Goal: Information Seeking & Learning: Learn about a topic

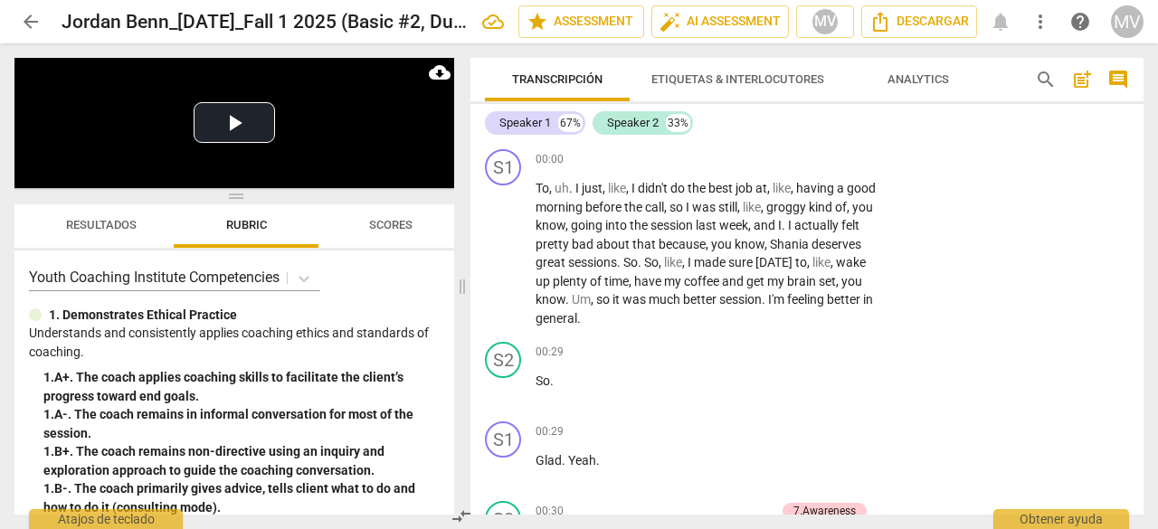
scroll to position [3028, 0]
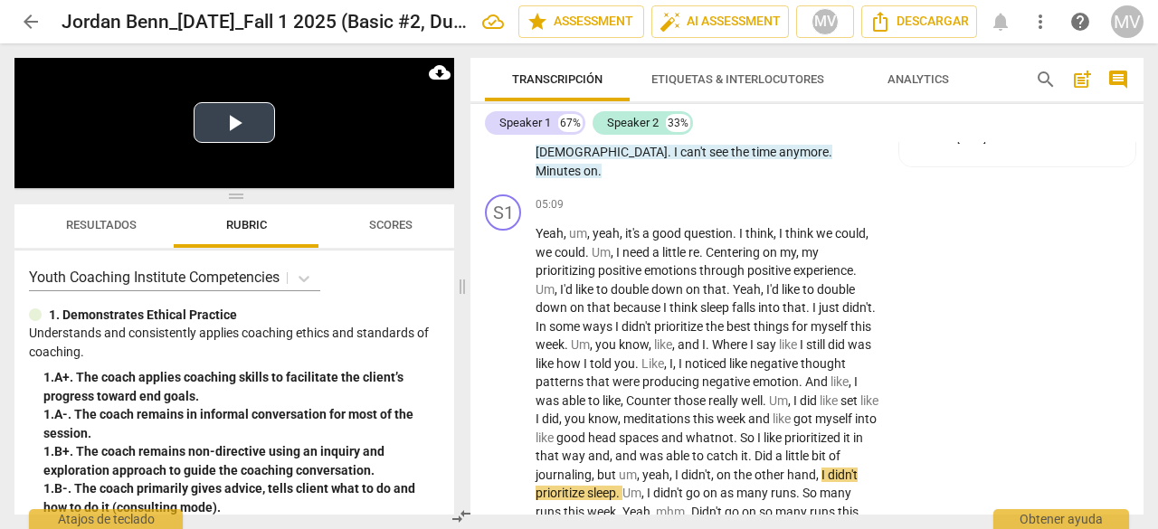
click at [230, 121] on button "Play Video" at bounding box center [234, 122] width 81 height 41
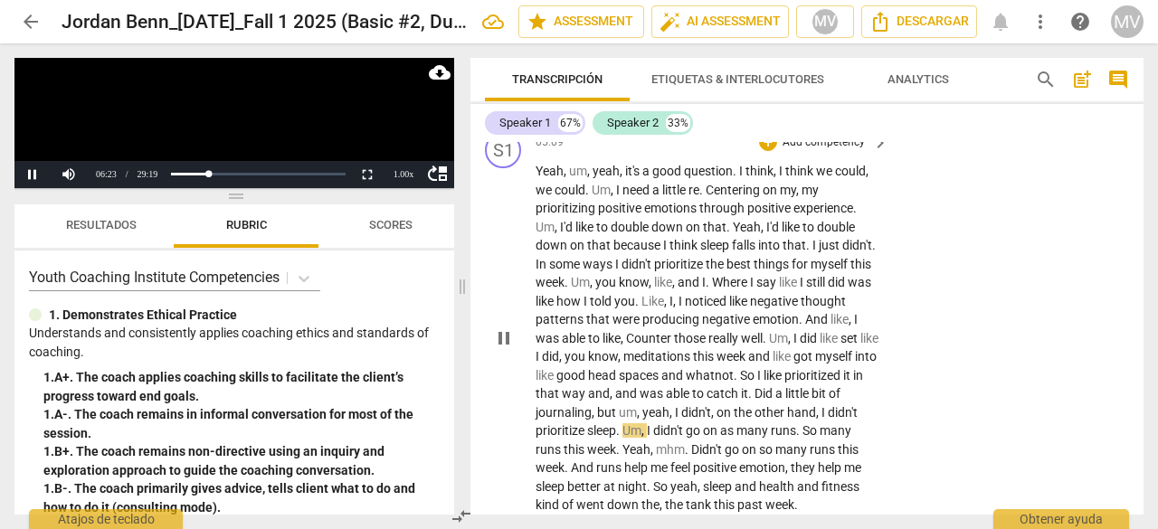
scroll to position [3209, 0]
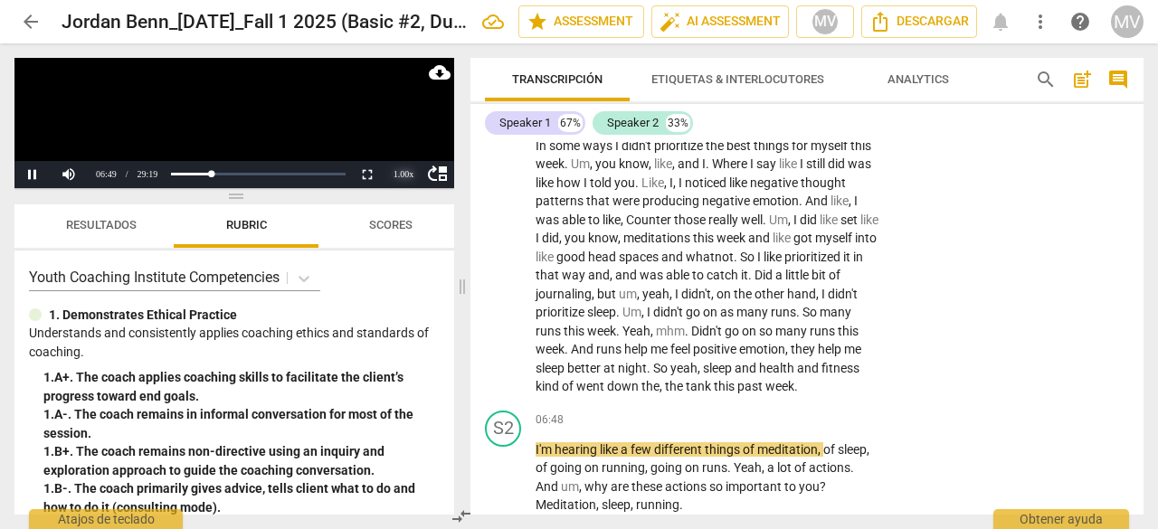
click at [402, 166] on div "1.00 x" at bounding box center [403, 174] width 36 height 27
click at [402, 129] on li "1.5x" at bounding box center [403, 131] width 36 height 20
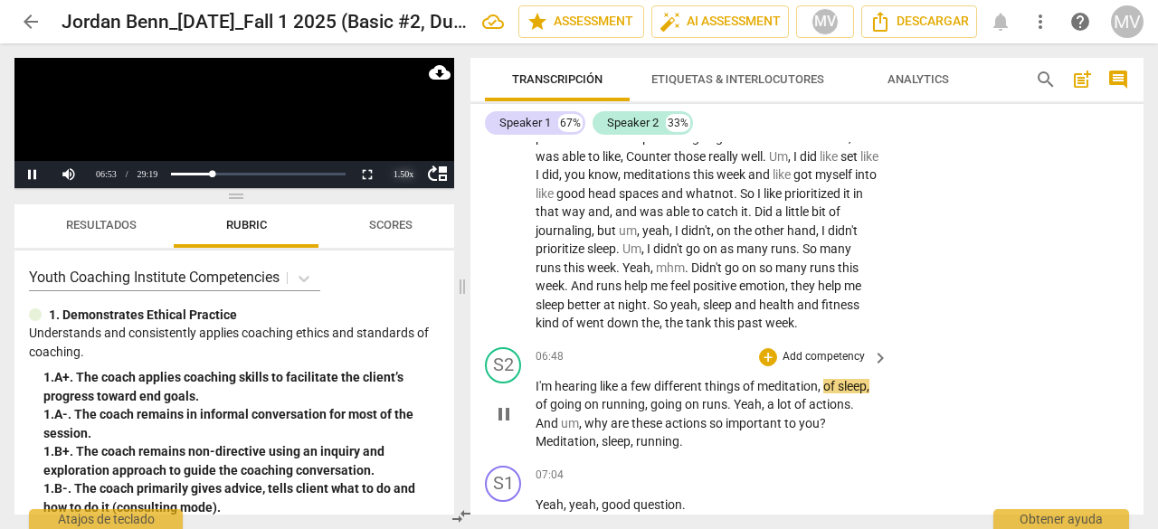
scroll to position [3299, 0]
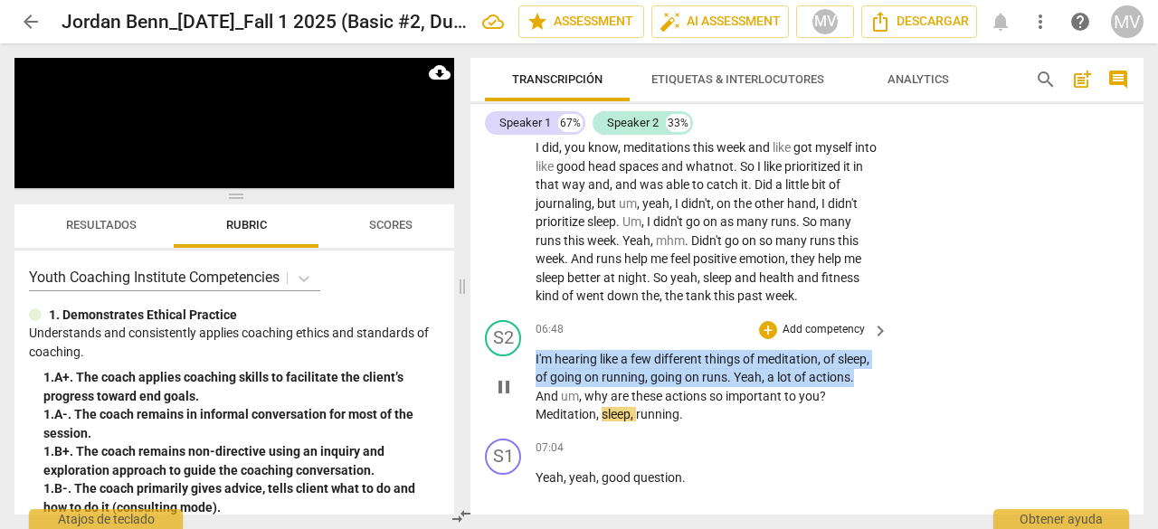
drag, startPoint x: 535, startPoint y: 355, endPoint x: 860, endPoint y: 379, distance: 325.5
click at [860, 379] on p "I'm hearing like a few different things of meditation , of sleep , of going on …" at bounding box center [707, 387] width 344 height 74
click at [769, 332] on div "+" at bounding box center [768, 330] width 18 height 18
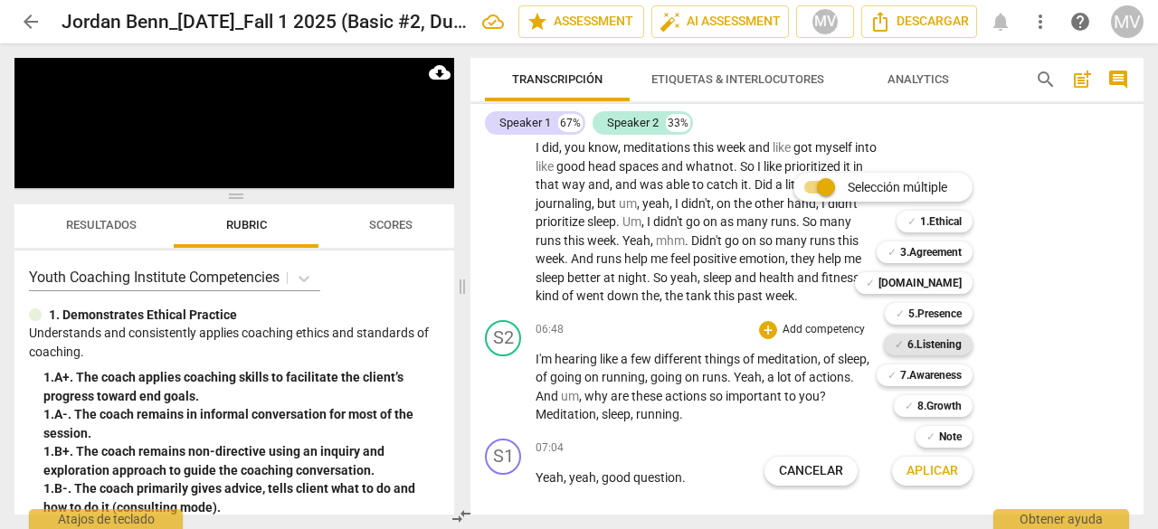
click at [933, 345] on b "6.Listening" at bounding box center [934, 345] width 54 height 22
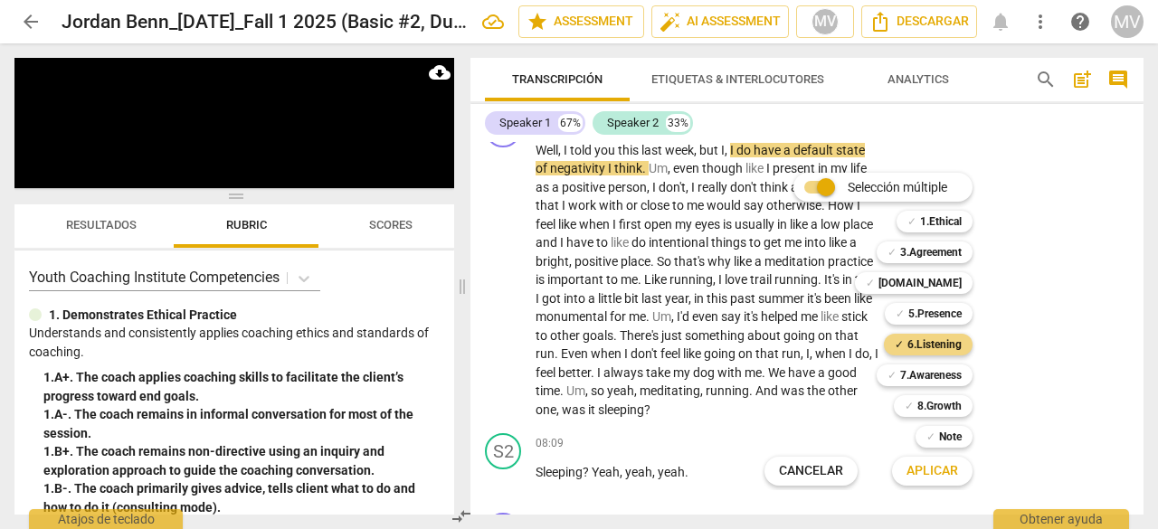
click at [1084, 452] on div at bounding box center [579, 264] width 1158 height 529
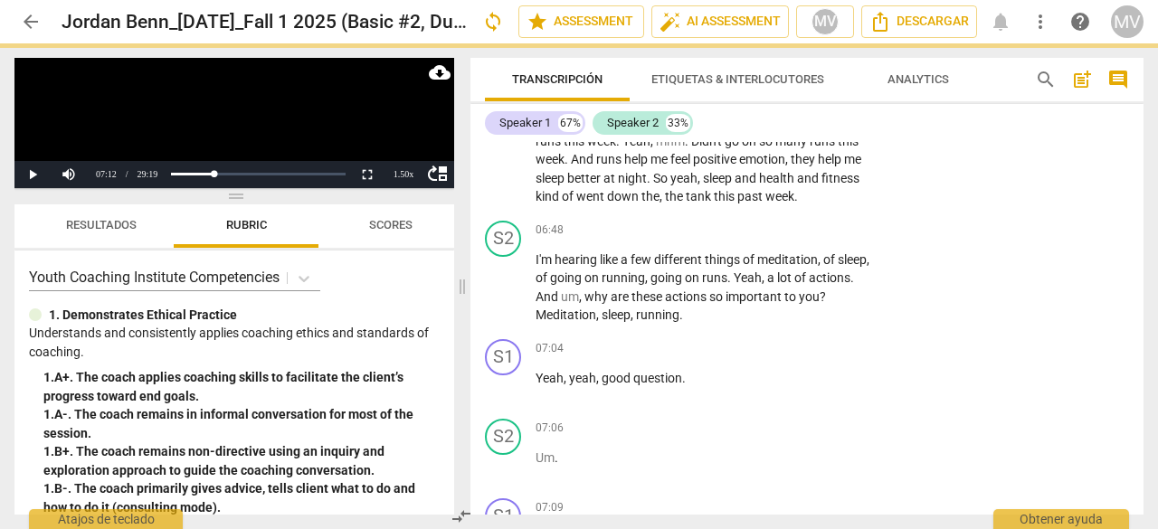
scroll to position [4013, 0]
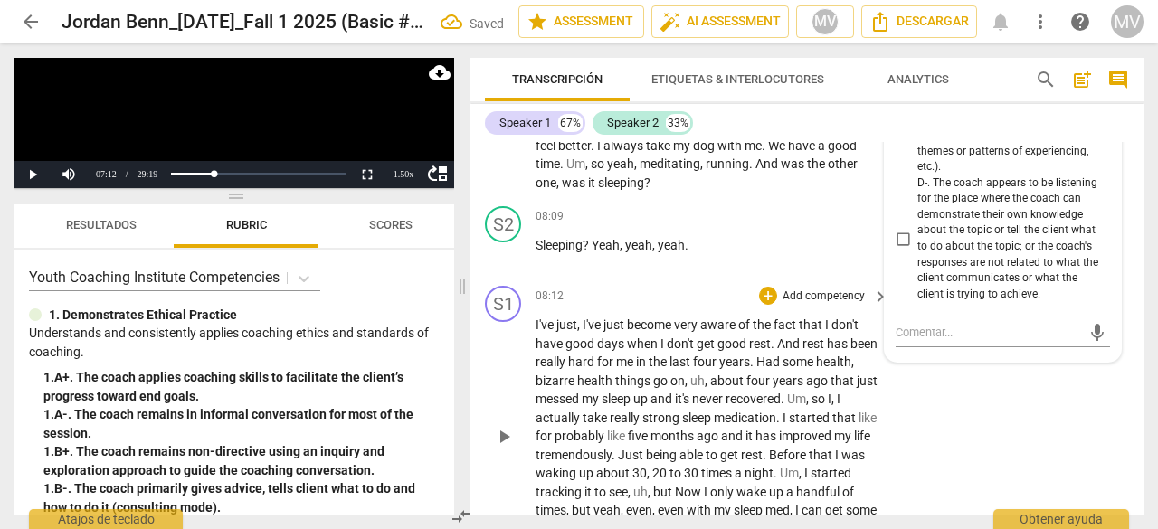
click at [1040, 481] on div "S1 play_arrow pause 08:12 + Add competency keyboard_arrow_right I've just , I'v…" at bounding box center [806, 422] width 673 height 286
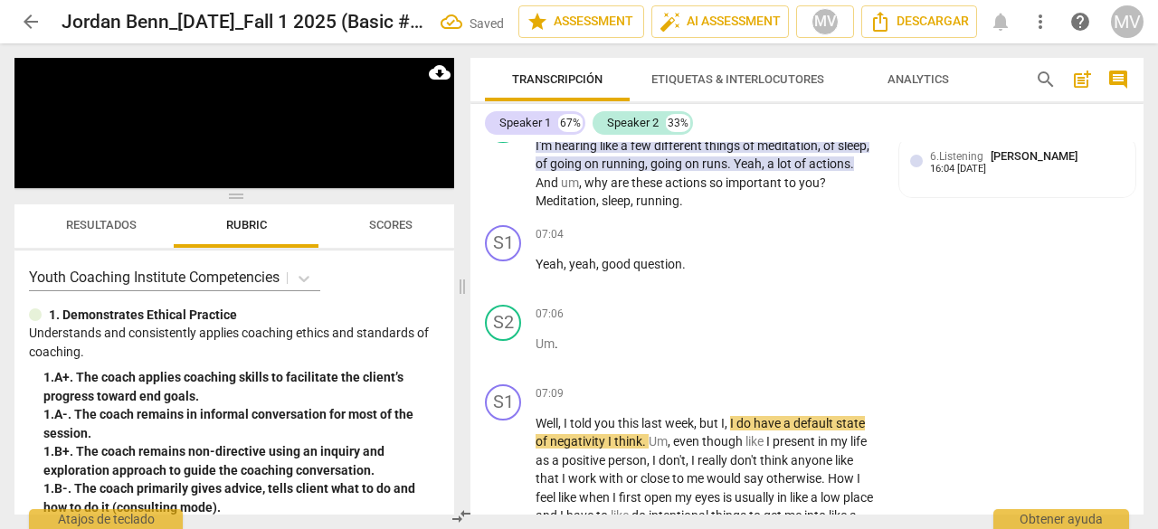
scroll to position [3470, 0]
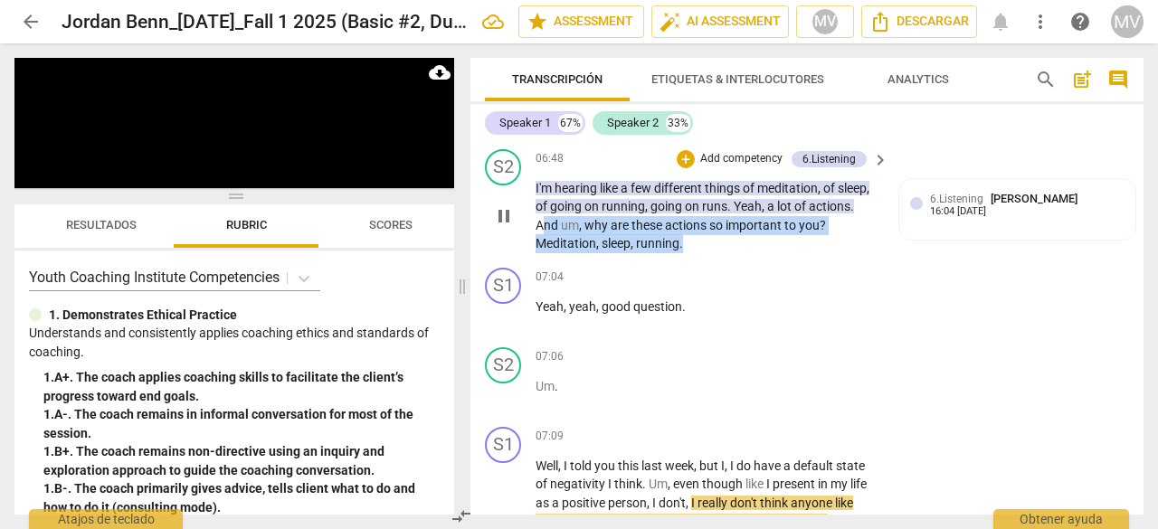
drag, startPoint x: 539, startPoint y: 222, endPoint x: 716, endPoint y: 243, distance: 178.6
click at [716, 243] on p "I'm hearing like a few different things of meditation , of sleep , of going on …" at bounding box center [707, 216] width 344 height 74
drag, startPoint x: 535, startPoint y: 224, endPoint x: 729, endPoint y: 241, distance: 194.2
click at [730, 248] on p "I'm hearing like a few different things of meditation , of sleep , of going on …" at bounding box center [707, 216] width 344 height 74
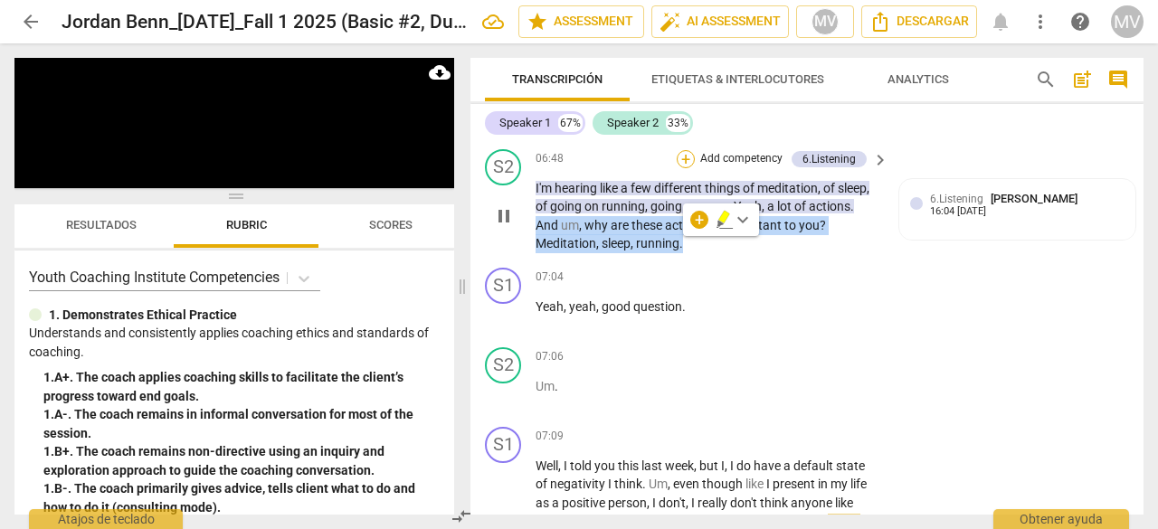
click at [689, 154] on div "+" at bounding box center [686, 159] width 18 height 18
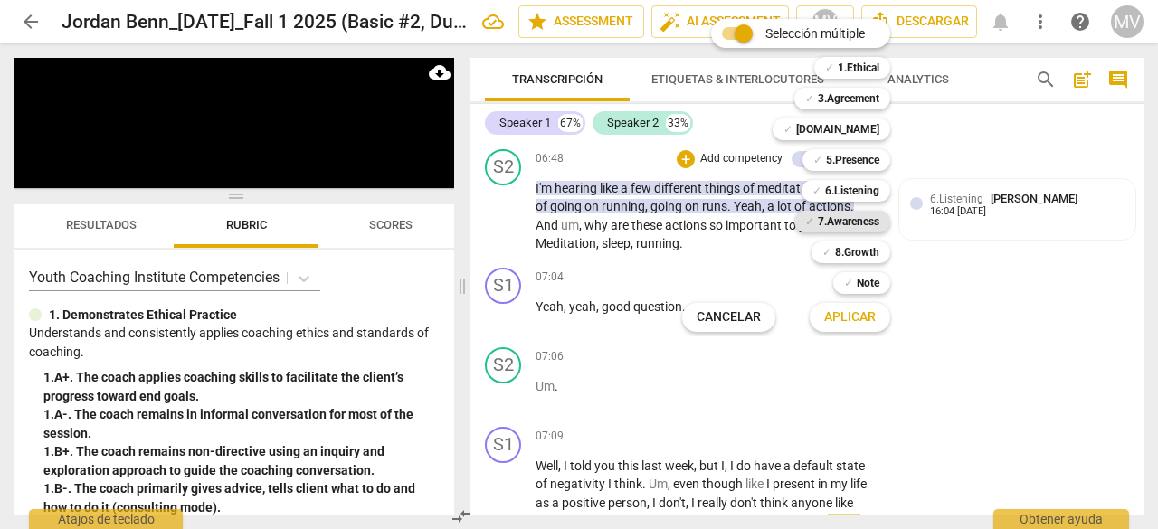
click at [863, 220] on b "7.Awareness" at bounding box center [849, 222] width 62 height 22
drag, startPoint x: 860, startPoint y: 323, endPoint x: 944, endPoint y: 345, distance: 86.9
click at [865, 323] on span "Aplicar" at bounding box center [850, 317] width 52 height 18
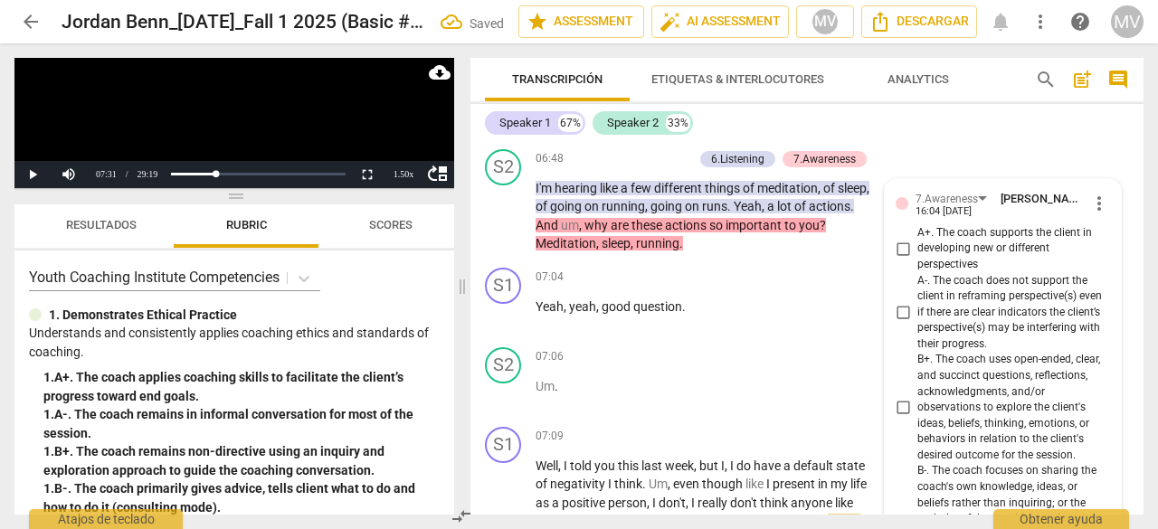
scroll to position [3952, 0]
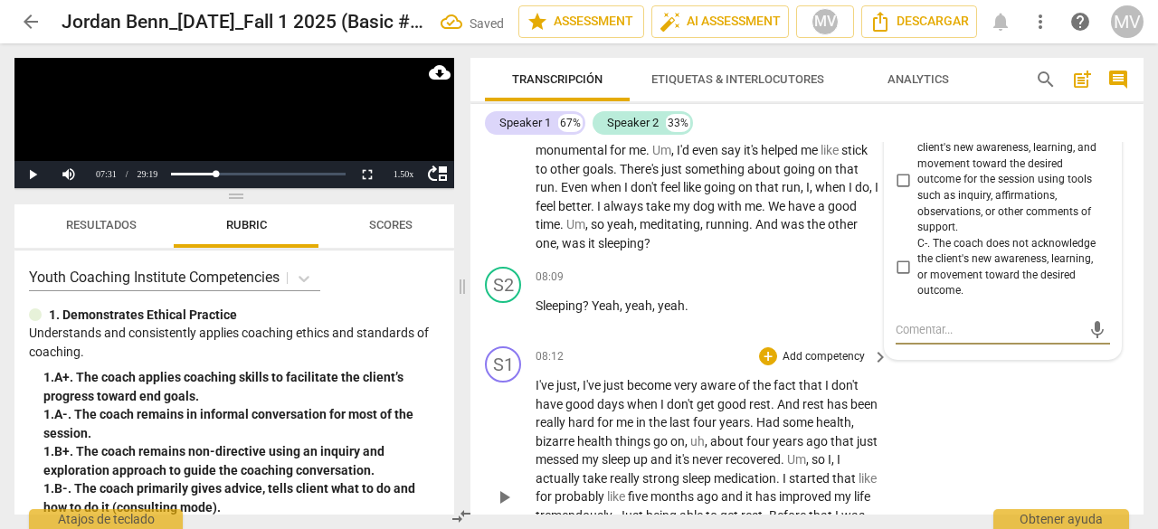
click at [961, 471] on div "S1 play_arrow pause 08:12 + Add competency keyboard_arrow_right I've just , I'v…" at bounding box center [806, 482] width 673 height 286
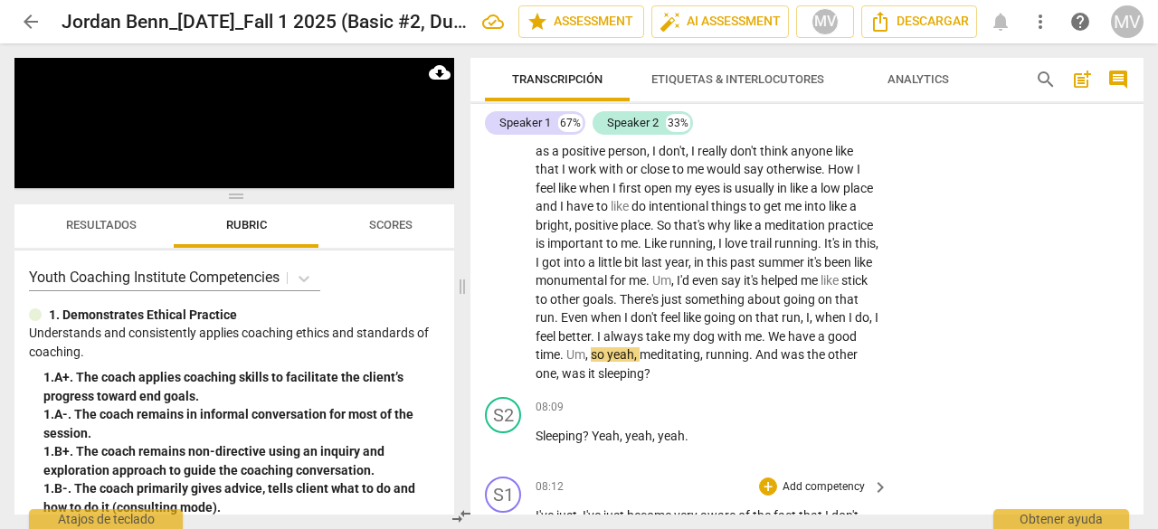
scroll to position [3862, 0]
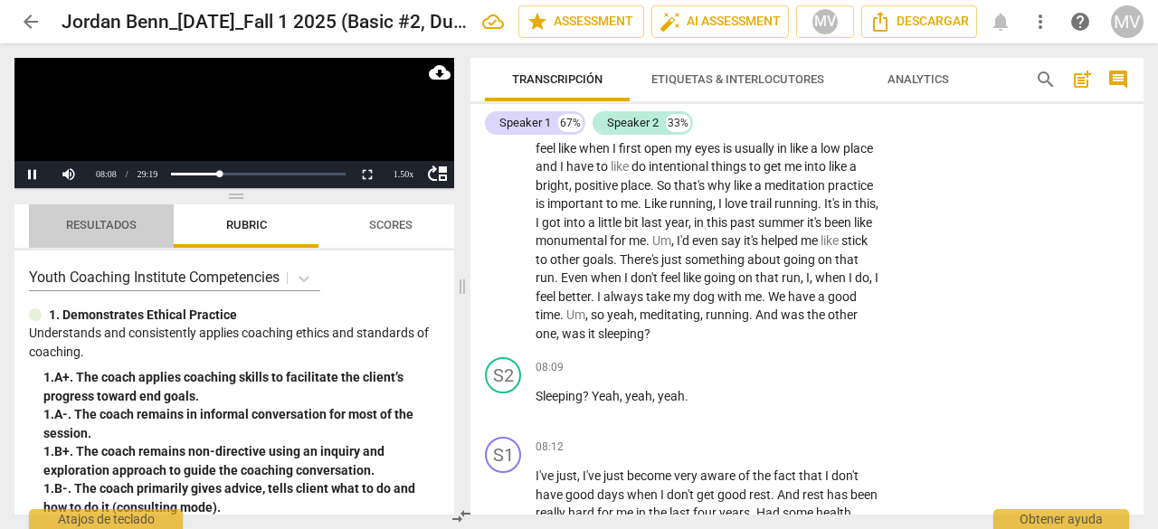
click at [90, 229] on span "Resultados" at bounding box center [101, 225] width 71 height 14
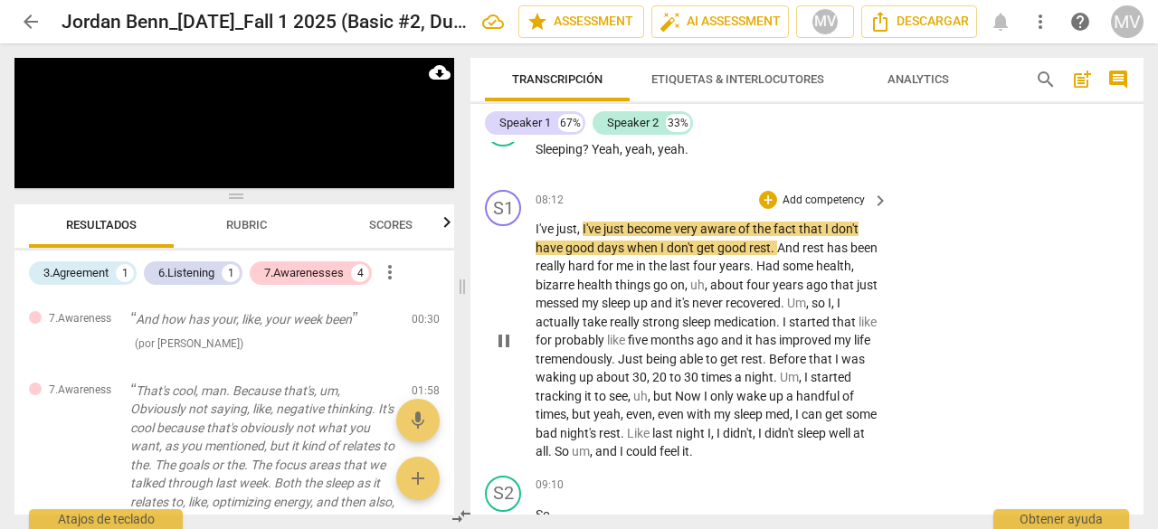
scroll to position [4133, 0]
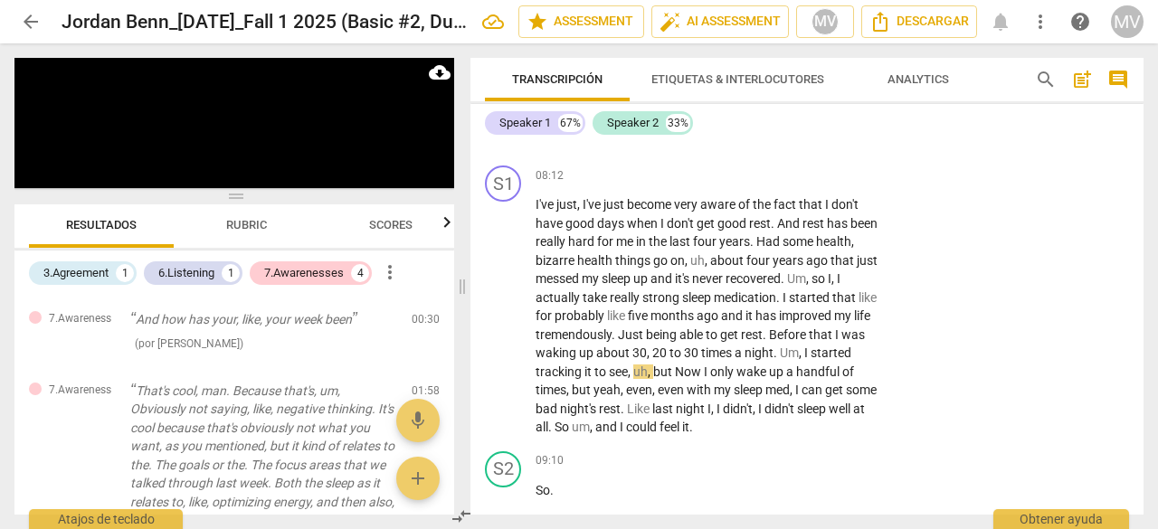
drag, startPoint x: 506, startPoint y: 313, endPoint x: 279, endPoint y: 174, distance: 267.1
click at [506, 312] on span "pause" at bounding box center [504, 317] width 22 height 22
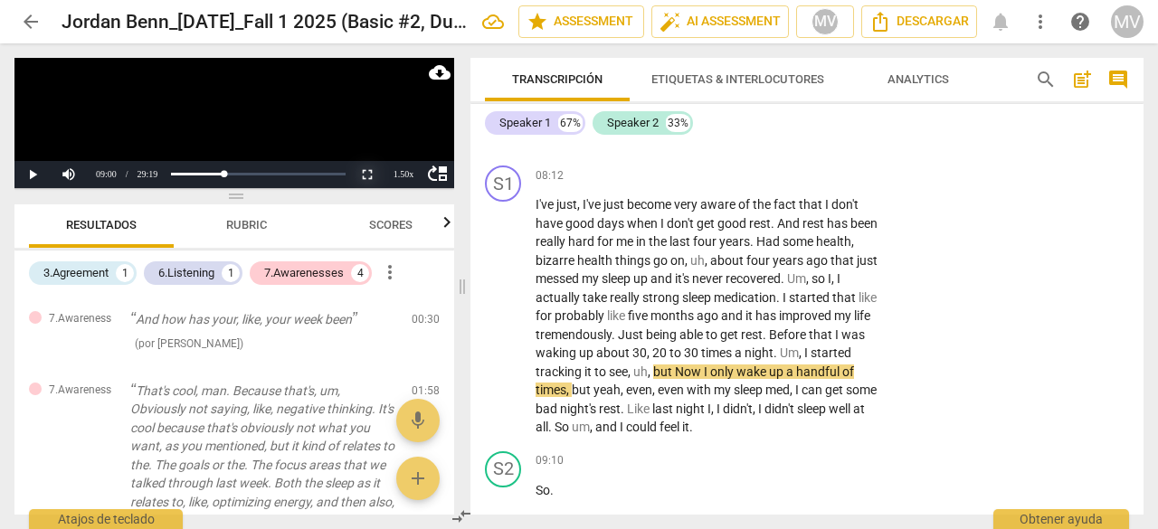
click at [369, 175] on button "Non-Fullscreen" at bounding box center [367, 174] width 36 height 27
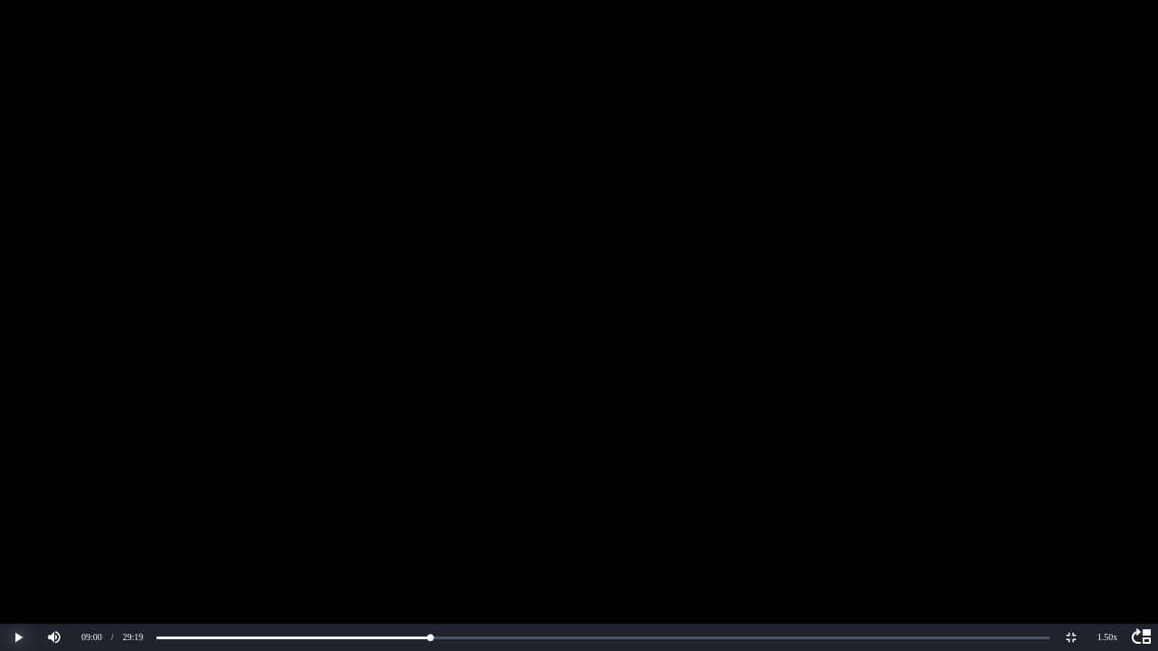
click at [18, 528] on button "Play" at bounding box center [18, 637] width 36 height 27
click at [1074, 528] on button "Non-Fullscreen" at bounding box center [1071, 637] width 36 height 27
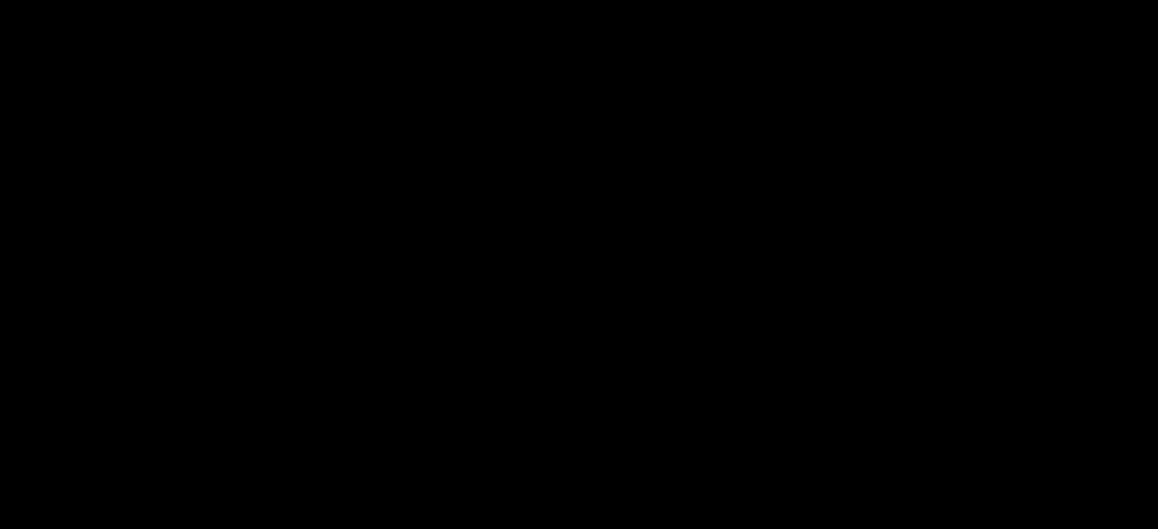
scroll to position [5038, 0]
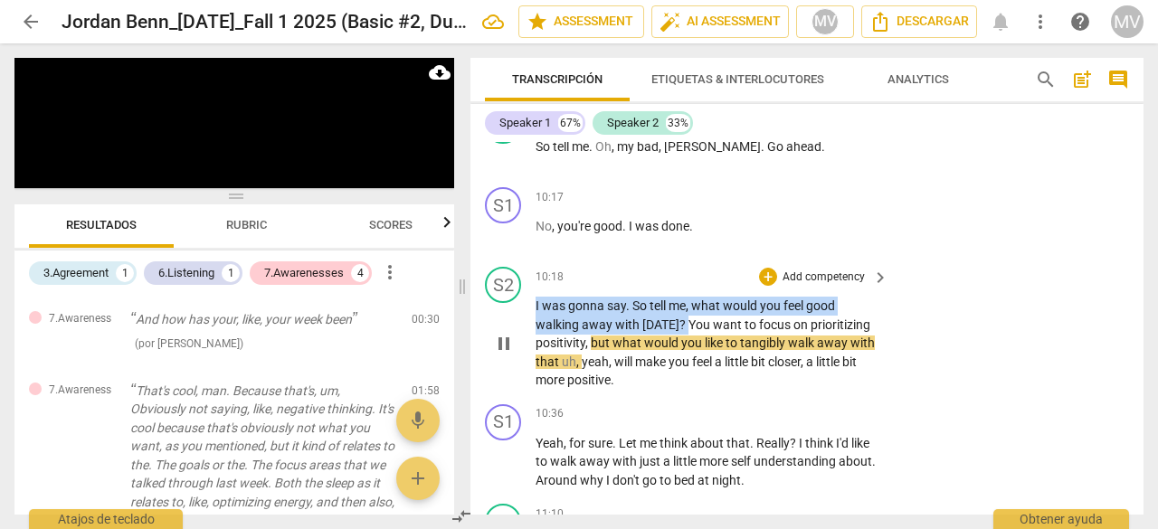
drag, startPoint x: 536, startPoint y: 317, endPoint x: 682, endPoint y: 339, distance: 147.4
click at [682, 339] on p "I was gonna say . So tell me , what would you feel good walking away with [DATE…" at bounding box center [707, 343] width 344 height 93
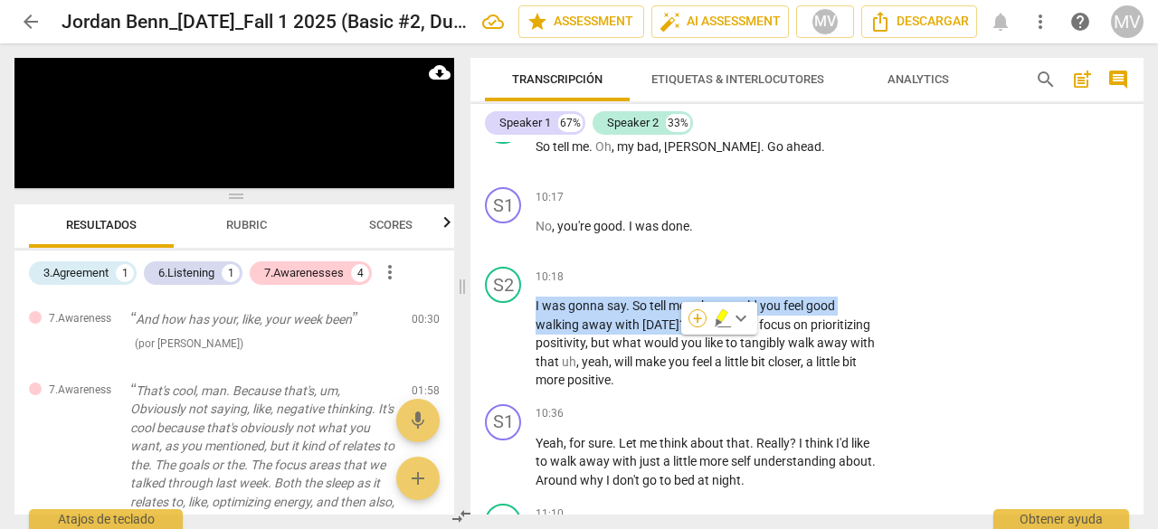
click at [698, 321] on div "+" at bounding box center [697, 318] width 18 height 18
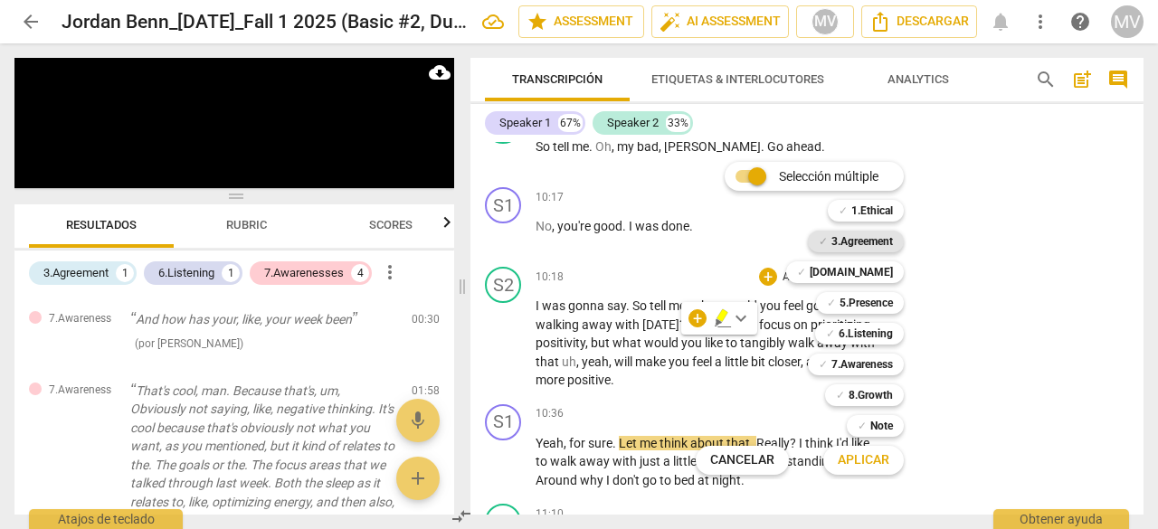
click at [883, 237] on b "3.Agreement" at bounding box center [862, 242] width 62 height 22
click at [892, 464] on button "Aplicar" at bounding box center [863, 460] width 80 height 33
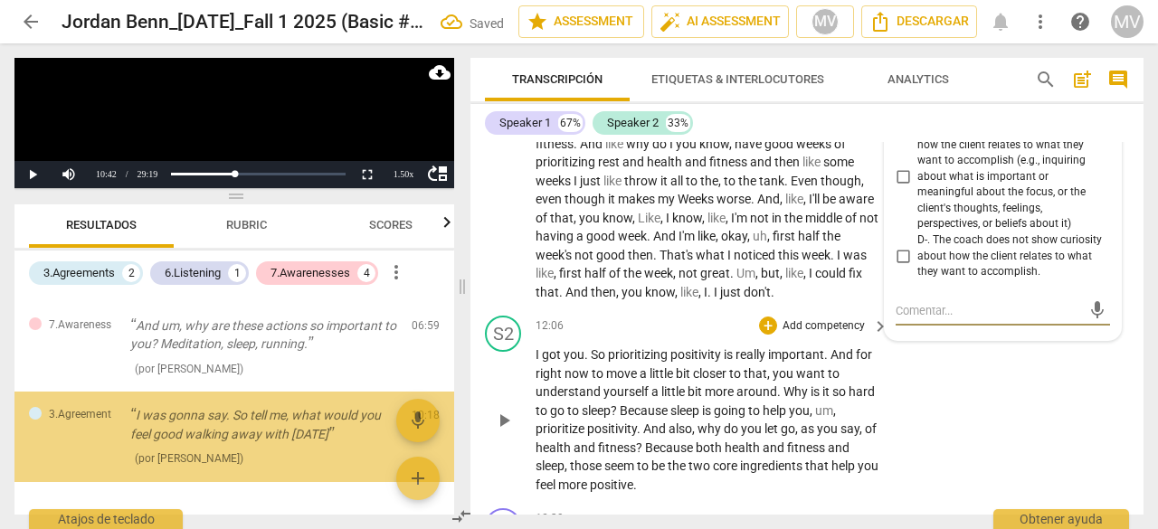
scroll to position [604, 0]
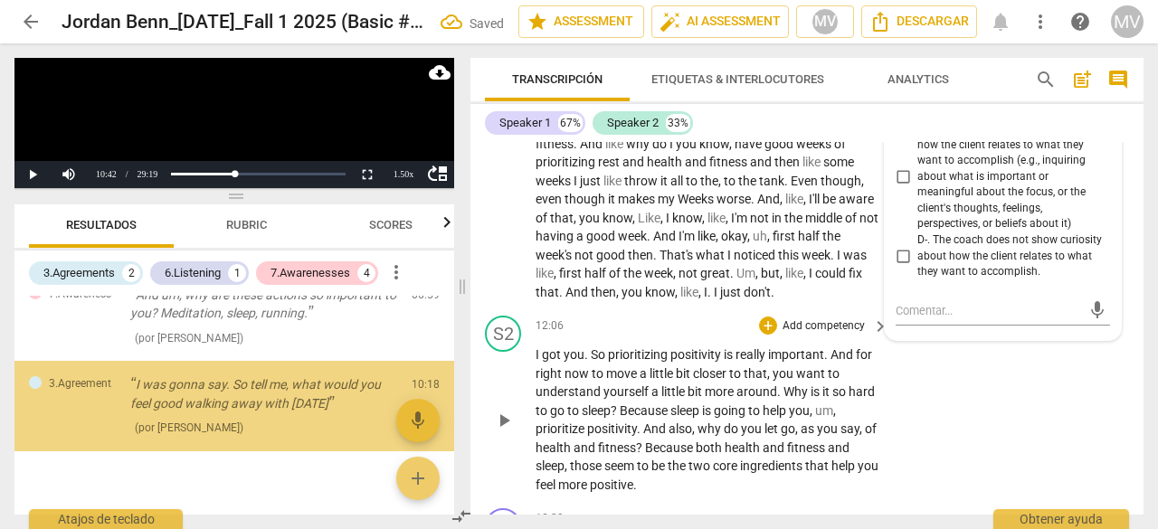
click at [1125, 487] on div "S2 play_arrow pause 12:06 + Add competency keyboard_arrow_right I got you . So …" at bounding box center [806, 404] width 673 height 193
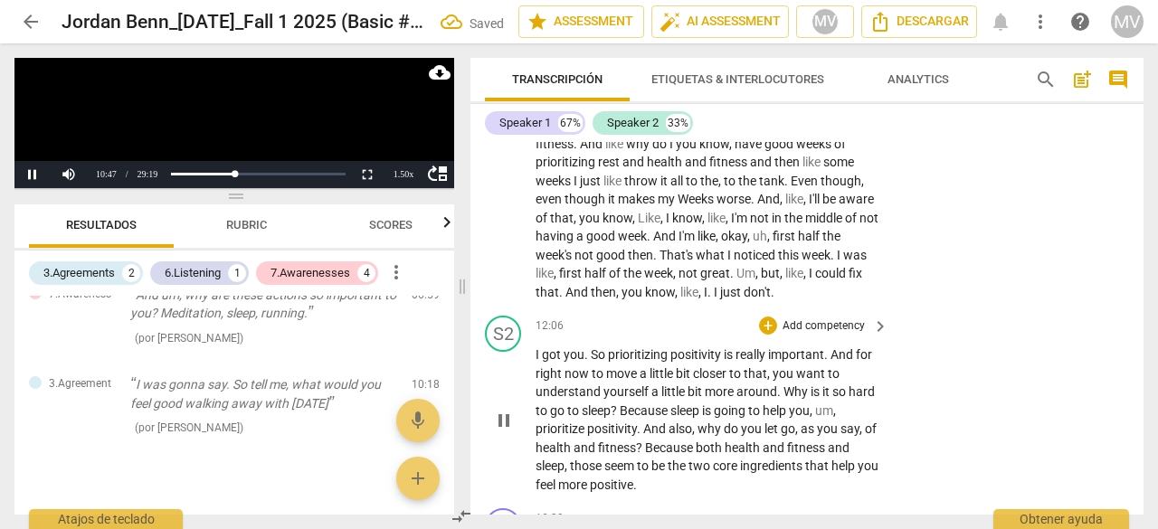
click at [989, 471] on div "S2 play_arrow pause 12:06 + Add competency keyboard_arrow_right I got you . So …" at bounding box center [806, 404] width 673 height 193
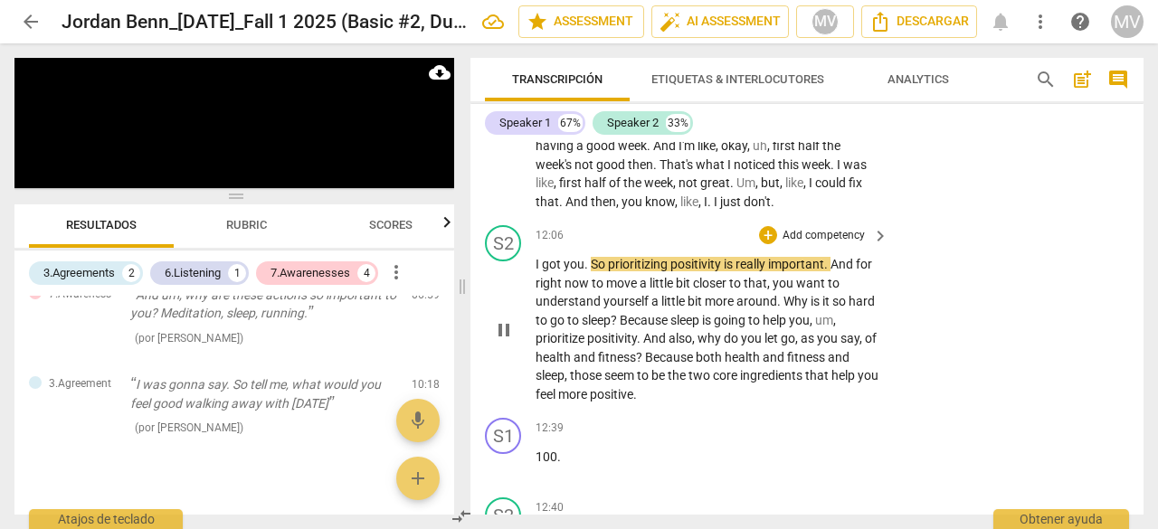
scroll to position [5790, 0]
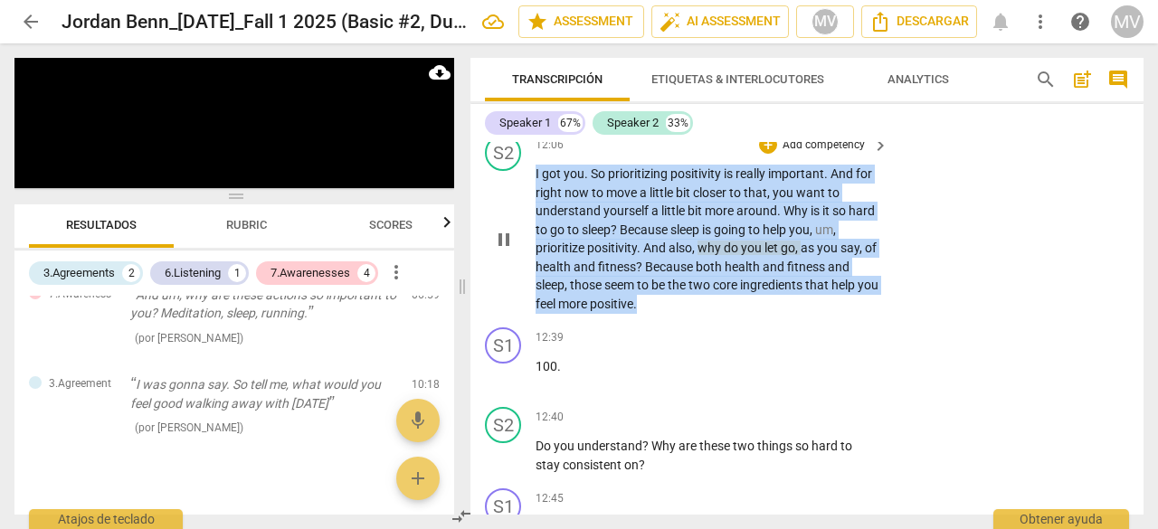
drag, startPoint x: 535, startPoint y: 206, endPoint x: 710, endPoint y: 349, distance: 225.6
click at [710, 313] on p "I got you . So prioritizing positivity is really important . And for right now …" at bounding box center [707, 239] width 344 height 148
click at [767, 154] on div "+" at bounding box center [768, 145] width 18 height 18
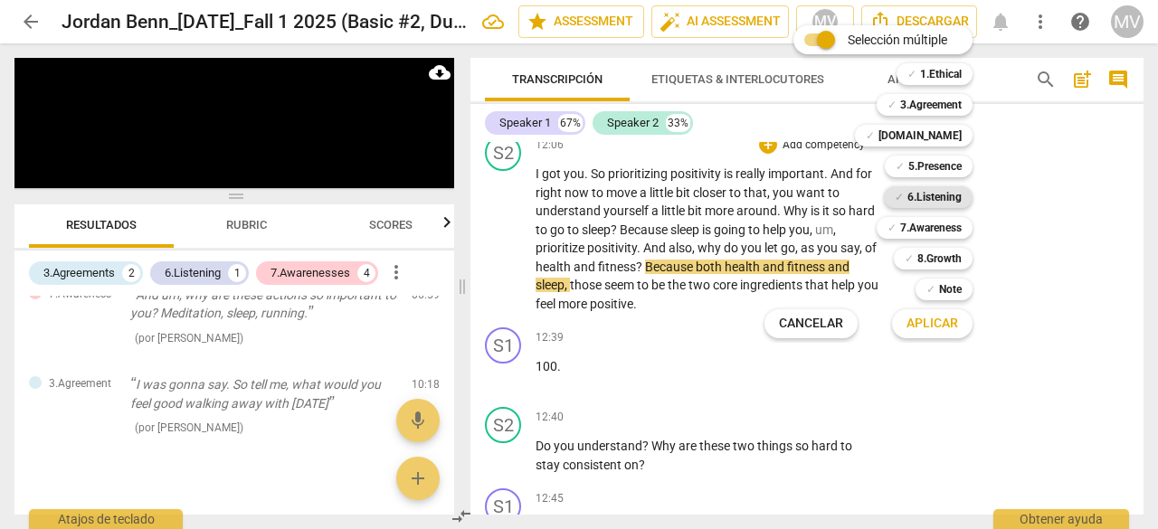
click at [933, 201] on b "6.Listening" at bounding box center [934, 197] width 54 height 22
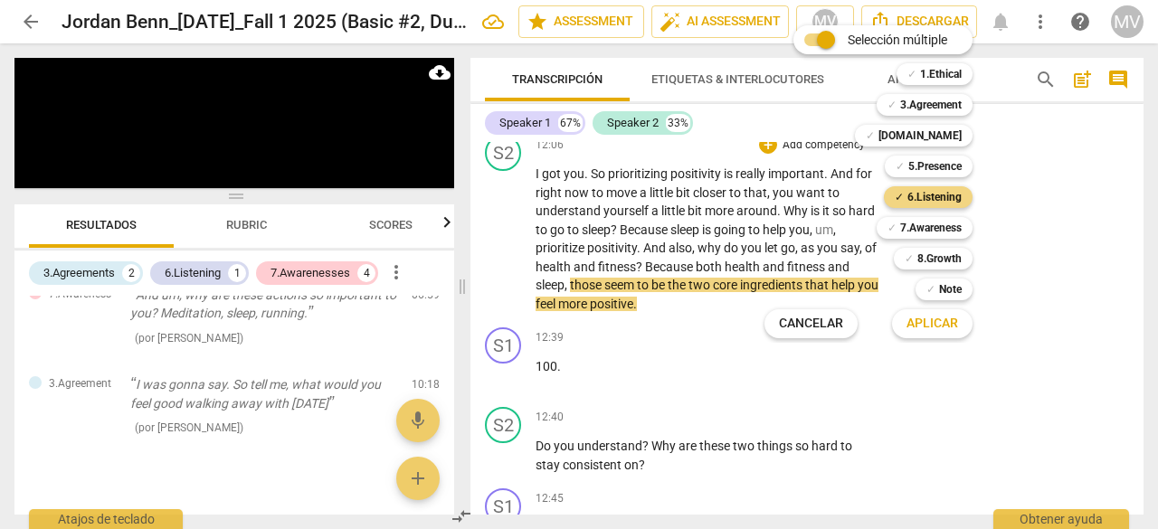
click at [1040, 339] on div at bounding box center [579, 264] width 1158 height 529
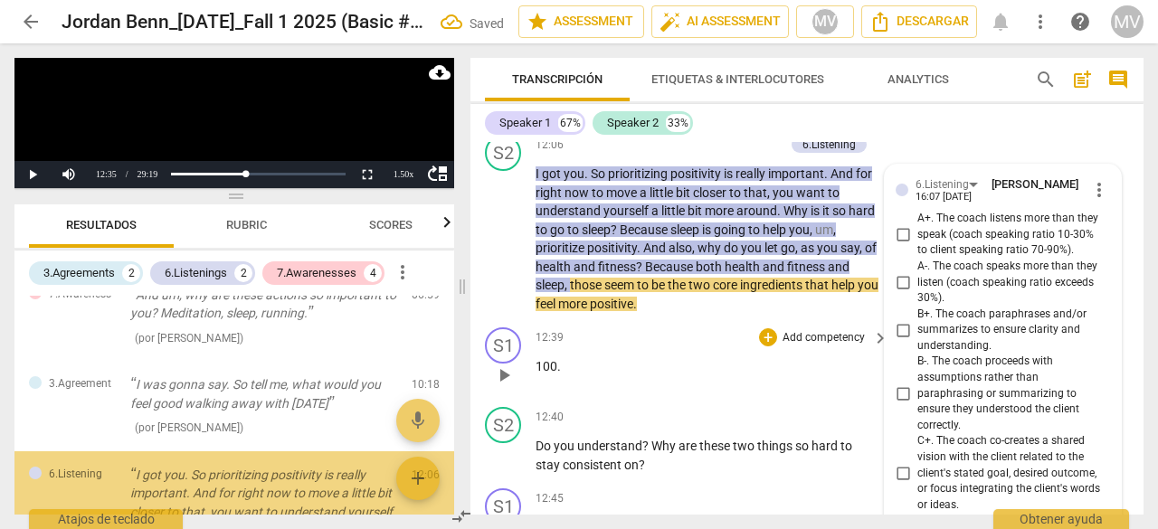
scroll to position [6359, 0]
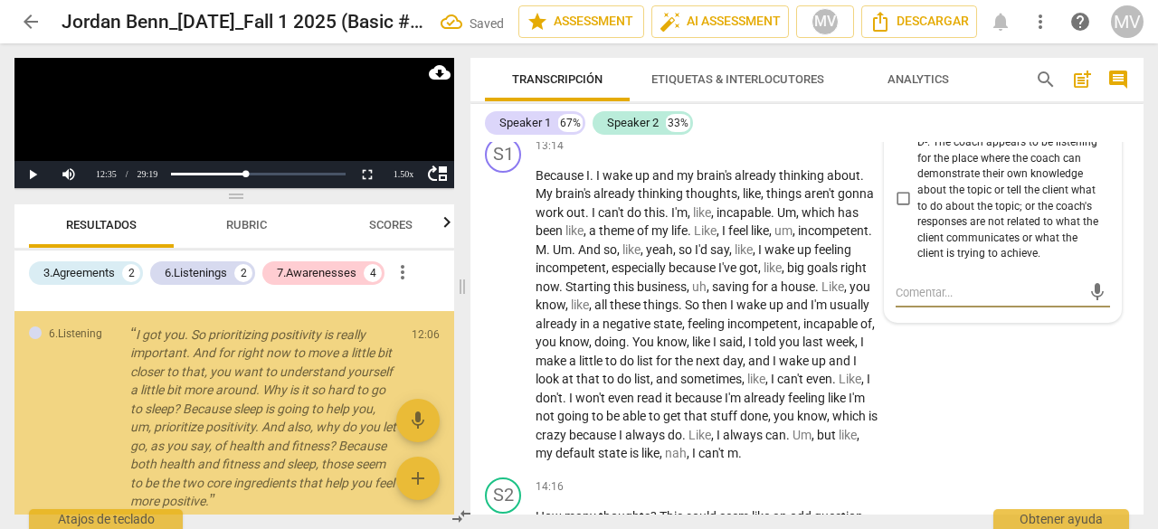
click at [1052, 414] on div "S1 play_arrow pause 13:14 + Add competency keyboard_arrow_right Because I . I w…" at bounding box center [806, 299] width 673 height 341
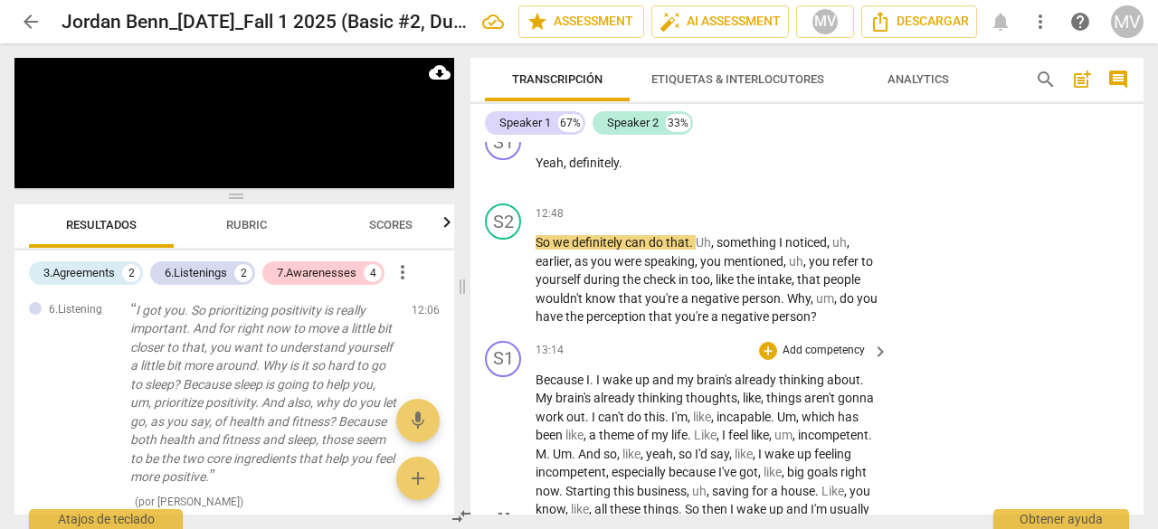
scroll to position [6178, 0]
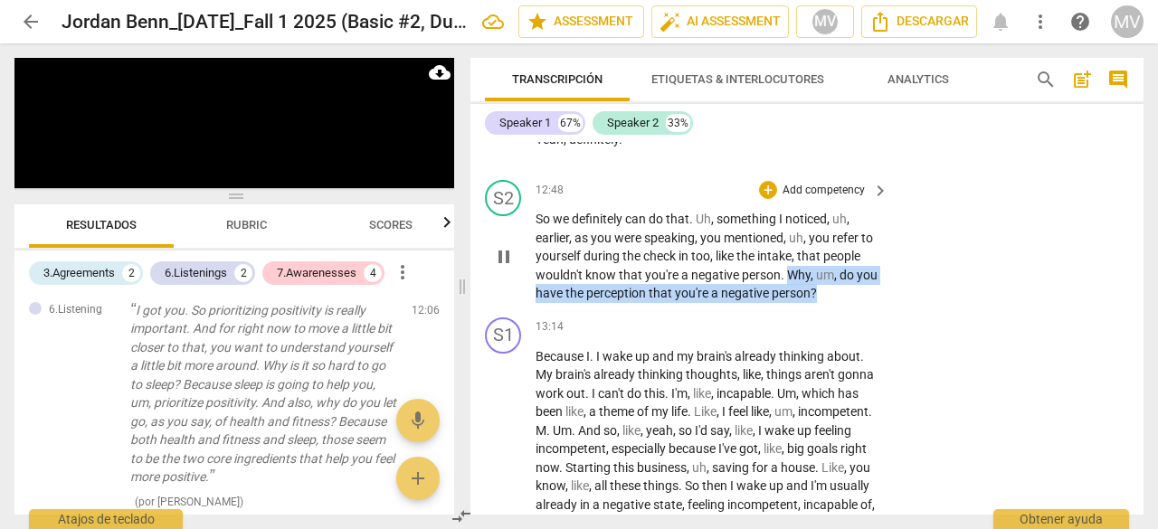
drag, startPoint x: 785, startPoint y: 309, endPoint x: 849, endPoint y: 327, distance: 66.5
click at [849, 303] on p "So we definitely can do that . Uh , something I noticed , uh , earlier , as you…" at bounding box center [707, 256] width 344 height 93
click at [767, 199] on div "+" at bounding box center [768, 190] width 18 height 18
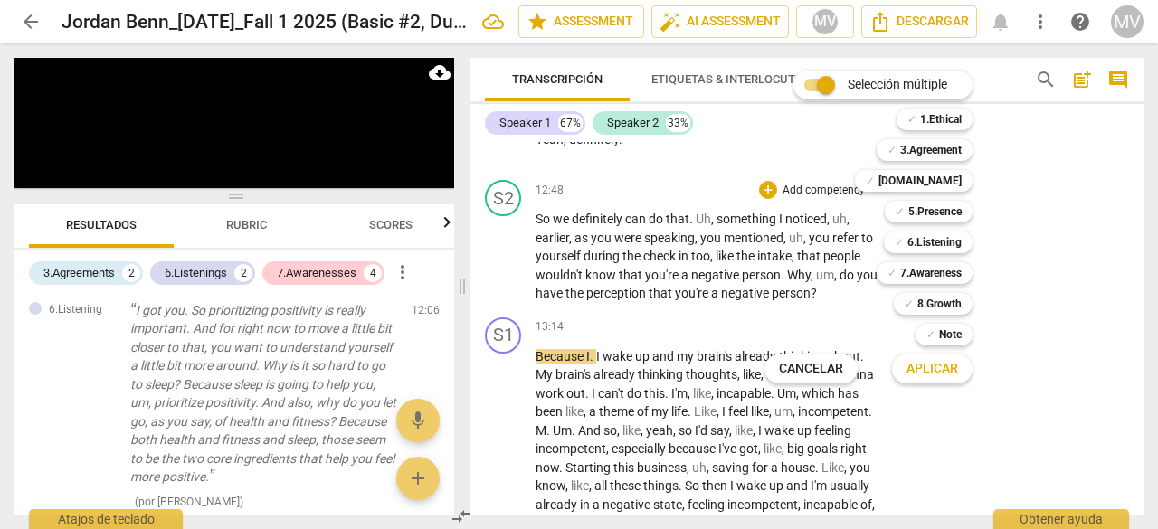
click at [1074, 368] on div at bounding box center [579, 264] width 1158 height 529
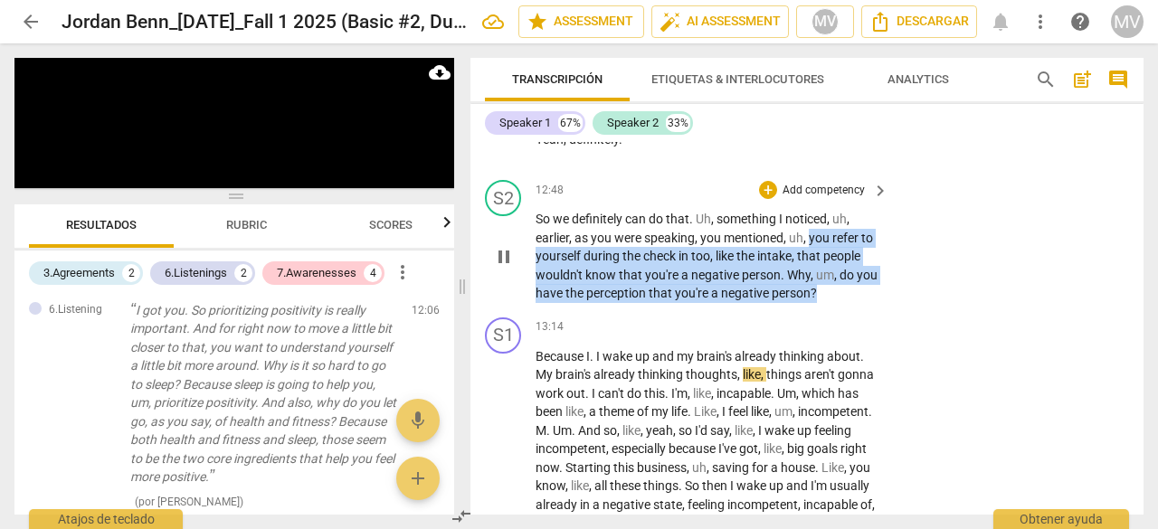
drag, startPoint x: 810, startPoint y: 274, endPoint x: 845, endPoint y: 334, distance: 68.9
click at [845, 303] on p "So we definitely can do that . Uh , something I noticed , uh , earlier , as you…" at bounding box center [707, 256] width 344 height 93
click at [766, 199] on div "+" at bounding box center [768, 190] width 18 height 18
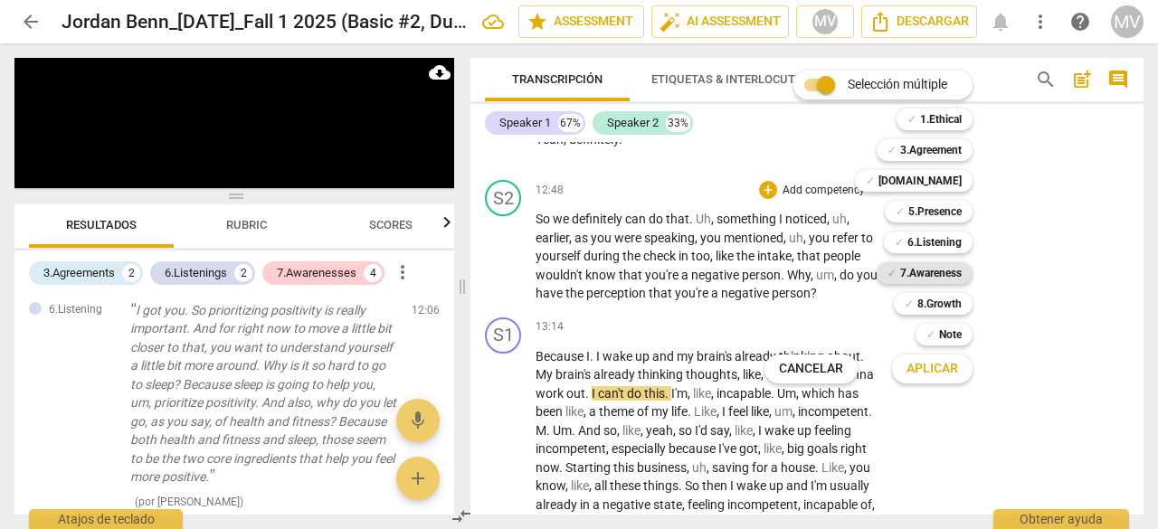
click at [961, 272] on b "7.Awareness" at bounding box center [931, 273] width 62 height 22
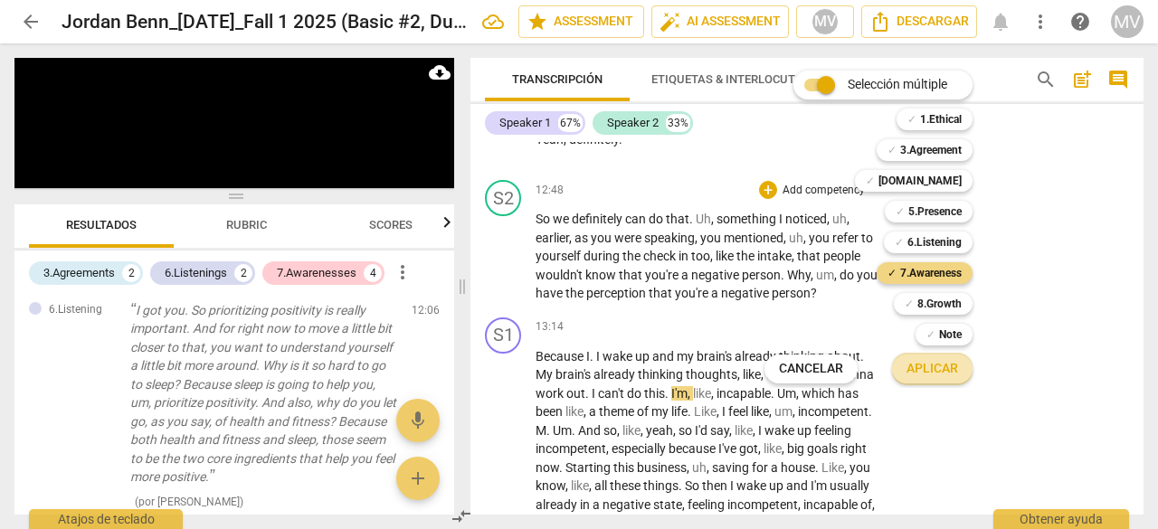
click at [954, 370] on span "Aplicar" at bounding box center [932, 369] width 52 height 18
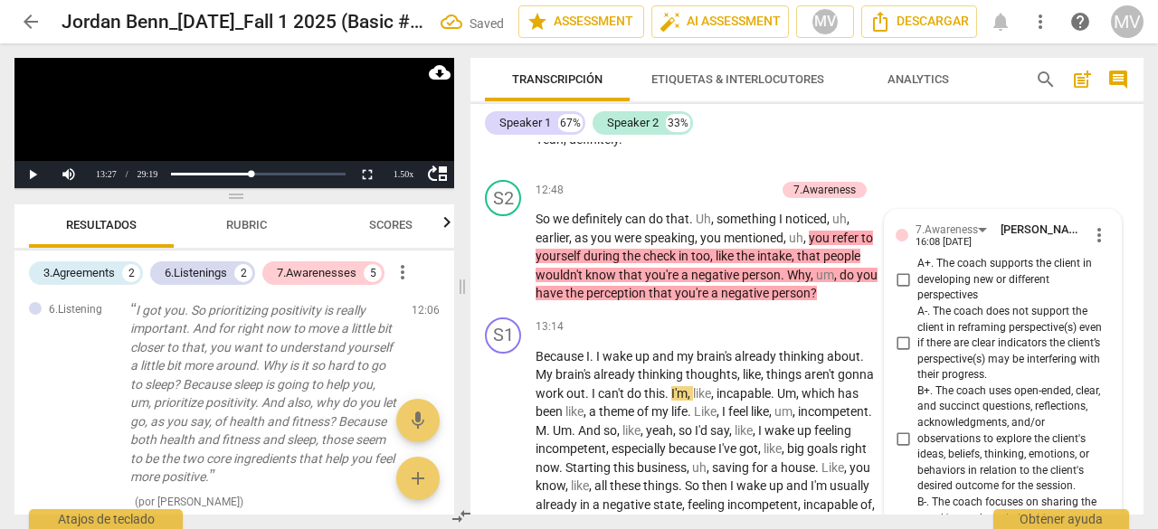
scroll to position [6729, 0]
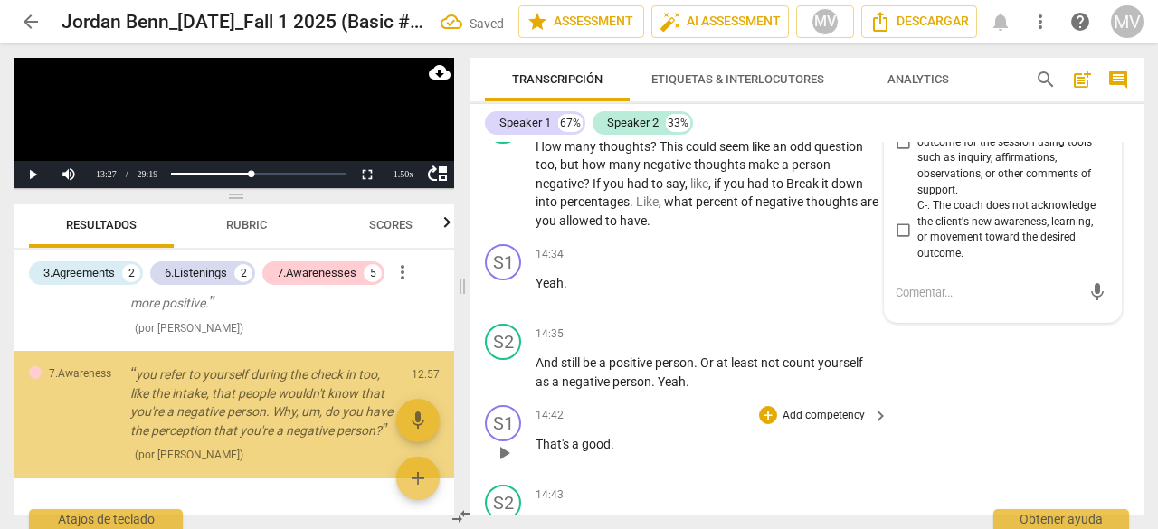
click at [1097, 478] on div "S1 play_arrow pause 14:42 + Add competency keyboard_arrow_right That's a good ." at bounding box center [806, 438] width 673 height 80
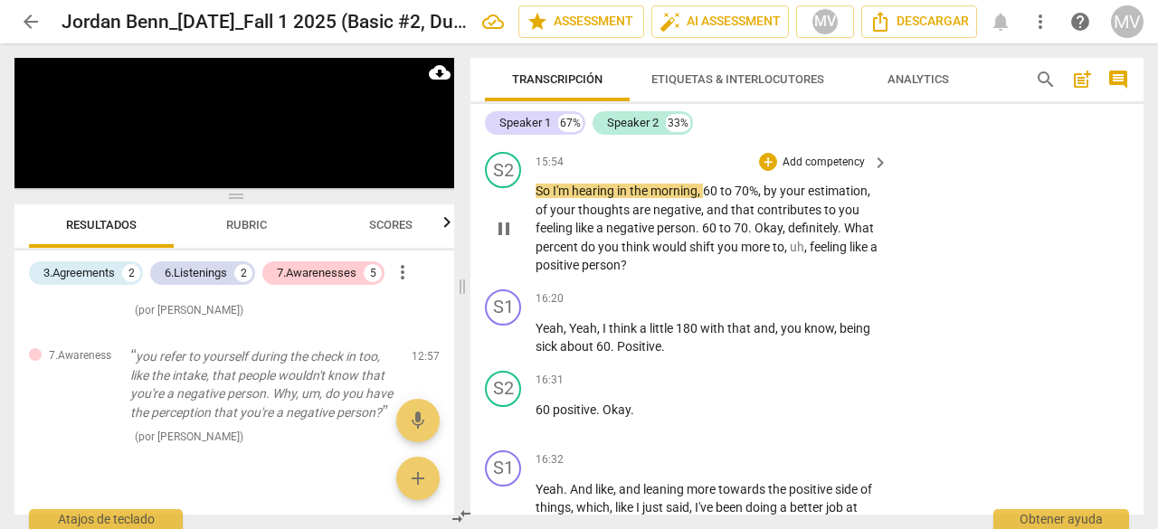
scroll to position [7633, 0]
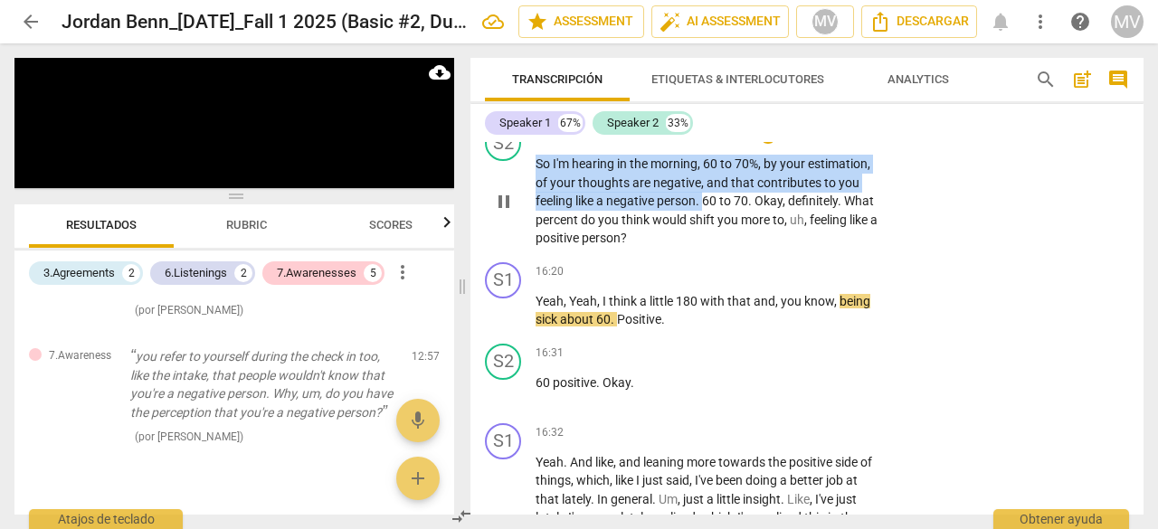
drag, startPoint x: 537, startPoint y: 220, endPoint x: 704, endPoint y: 257, distance: 170.5
click at [704, 248] on p "So I'm hearing in the morning , 60 to 70% , by your estimation , of your though…" at bounding box center [707, 201] width 344 height 93
click at [765, 144] on div "+" at bounding box center [768, 135] width 18 height 18
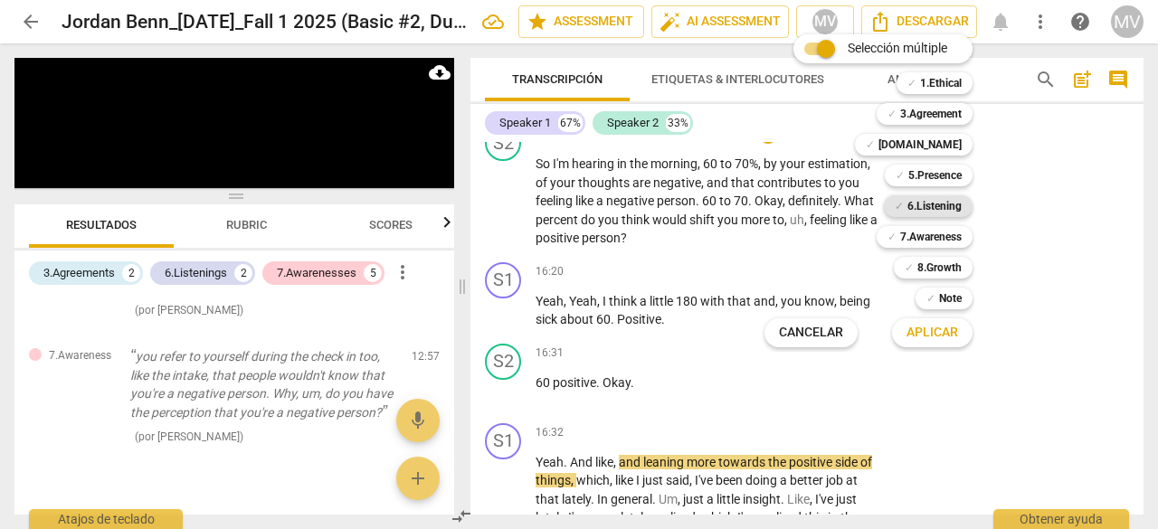
click at [953, 205] on b "6.Listening" at bounding box center [934, 206] width 54 height 22
click at [946, 334] on span "Aplicar" at bounding box center [932, 333] width 52 height 18
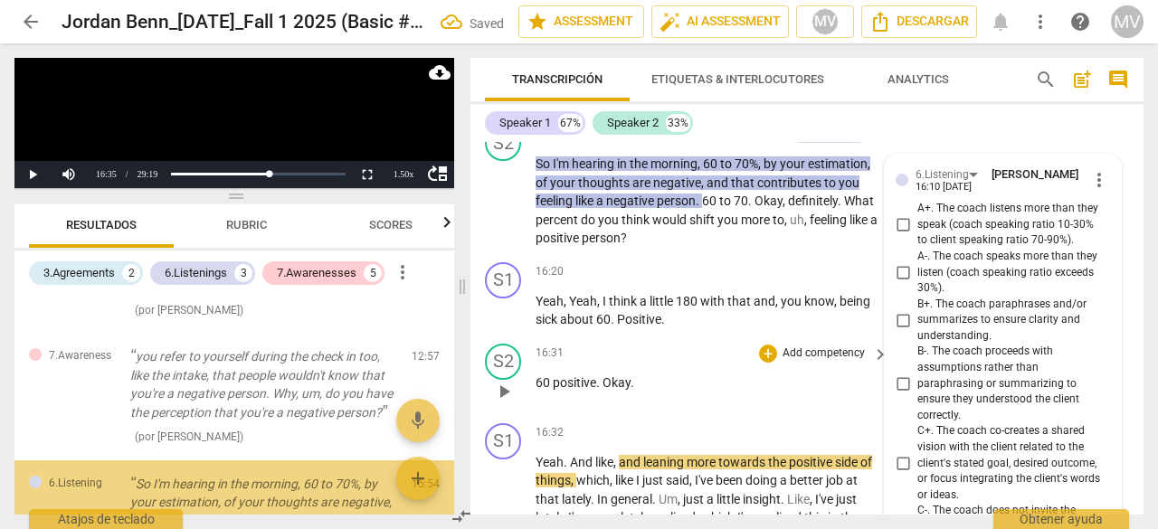
scroll to position [8211, 0]
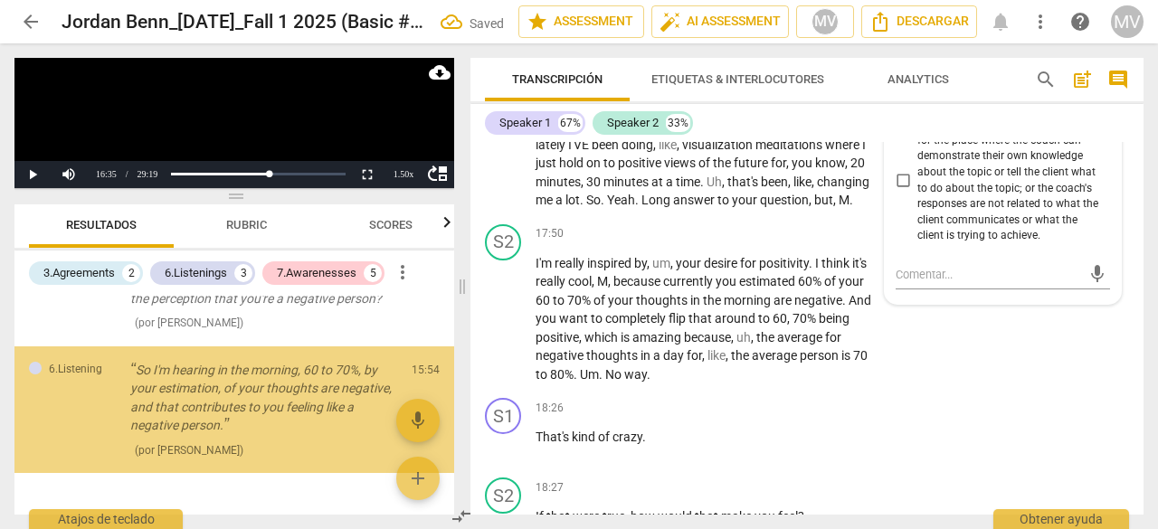
click at [1026, 392] on div "S2 play_arrow pause 17:50 + Add competency keyboard_arrow_right I'm really insp…" at bounding box center [806, 304] width 673 height 175
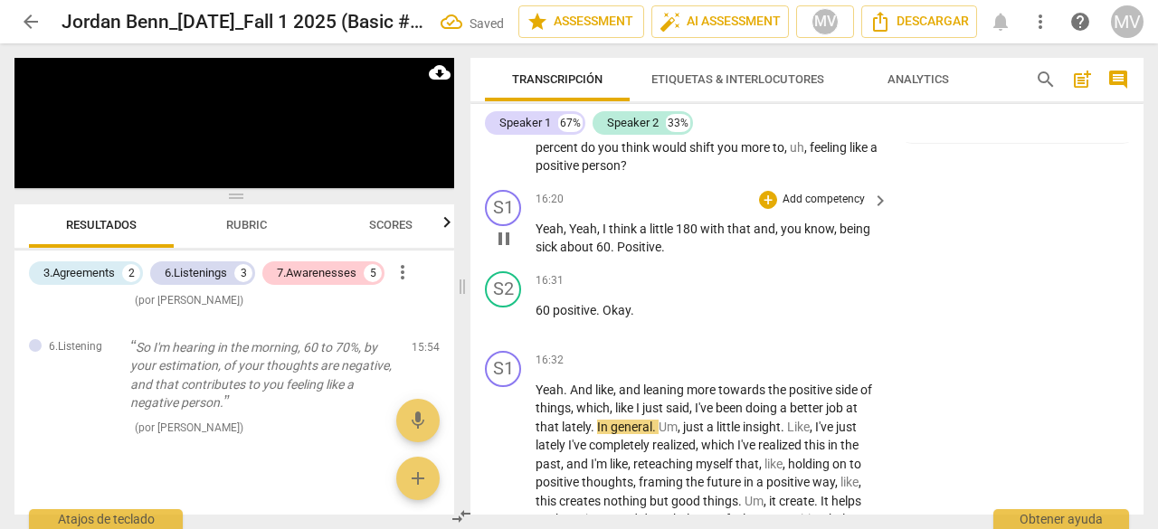
scroll to position [7668, 0]
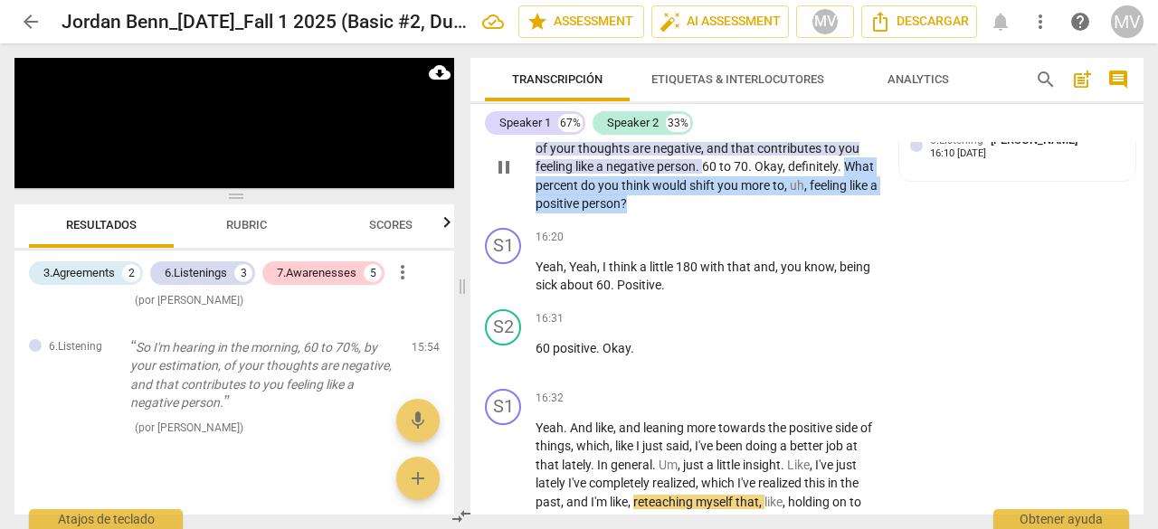
drag, startPoint x: 535, startPoint y: 238, endPoint x: 722, endPoint y: 260, distance: 187.6
click at [722, 213] on p "So I'm hearing in the morning , 60 to 70% , by your estimation , of your though…" at bounding box center [707, 166] width 344 height 93
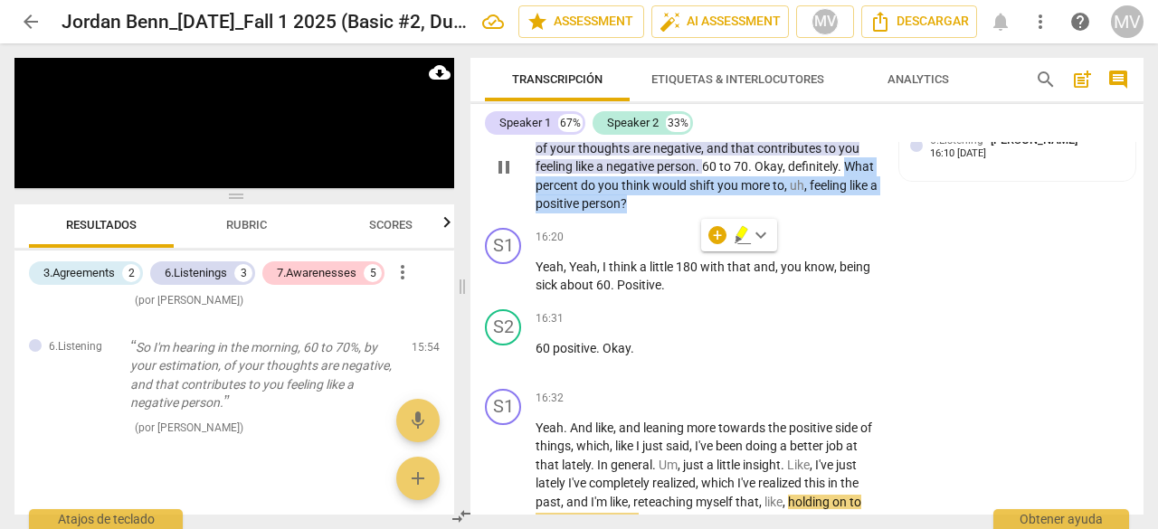
click at [681, 109] on div "+" at bounding box center [686, 100] width 18 height 18
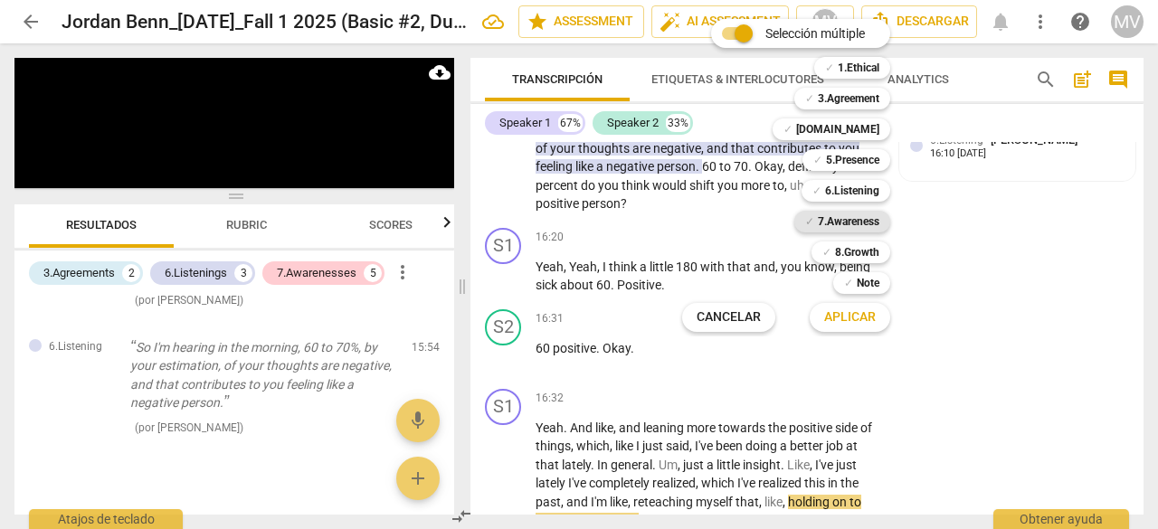
click at [868, 222] on b "7.Awareness" at bounding box center [849, 222] width 62 height 22
click at [886, 313] on button "Aplicar" at bounding box center [849, 317] width 80 height 33
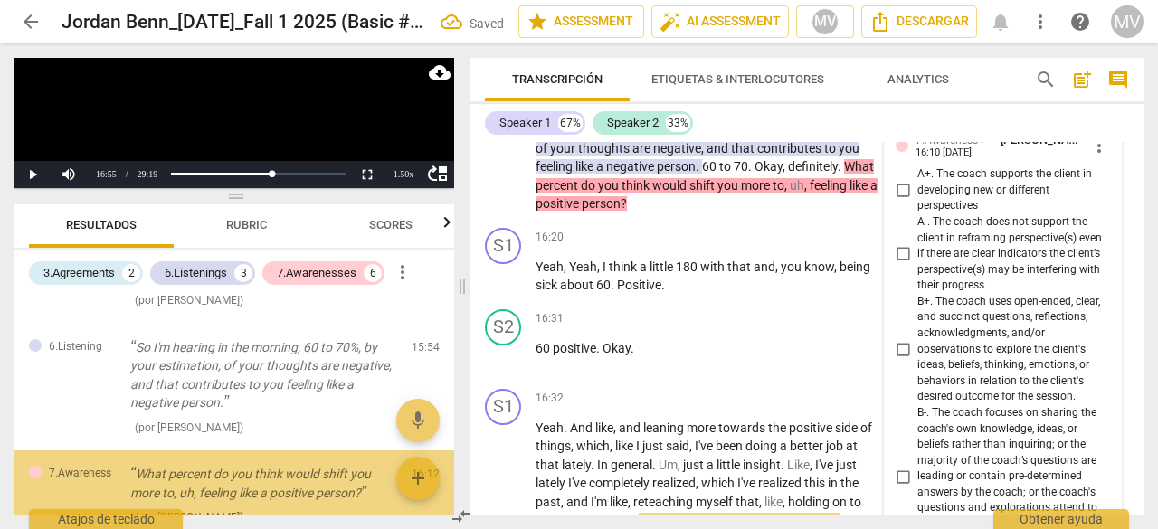
scroll to position [8147, 0]
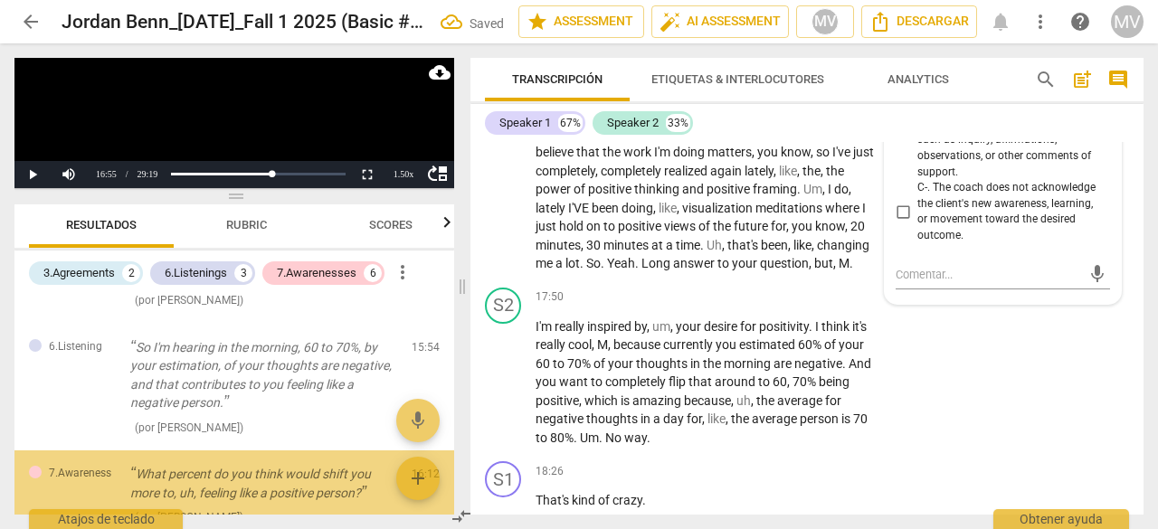
click at [1065, 369] on div "S2 play_arrow pause 17:50 + Add competency keyboard_arrow_right I'm really insp…" at bounding box center [806, 367] width 673 height 175
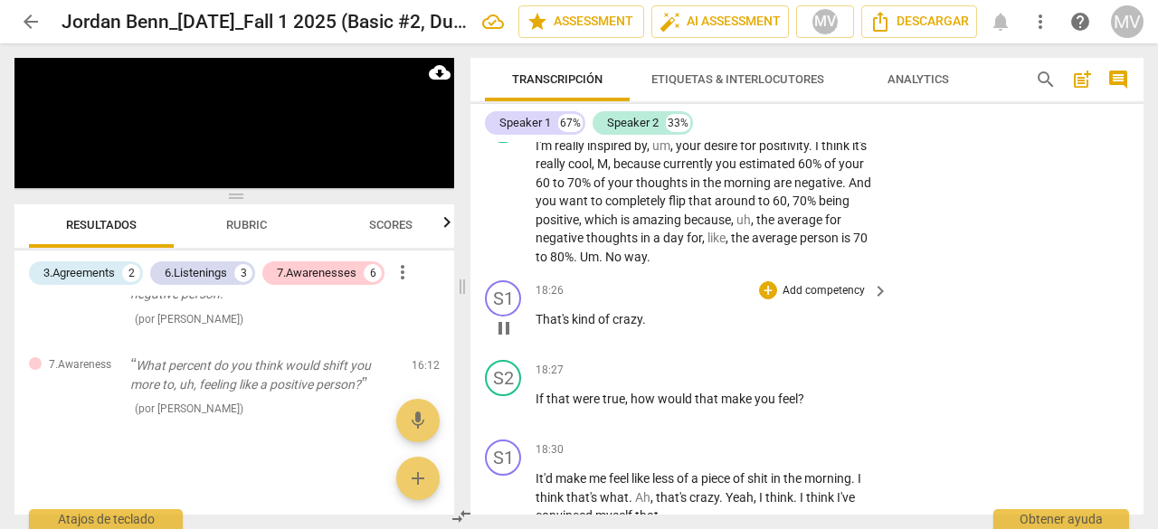
scroll to position [8238, 0]
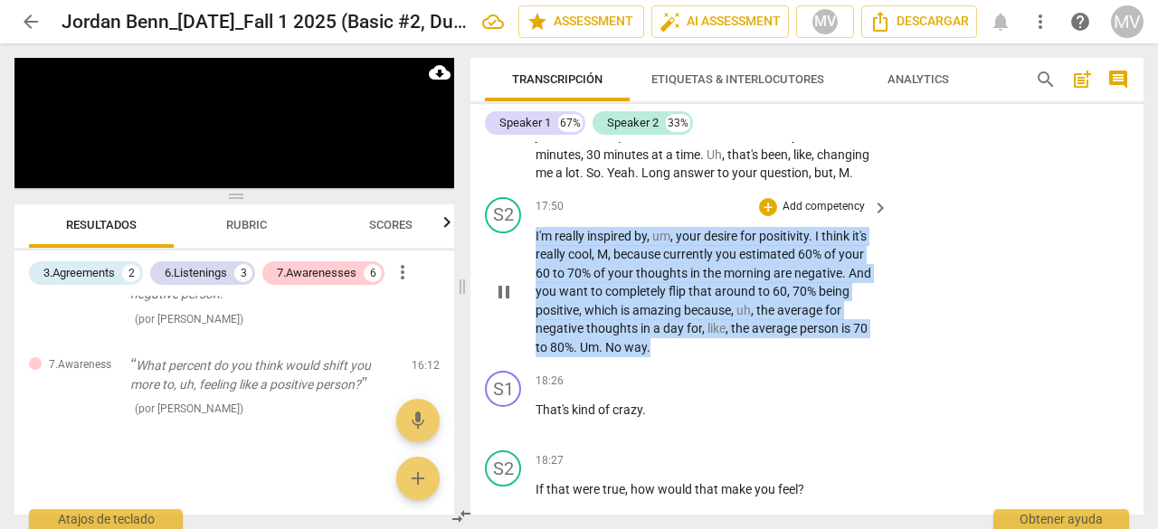
drag, startPoint x: 535, startPoint y: 308, endPoint x: 667, endPoint y: 419, distance: 171.4
click at [667, 357] on p "I'm really inspired by , um , your desire for positivity . I think it's really …" at bounding box center [707, 292] width 344 height 130
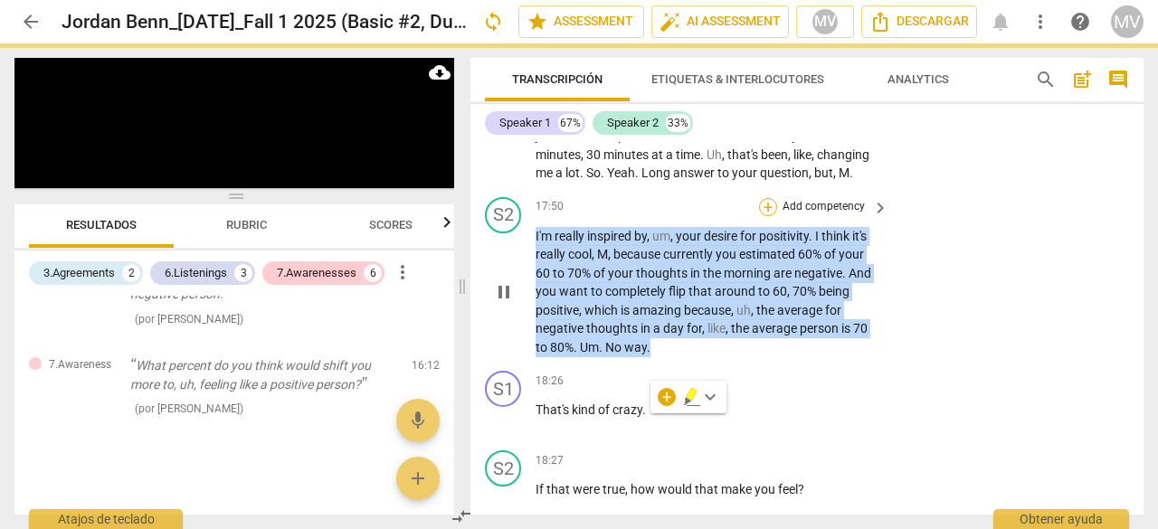
click at [765, 216] on div "+" at bounding box center [768, 207] width 18 height 18
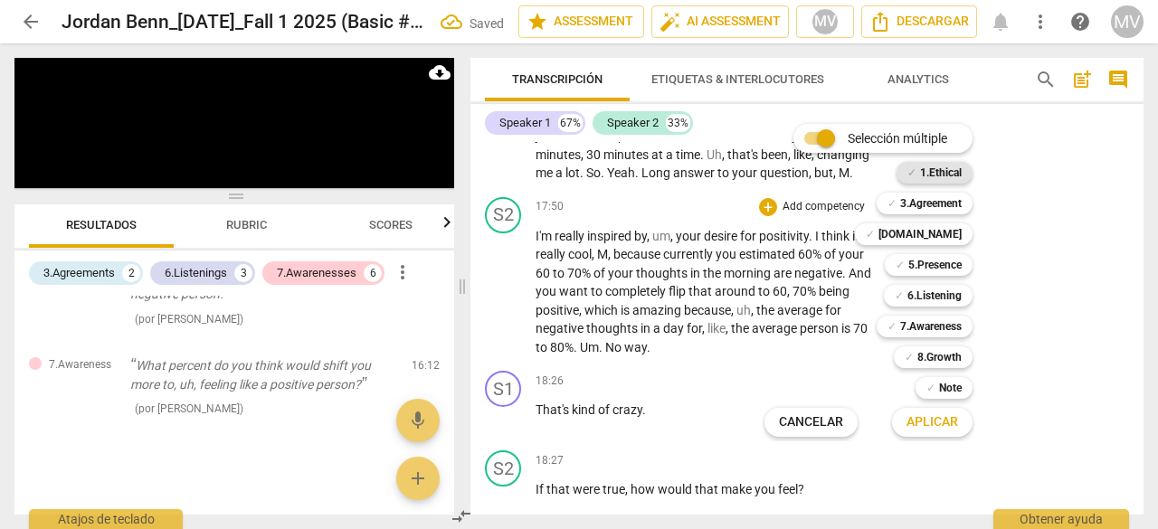
click at [935, 176] on b "1.Ethical" at bounding box center [941, 173] width 42 height 22
click at [937, 429] on span "Aplicar" at bounding box center [932, 422] width 52 height 18
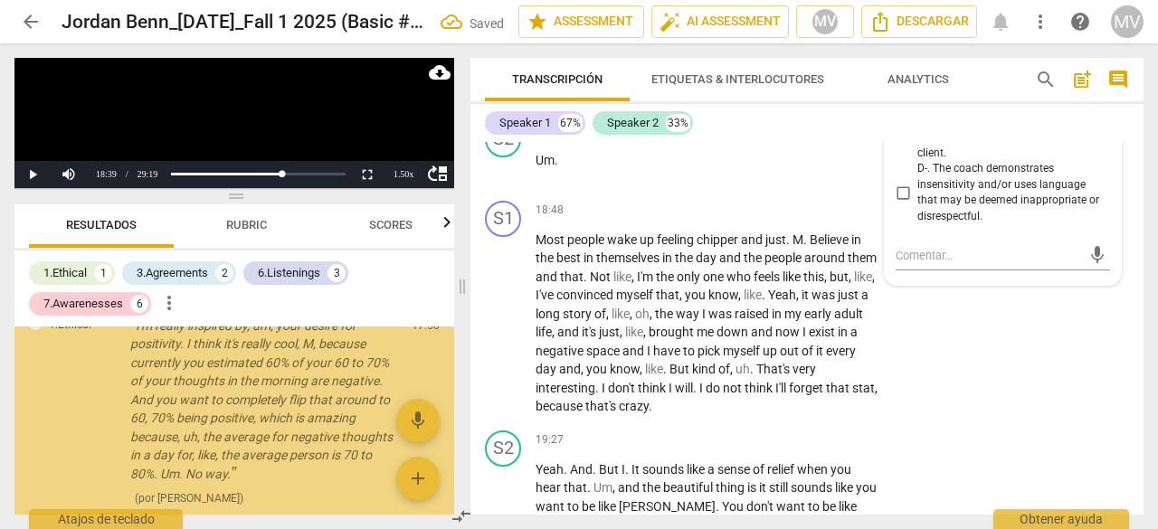
scroll to position [1376, 0]
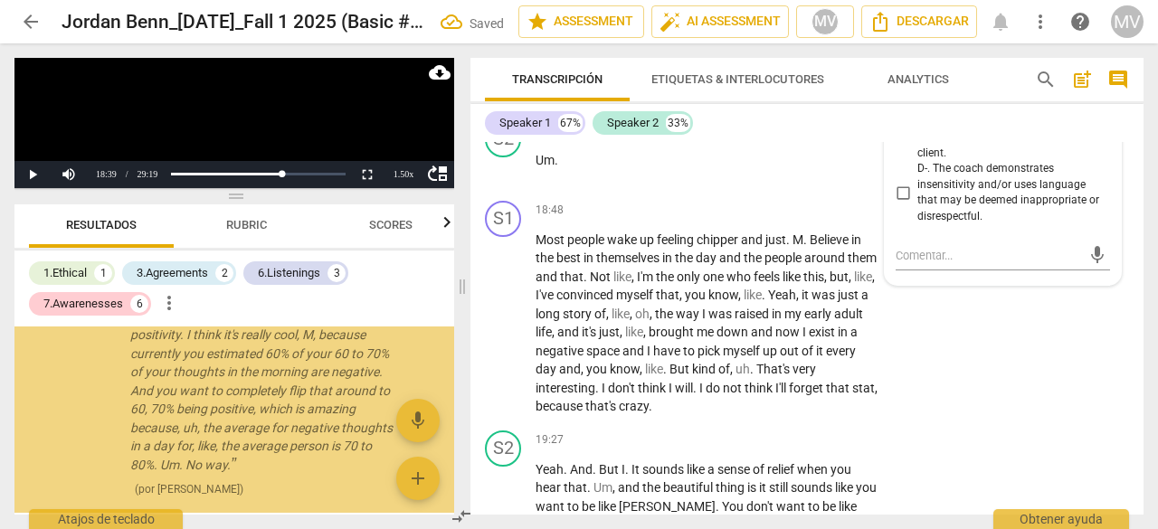
click at [1021, 423] on div "S1 play_arrow pause 18:48 + Add competency keyboard_arrow_right Most people wak…" at bounding box center [806, 309] width 673 height 230
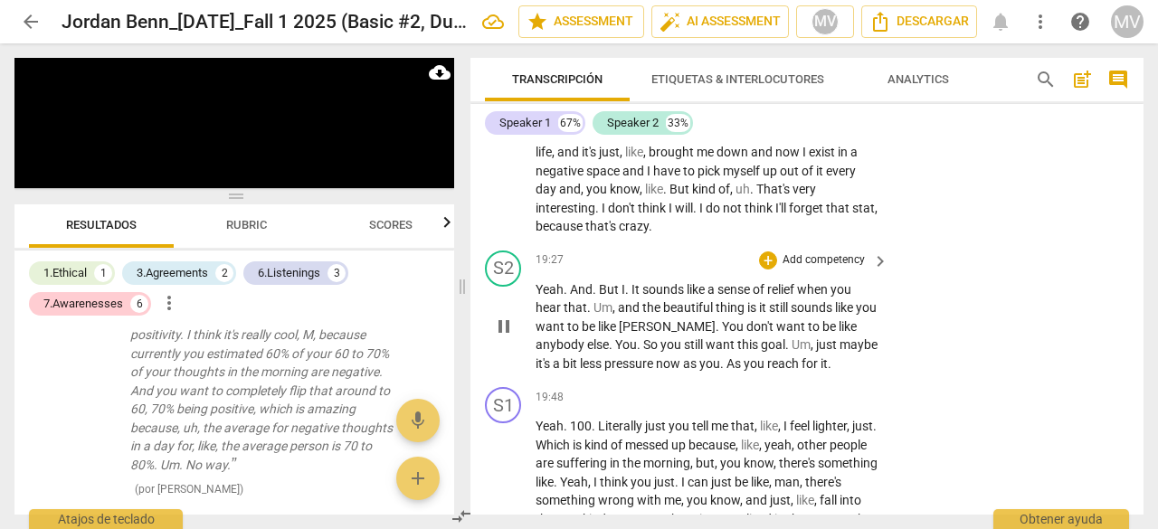
scroll to position [9109, 0]
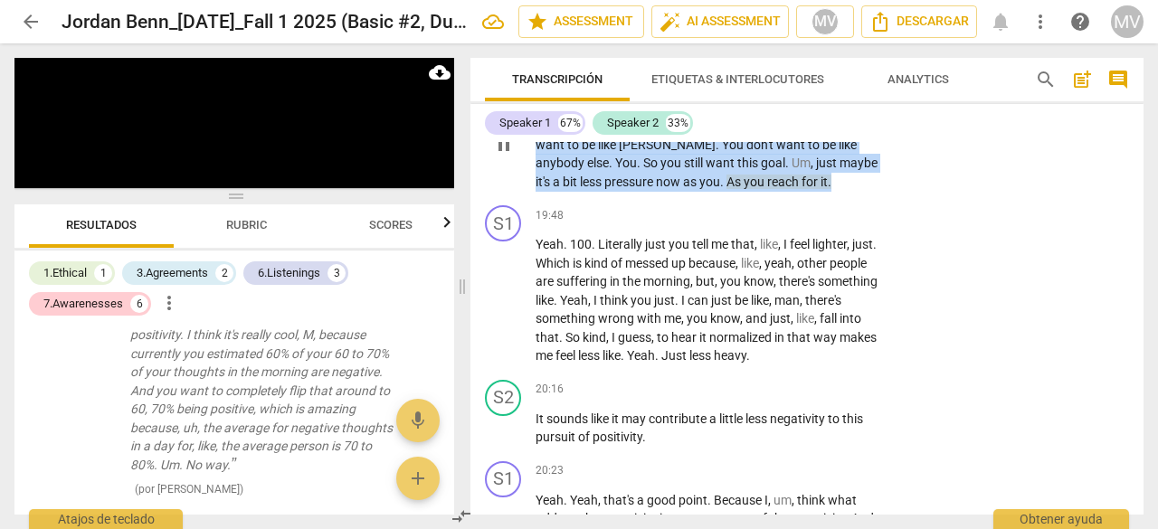
drag, startPoint x: 538, startPoint y: 178, endPoint x: 599, endPoint y: 273, distance: 112.7
click at [599, 192] on p "Yeah . And . But I . It sounds like a sense of relief when you hear that . Um ,…" at bounding box center [707, 145] width 344 height 93
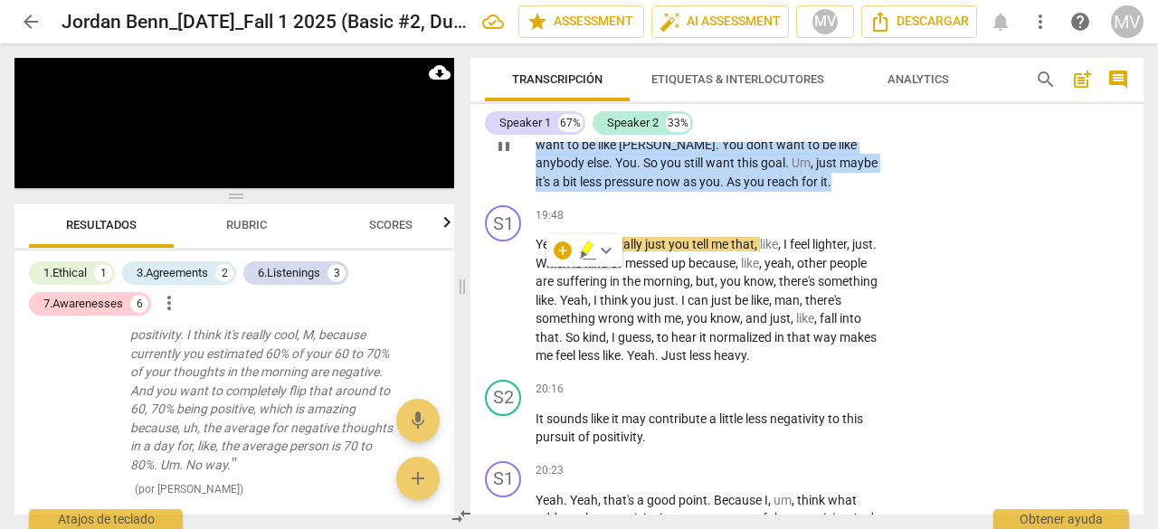
click at [767, 88] on div "+" at bounding box center [768, 79] width 18 height 18
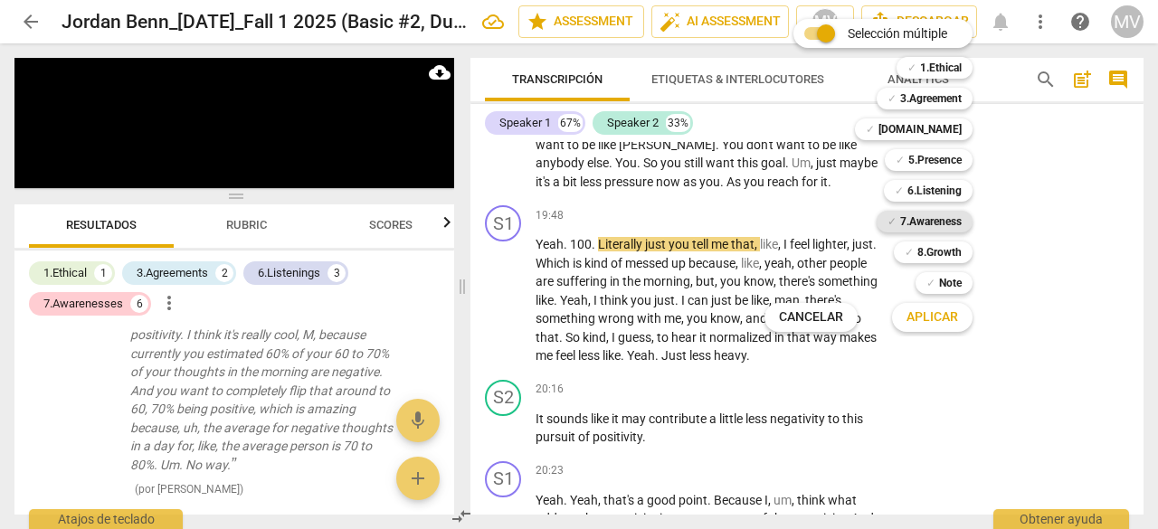
click at [923, 216] on b "7.Awareness" at bounding box center [931, 222] width 62 height 22
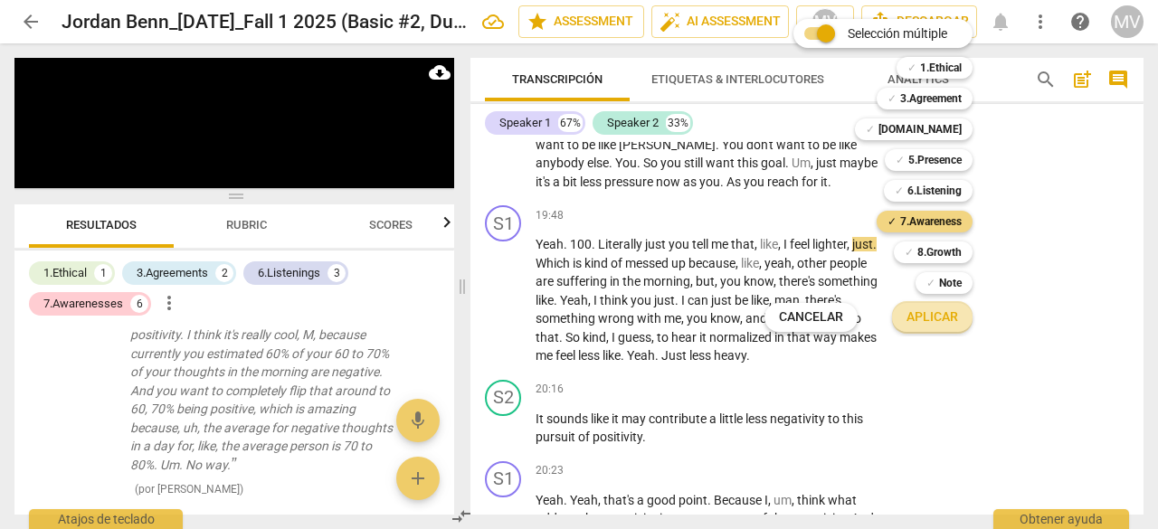
drag, startPoint x: 932, startPoint y: 326, endPoint x: 1157, endPoint y: 379, distance: 231.4
click at [932, 325] on span "Aplicar" at bounding box center [932, 317] width 52 height 18
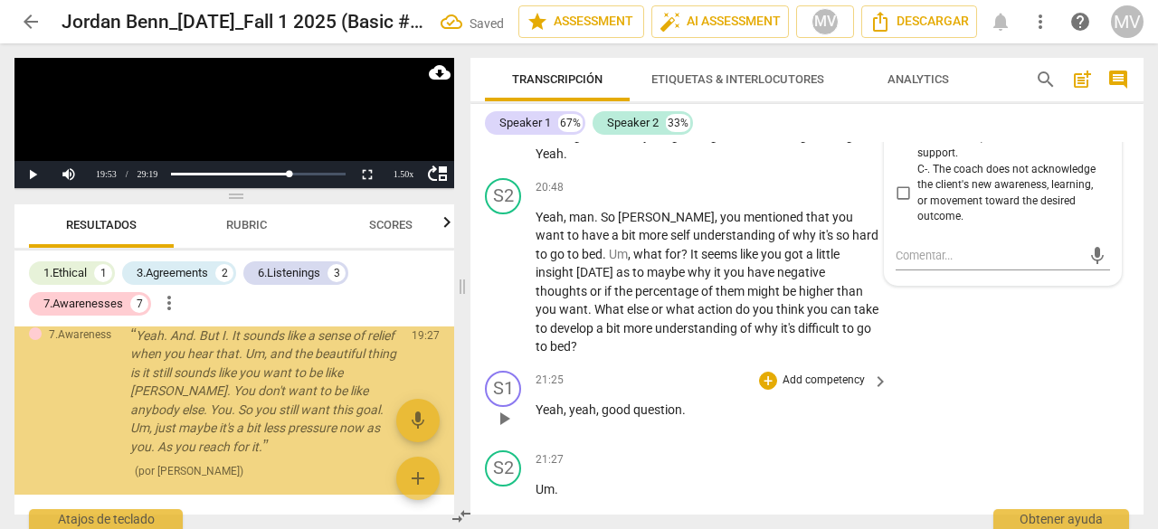
scroll to position [1577, 0]
click at [1094, 443] on div "S1 play_arrow pause 21:25 + Add competency keyboard_arrow_right Yeah , yeah , g…" at bounding box center [806, 404] width 673 height 80
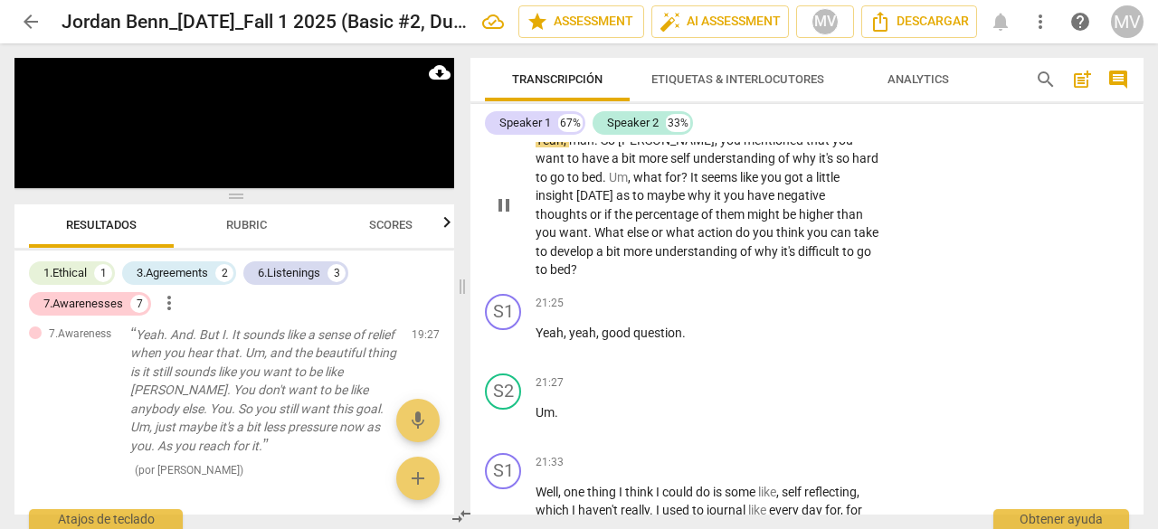
scroll to position [9675, 0]
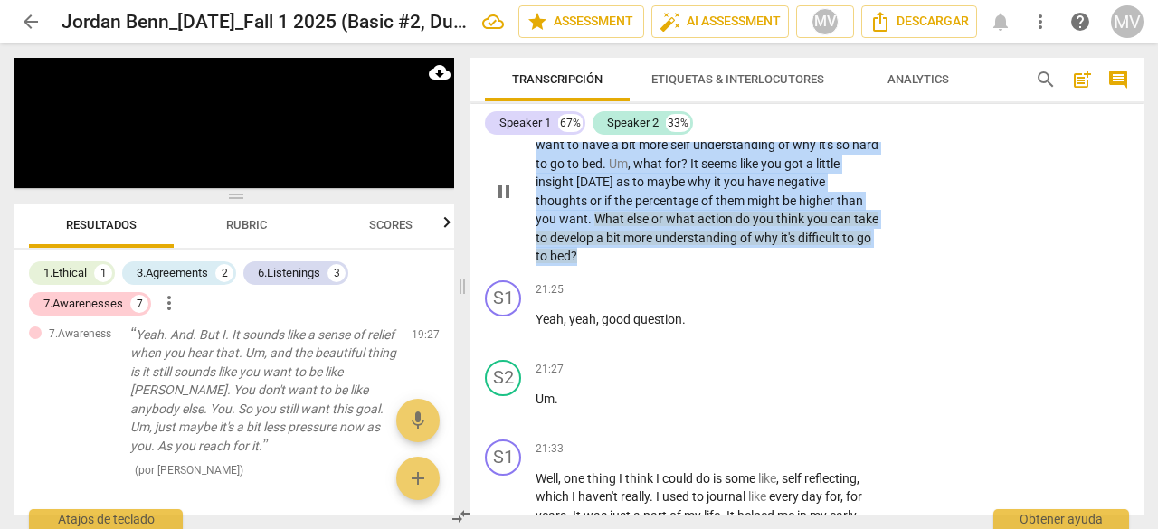
drag, startPoint x: 601, startPoint y: 213, endPoint x: 854, endPoint y: 327, distance: 277.7
click at [854, 266] on p "Yeah , man . So [PERSON_NAME] , you mentioned that you want to have a bit more …" at bounding box center [707, 192] width 344 height 148
click at [768, 107] on div "+" at bounding box center [768, 98] width 18 height 18
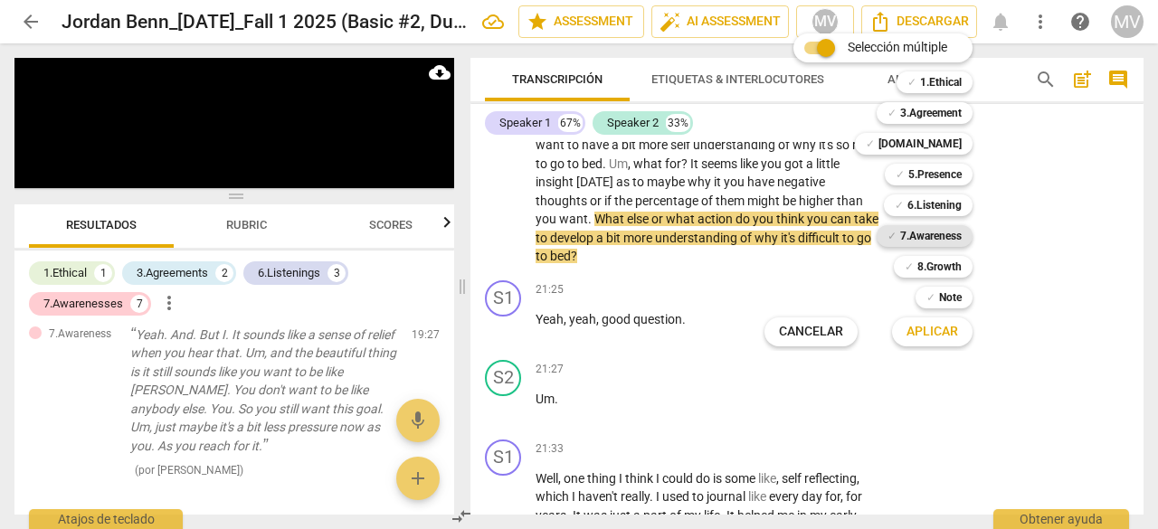
click at [959, 236] on b "7.Awareness" at bounding box center [931, 236] width 62 height 22
click at [940, 336] on span "Aplicar" at bounding box center [932, 332] width 52 height 18
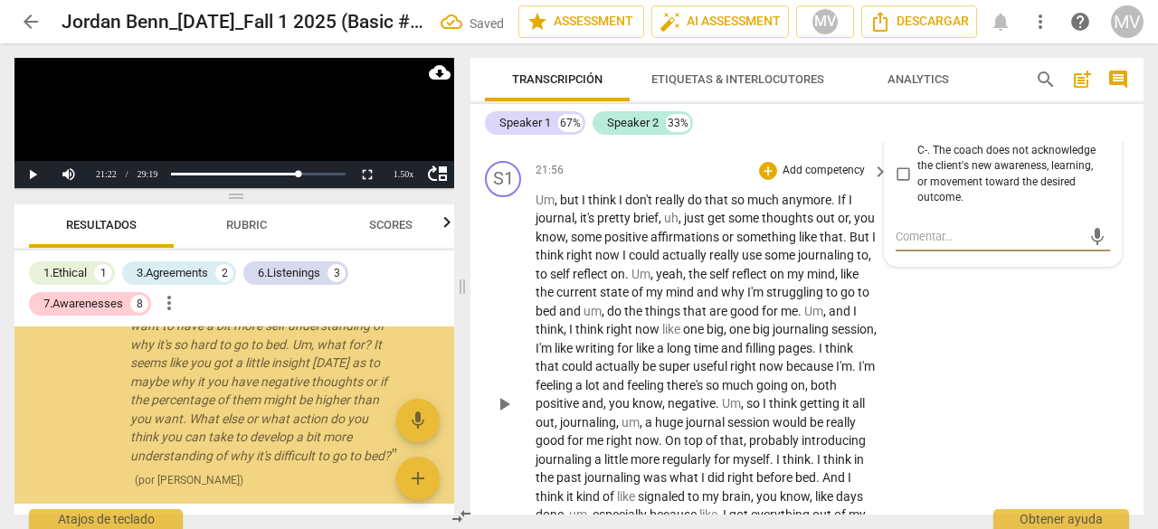
scroll to position [1787, 0]
click at [980, 411] on div "S1 play_arrow pause 21:56 + Add competency keyboard_arrow_right Um , but I thin…" at bounding box center [806, 389] width 673 height 471
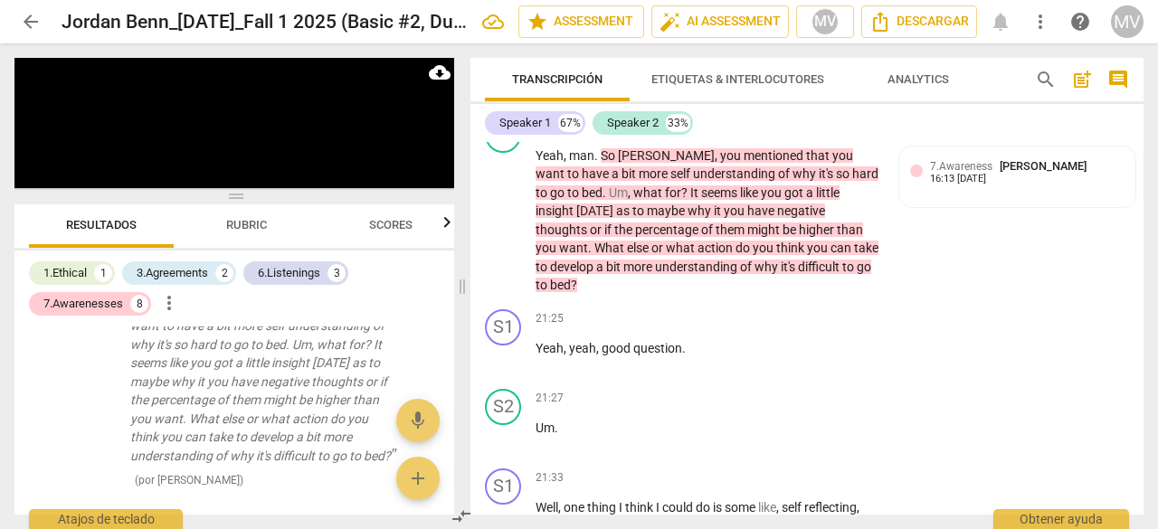
scroll to position [10095, 0]
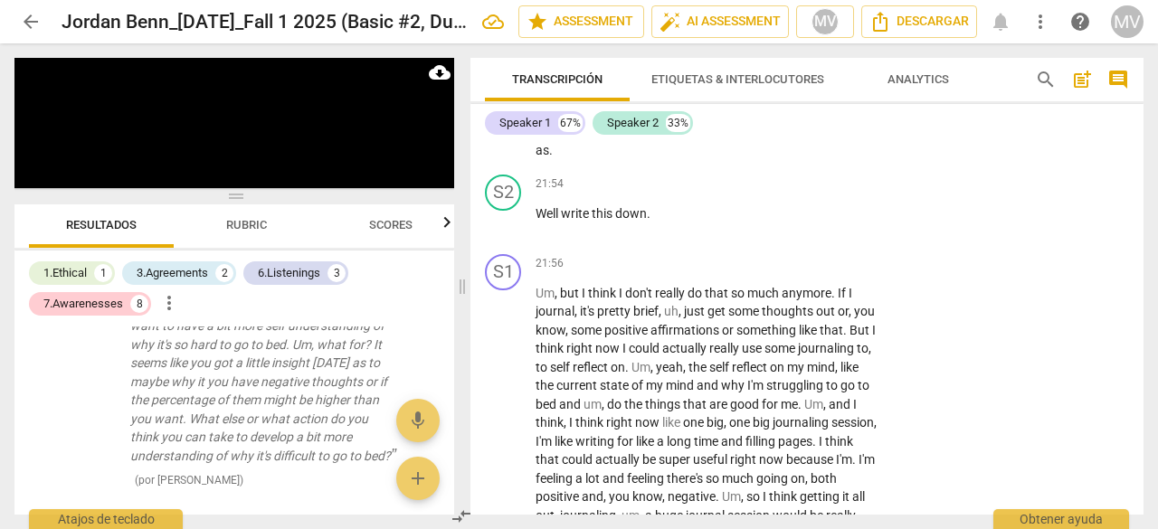
click at [505, 119] on button "pause" at bounding box center [503, 104] width 29 height 29
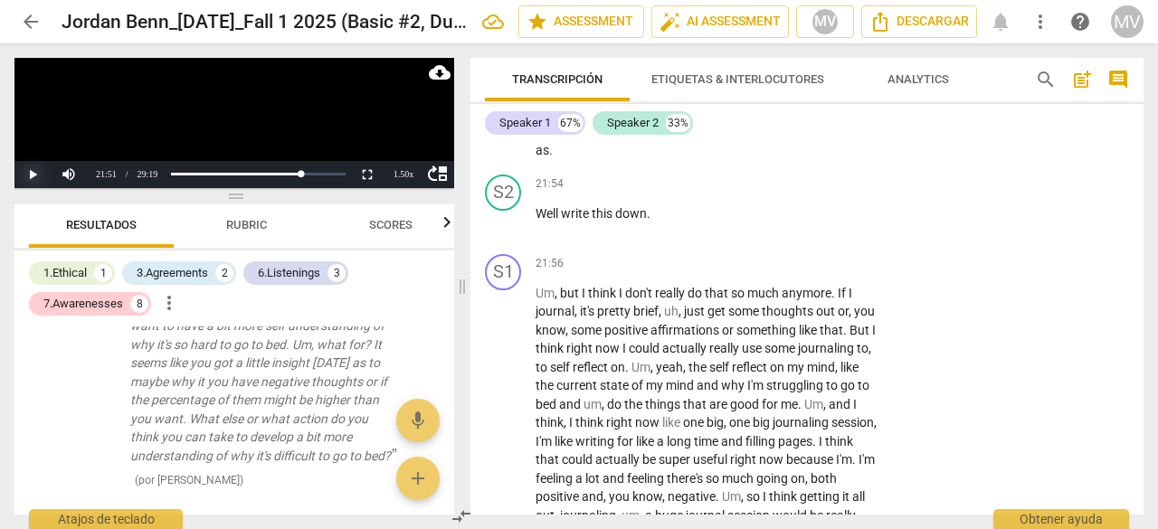
click at [33, 170] on button "Play" at bounding box center [32, 174] width 36 height 27
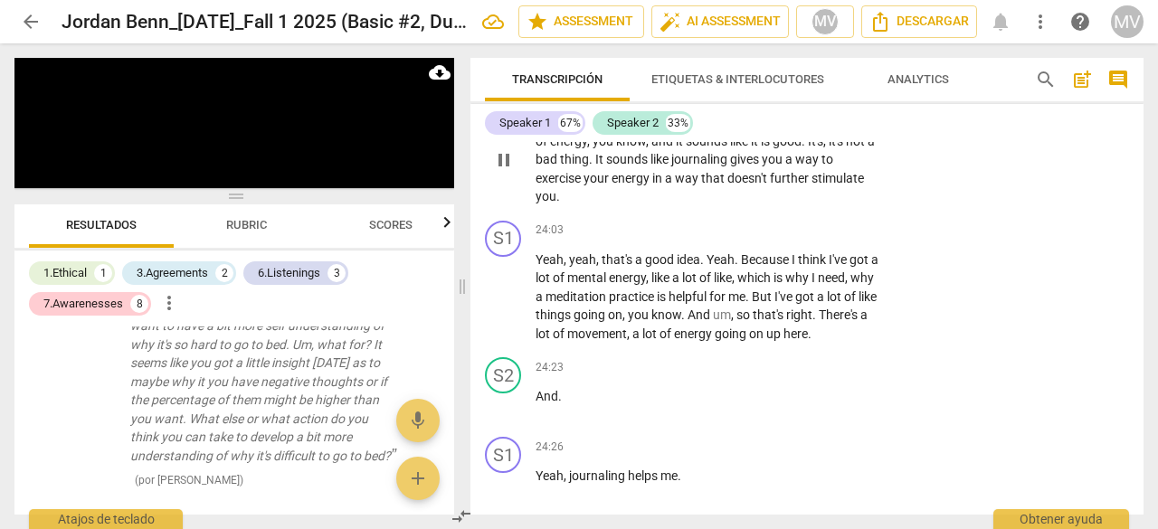
scroll to position [10728, 0]
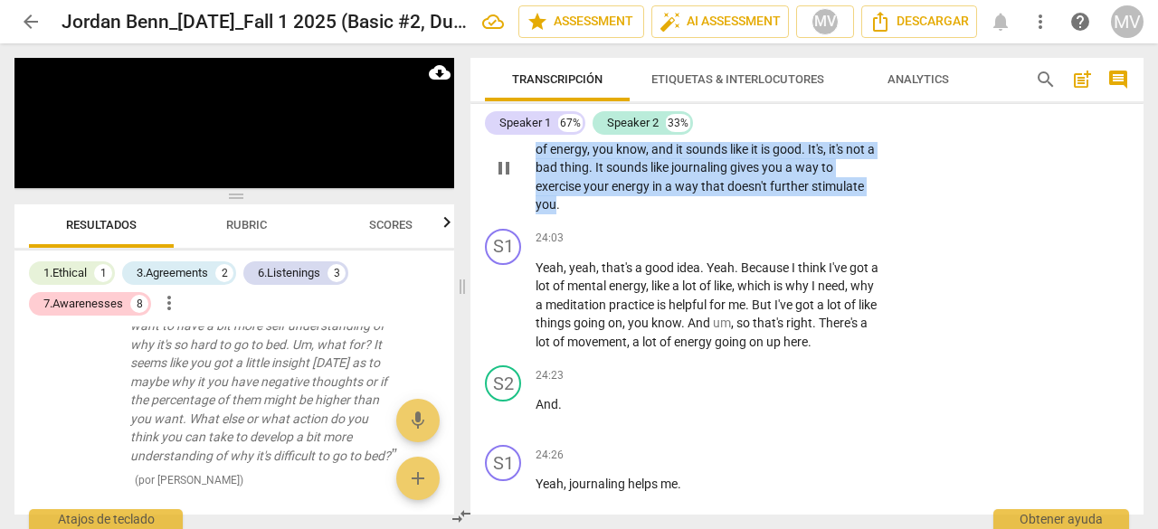
drag, startPoint x: 535, startPoint y: 222, endPoint x: 556, endPoint y: 296, distance: 77.0
click at [556, 214] on p "Mhm . From um , what I'm hearing , it sounds like you have a lot of energy , yo…" at bounding box center [707, 167] width 344 height 93
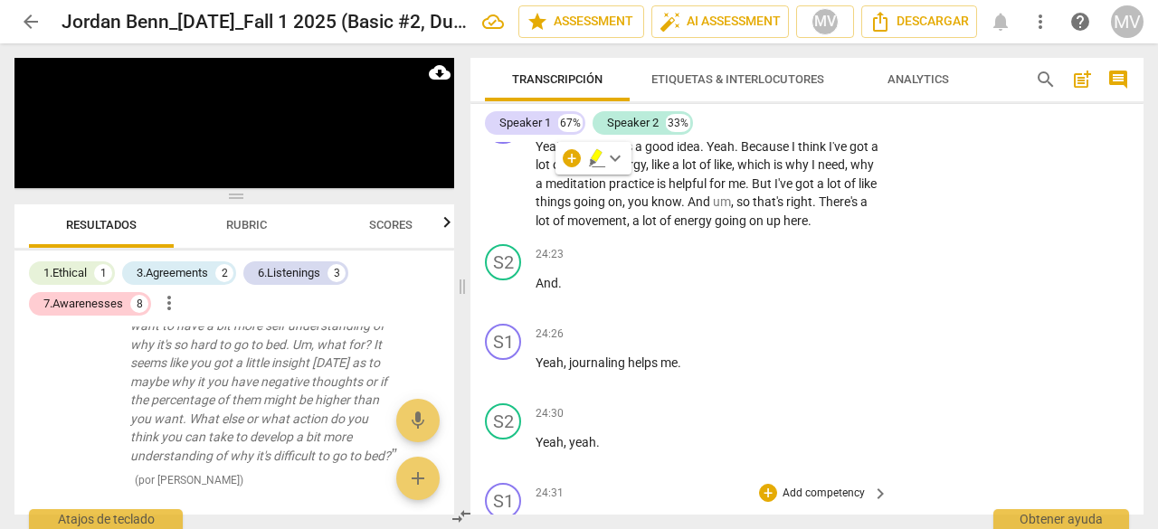
scroll to position [10844, 0]
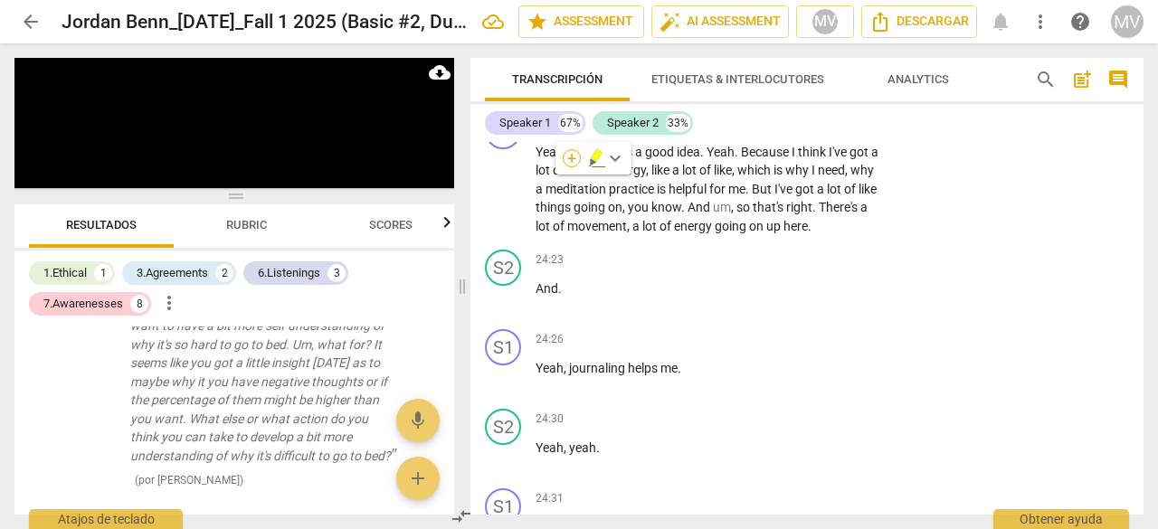
click at [568, 155] on div "+" at bounding box center [572, 158] width 18 height 18
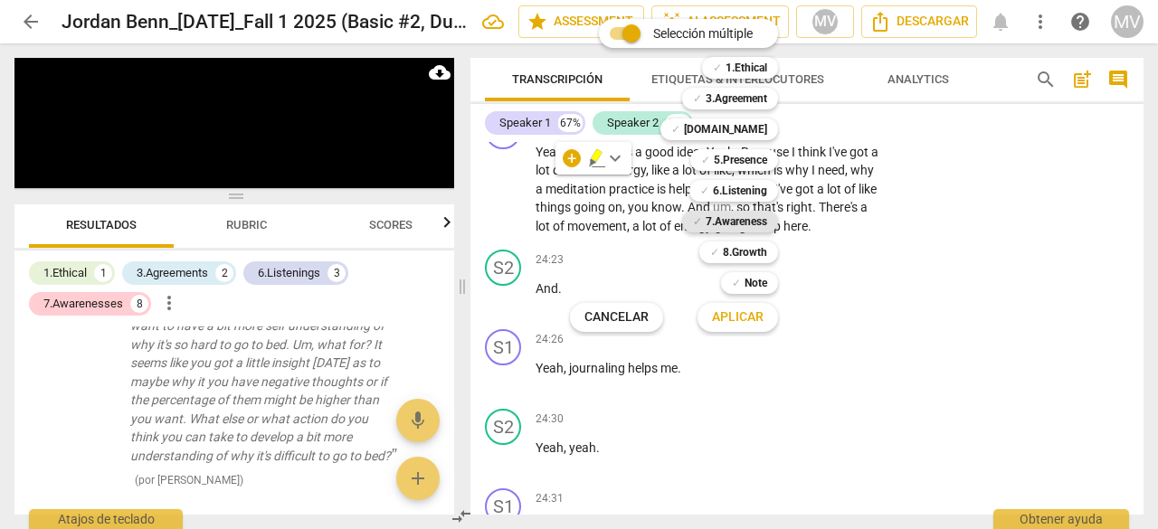
click at [742, 218] on b "7.Awareness" at bounding box center [736, 222] width 62 height 22
click at [742, 309] on span "Aplicar" at bounding box center [738, 317] width 52 height 18
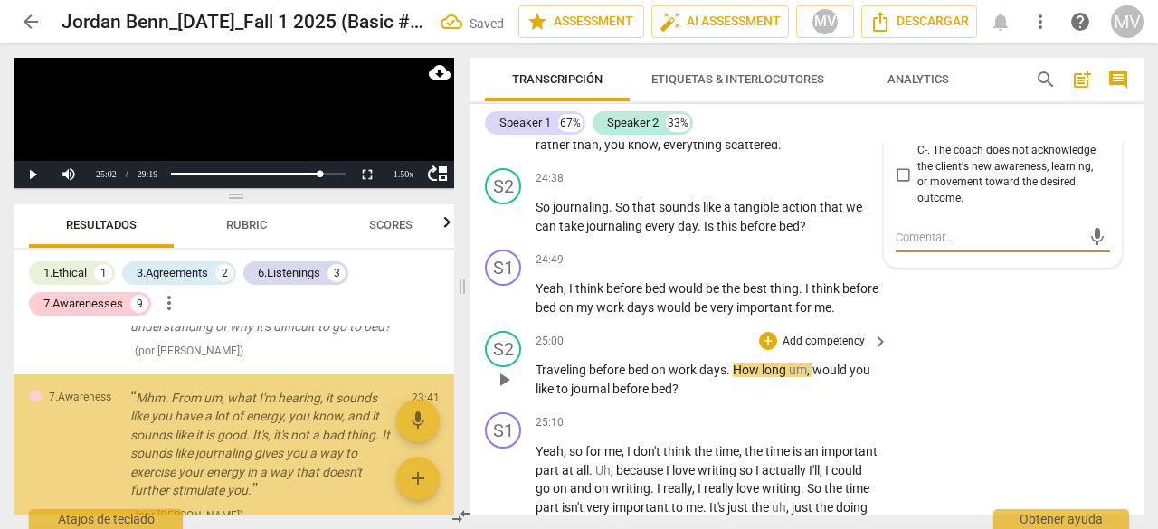
scroll to position [1989, 0]
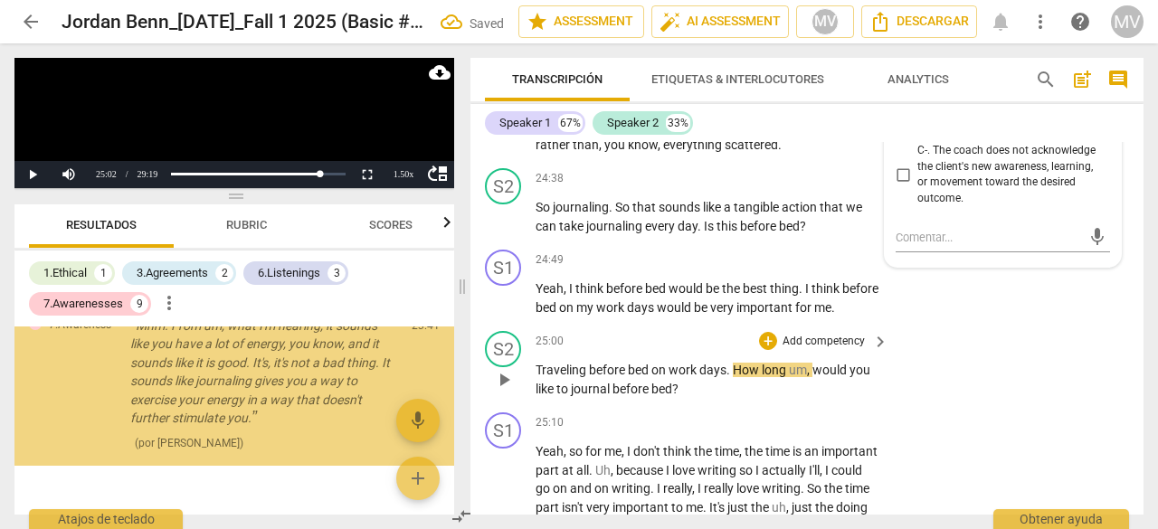
click at [1100, 405] on div "S2 play_arrow pause 25:00 + Add competency keyboard_arrow_right Traveling befor…" at bounding box center [806, 364] width 673 height 81
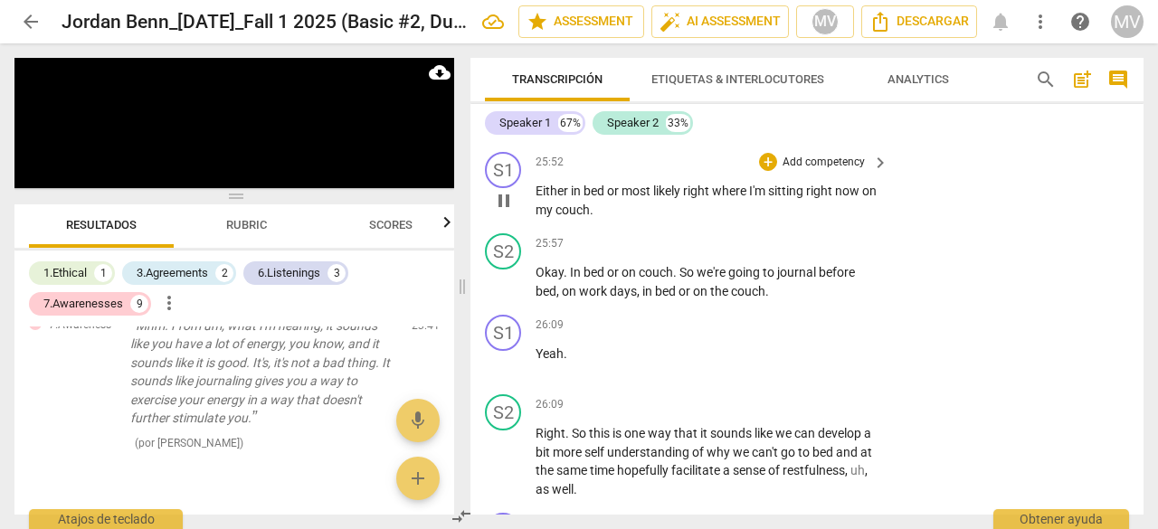
scroll to position [11788, 0]
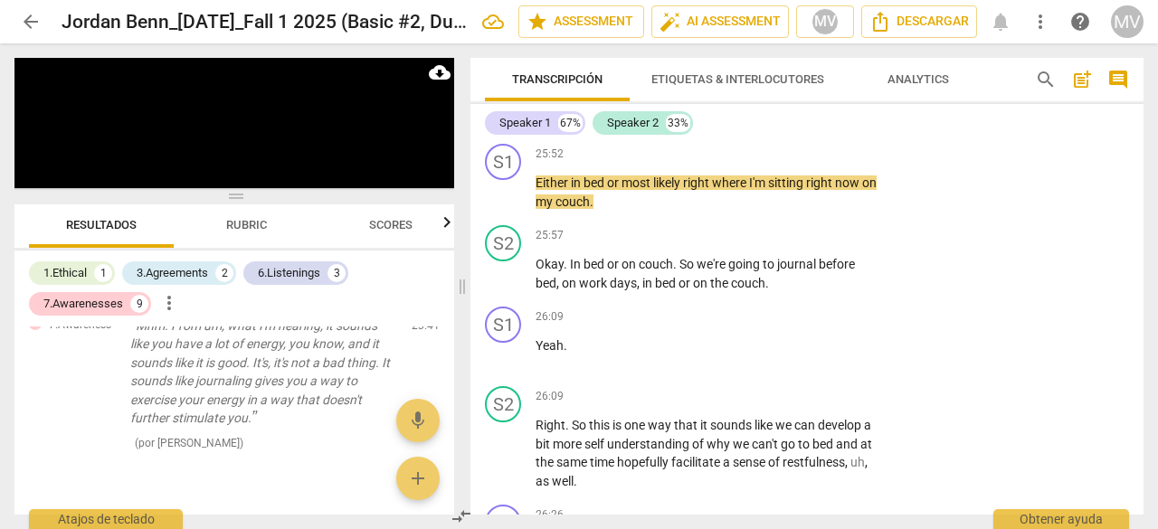
drag, startPoint x: 537, startPoint y: 188, endPoint x: 566, endPoint y: 246, distance: 64.7
click at [566, 130] on p "Okay . So the duration is not an issue . So where exactly are we going to be do…" at bounding box center [707, 102] width 344 height 56
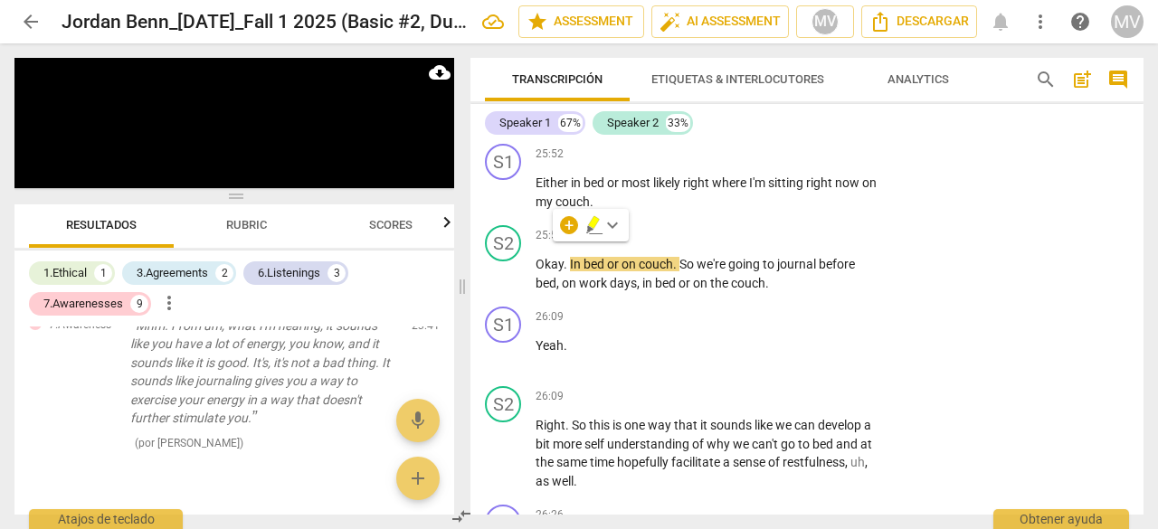
click at [769, 63] on div "+" at bounding box center [768, 54] width 18 height 18
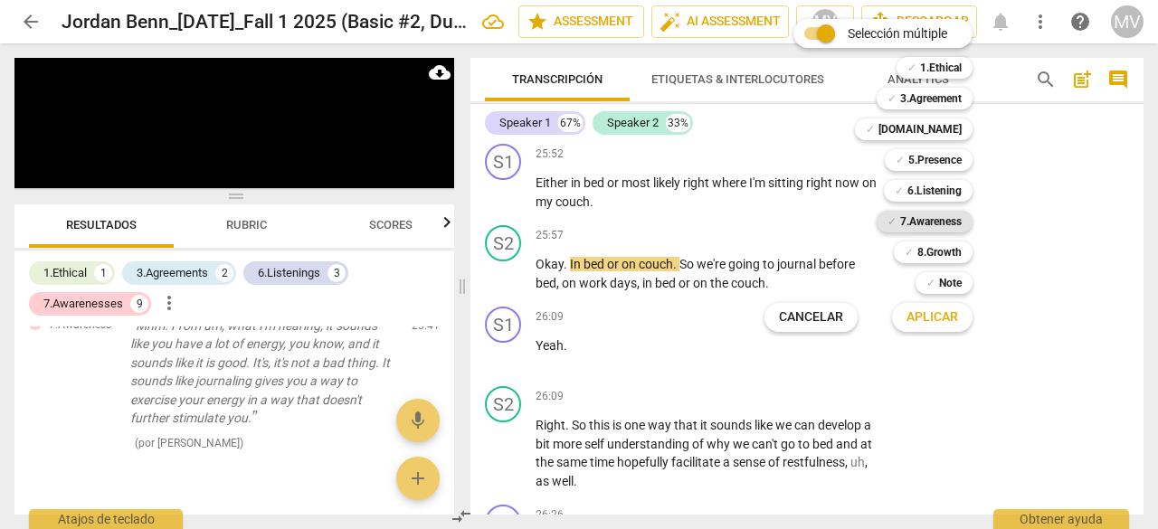
click at [935, 223] on b "7.Awareness" at bounding box center [931, 222] width 62 height 22
drag, startPoint x: 936, startPoint y: 311, endPoint x: 977, endPoint y: 343, distance: 51.6
click at [936, 312] on span "Aplicar" at bounding box center [932, 317] width 52 height 18
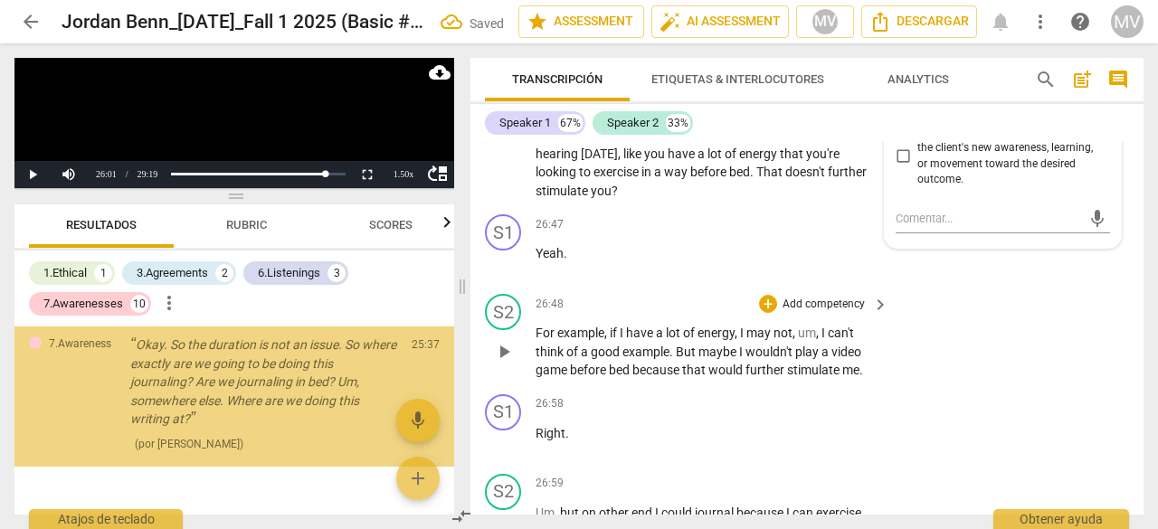
scroll to position [2144, 0]
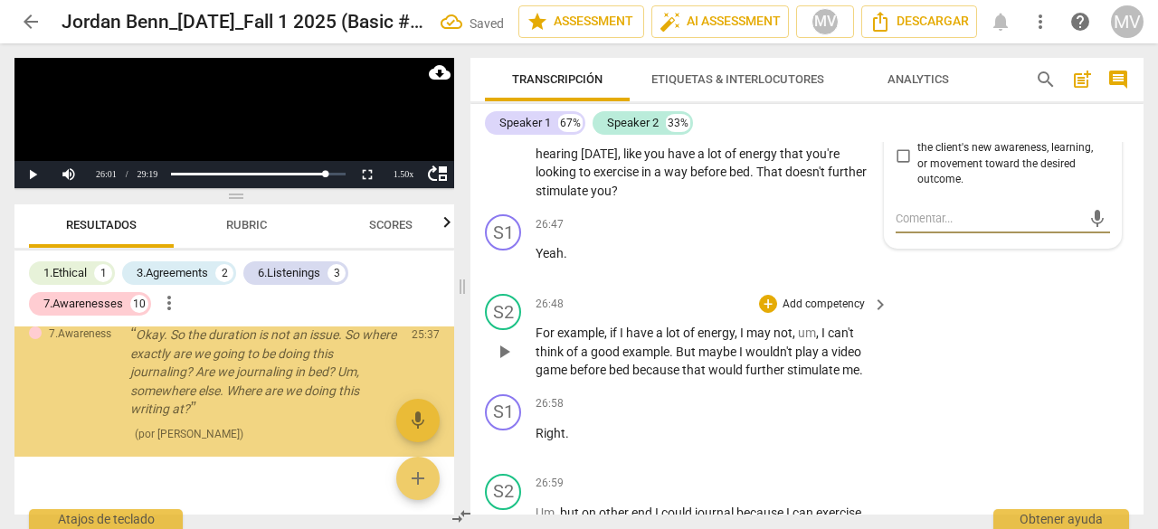
click at [1118, 387] on div "S2 play_arrow pause 26:48 + Add competency keyboard_arrow_right For example , i…" at bounding box center [806, 337] width 673 height 100
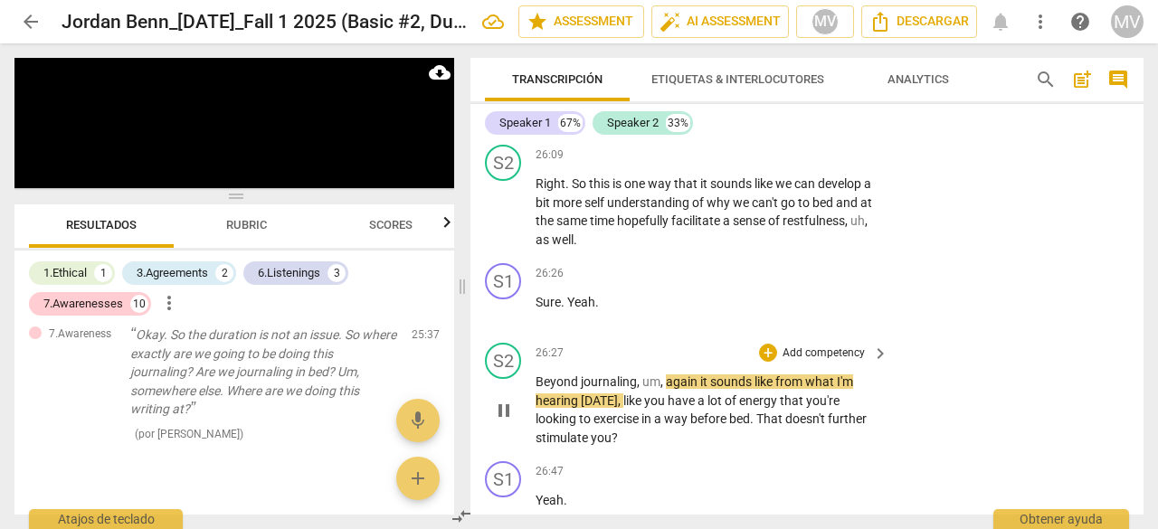
scroll to position [12029, 0]
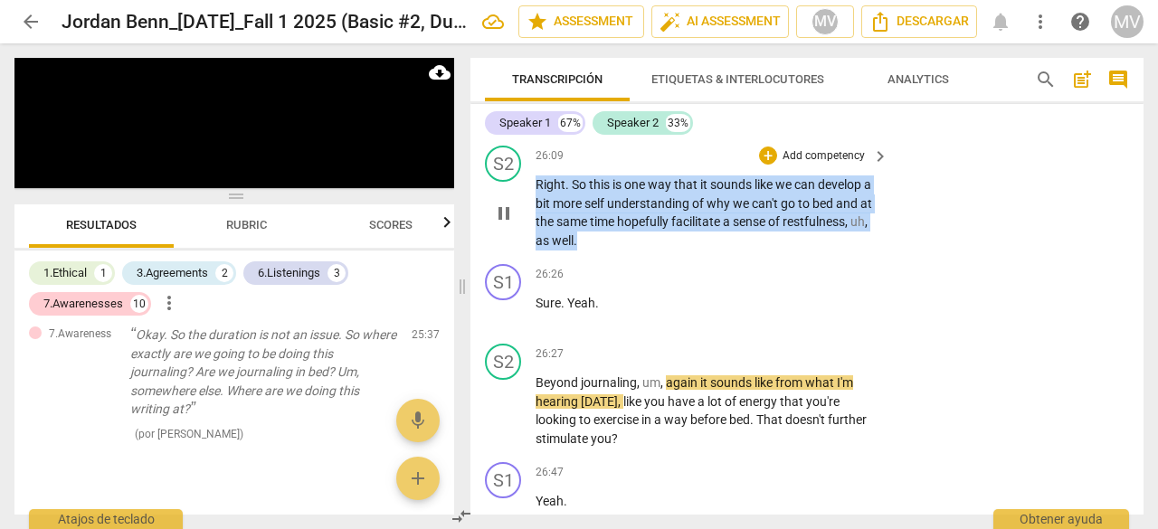
drag, startPoint x: 537, startPoint y: 308, endPoint x: 613, endPoint y: 367, distance: 96.1
click at [613, 250] on p "Right . So this is one way that it sounds like we can develop a bit more self u…" at bounding box center [707, 212] width 344 height 74
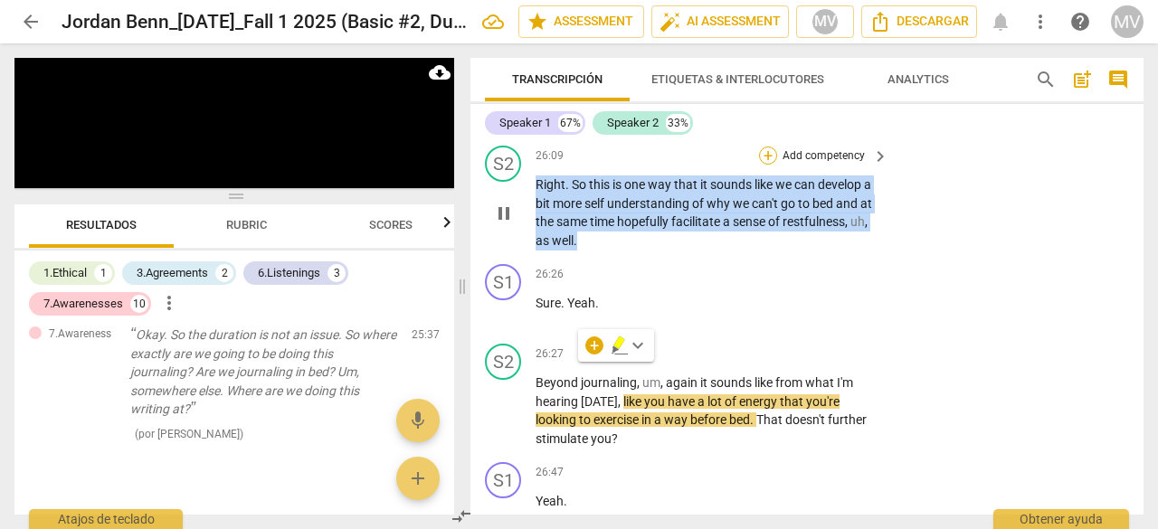
click at [772, 165] on div "+" at bounding box center [768, 156] width 18 height 18
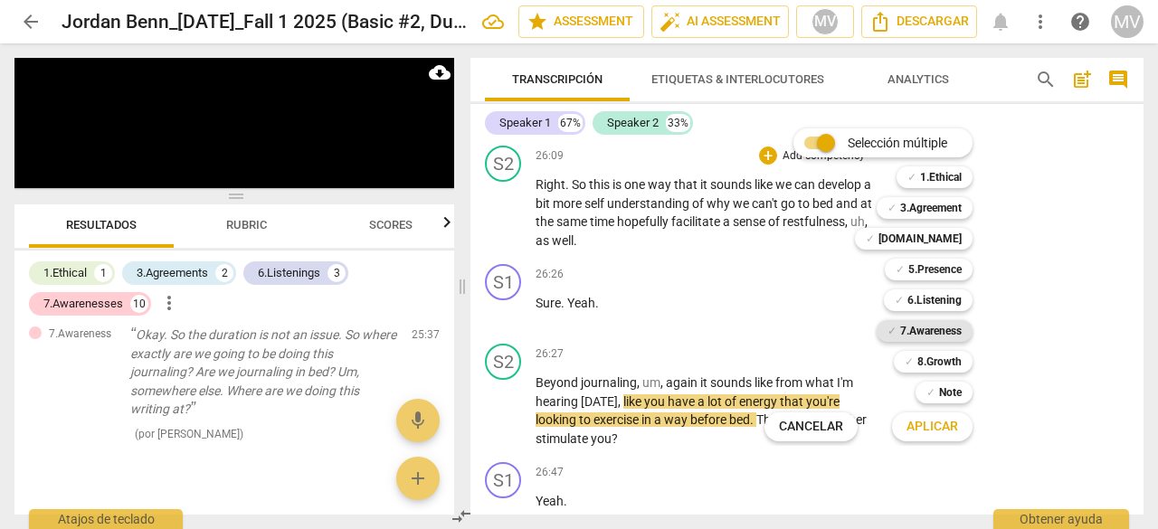
click at [913, 337] on b "7.Awareness" at bounding box center [931, 331] width 62 height 22
click at [933, 430] on span "Aplicar" at bounding box center [932, 427] width 52 height 18
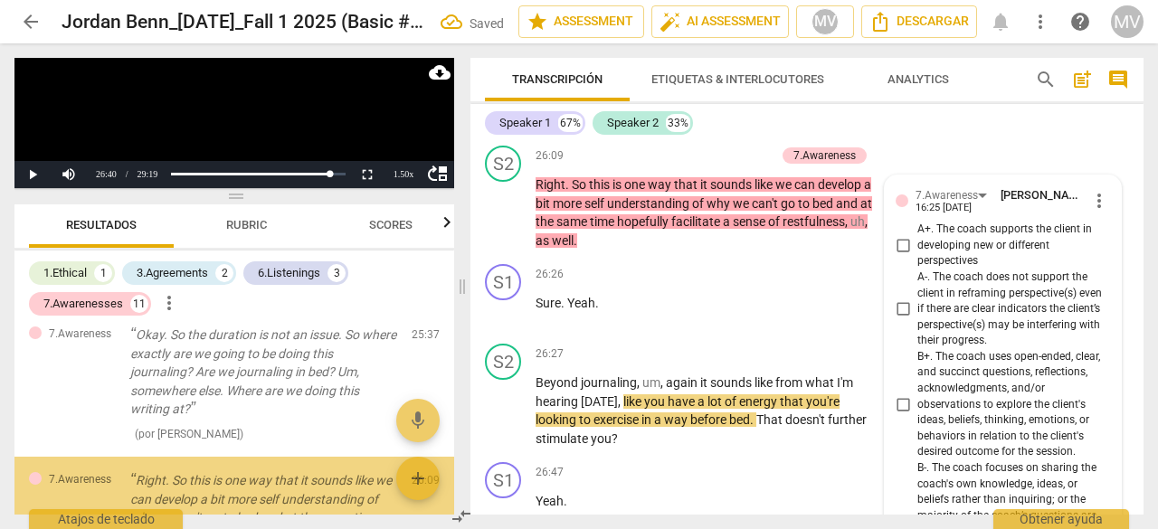
scroll to position [12638, 0]
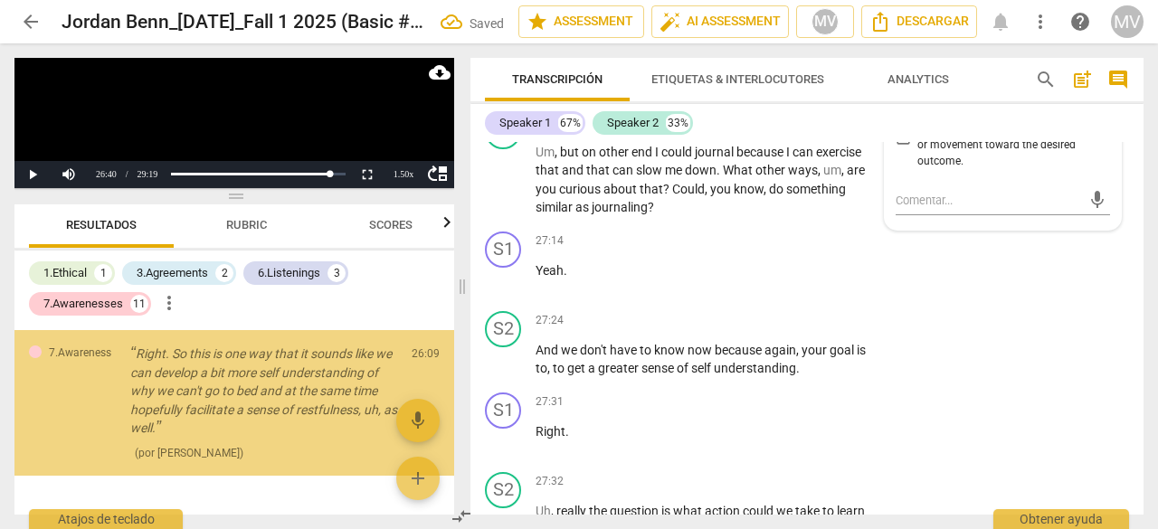
click at [1032, 304] on div "S1 play_arrow pause 27:14 + Add competency keyboard_arrow_right Yeah ." at bounding box center [806, 264] width 673 height 80
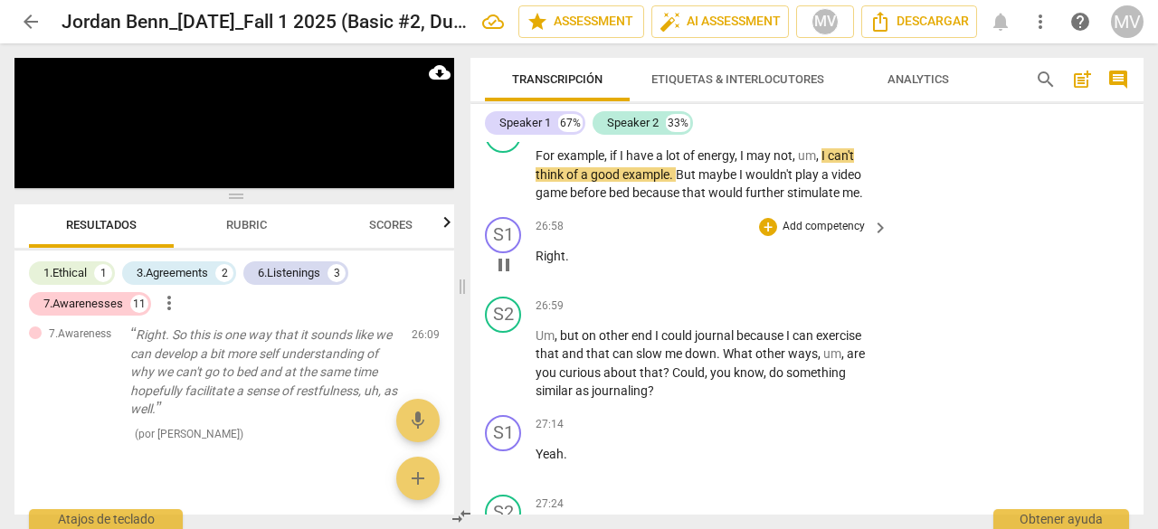
scroll to position [12457, 0]
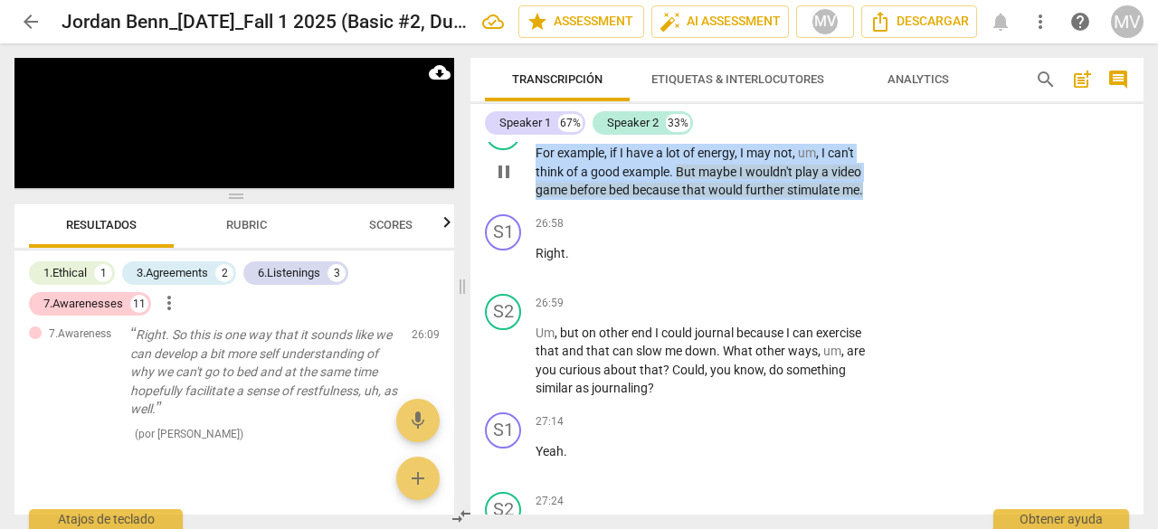
drag, startPoint x: 537, startPoint y: 277, endPoint x: 892, endPoint y: 322, distance: 357.4
click at [892, 207] on div "S2 play_arrow pause 26:48 + Add competency keyboard_arrow_right For example , i…" at bounding box center [806, 157] width 673 height 100
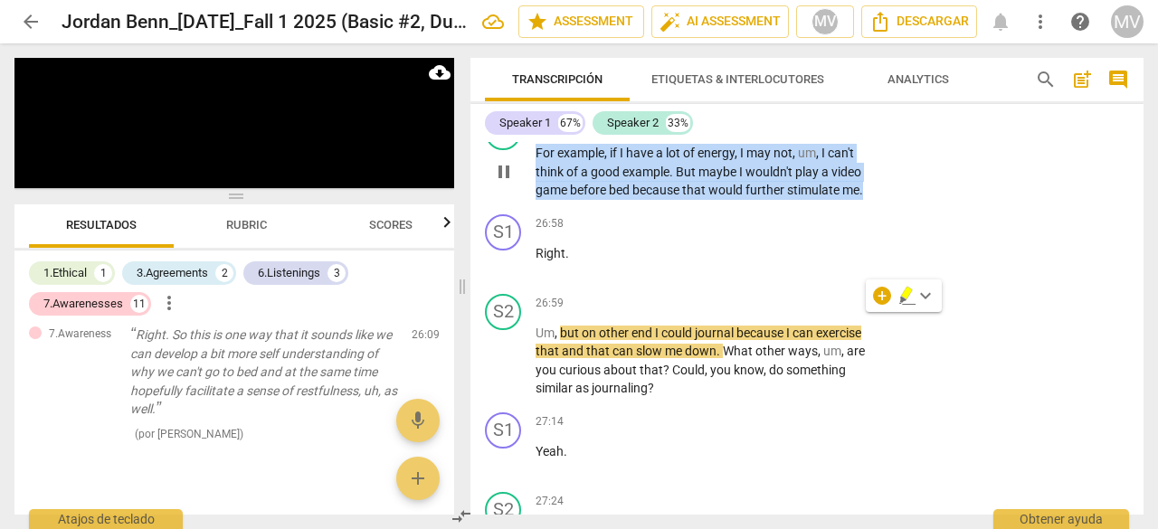
click at [768, 133] on div "+" at bounding box center [768, 124] width 18 height 18
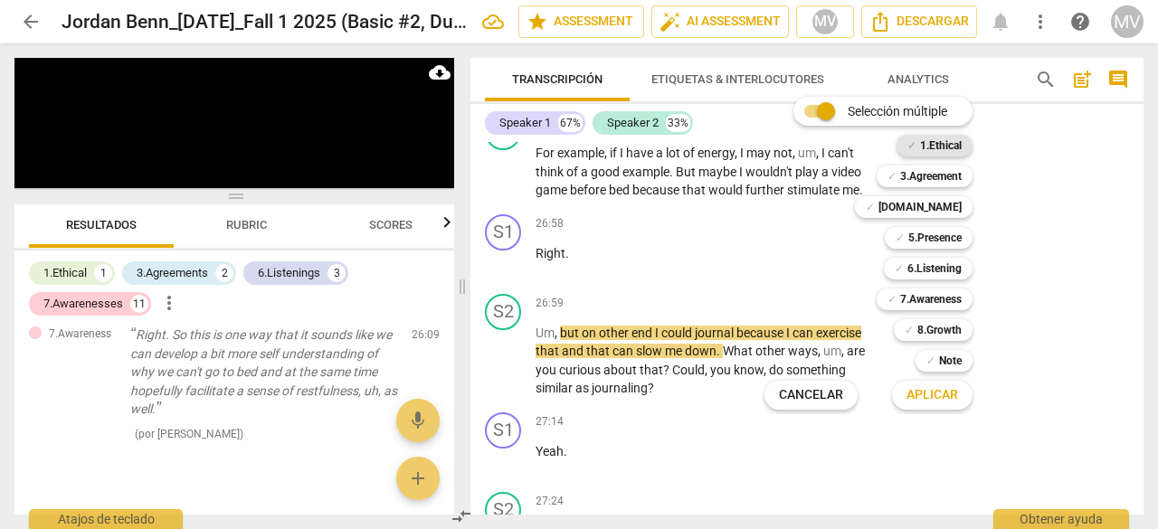
click at [924, 142] on b "1.Ethical" at bounding box center [941, 146] width 42 height 22
click at [935, 404] on button "Aplicar" at bounding box center [932, 395] width 80 height 33
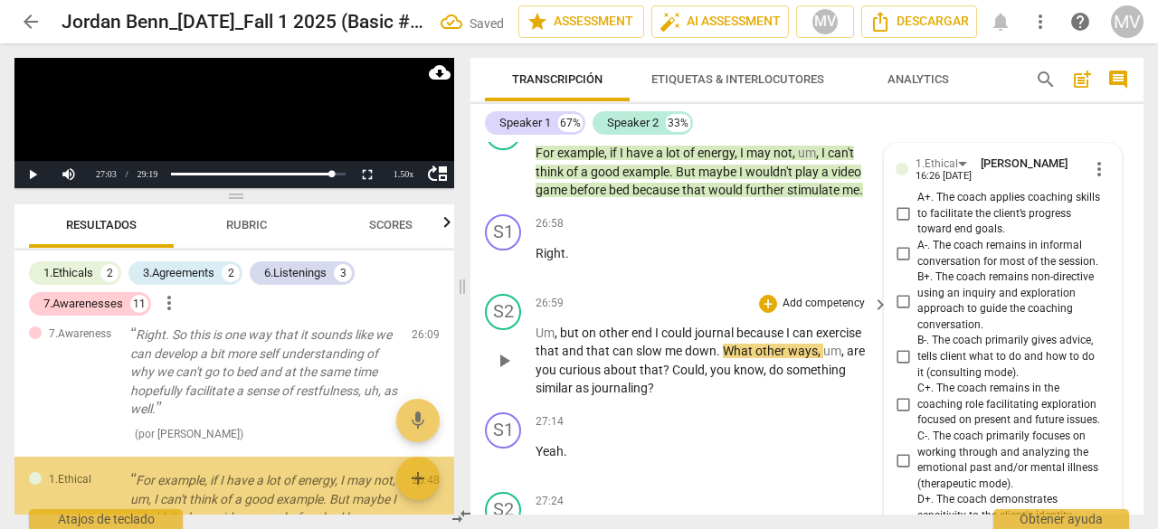
scroll to position [2426, 0]
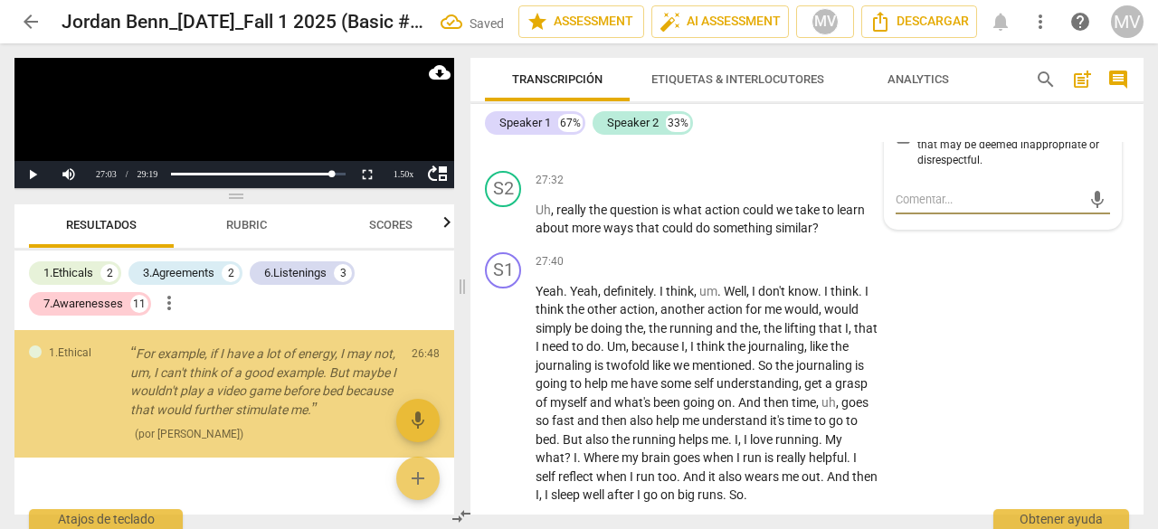
click at [1087, 455] on div "S1 play_arrow pause 27:40 + Add competency keyboard_arrow_right Yeah . Yeah , d…" at bounding box center [806, 378] width 673 height 267
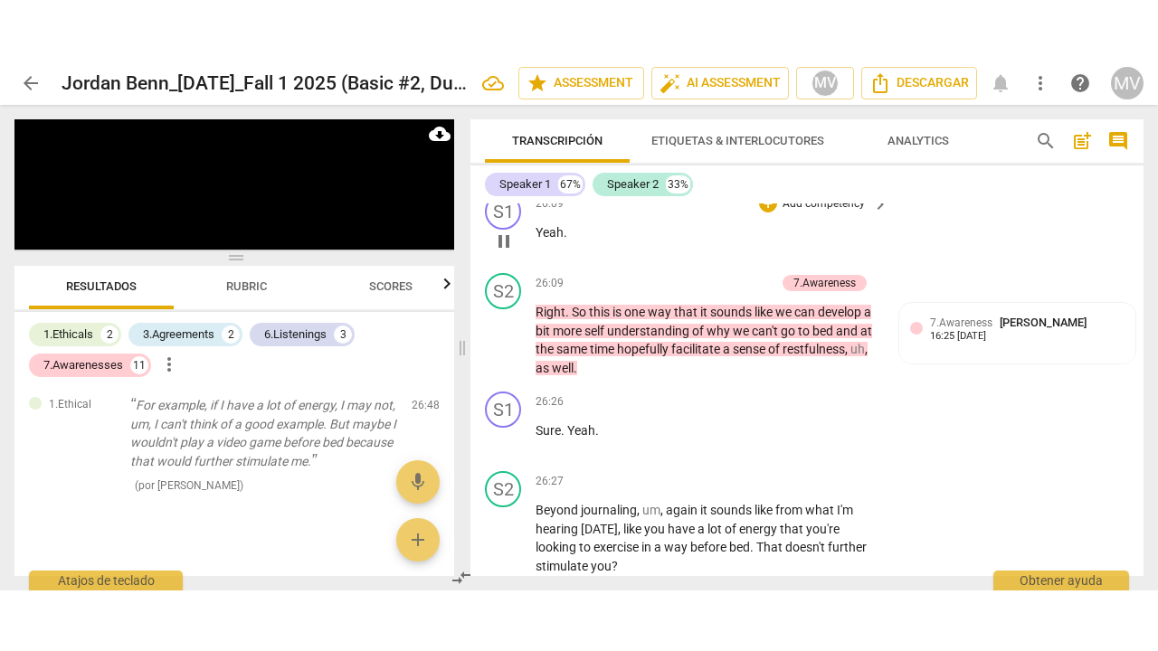
scroll to position [11782, 0]
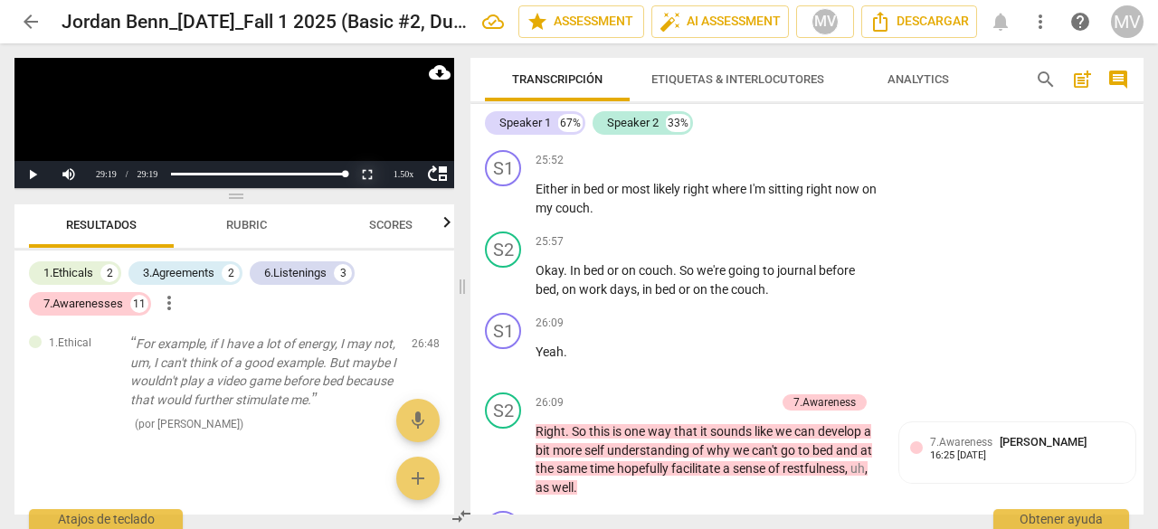
click at [371, 175] on button "Non-Fullscreen" at bounding box center [367, 174] width 36 height 27
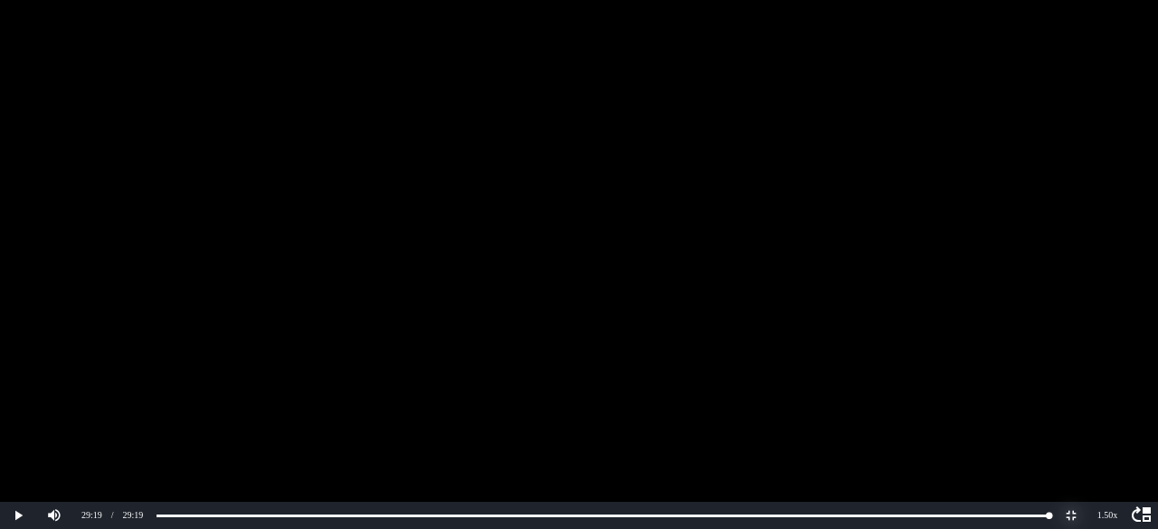
scroll to position [2400, 0]
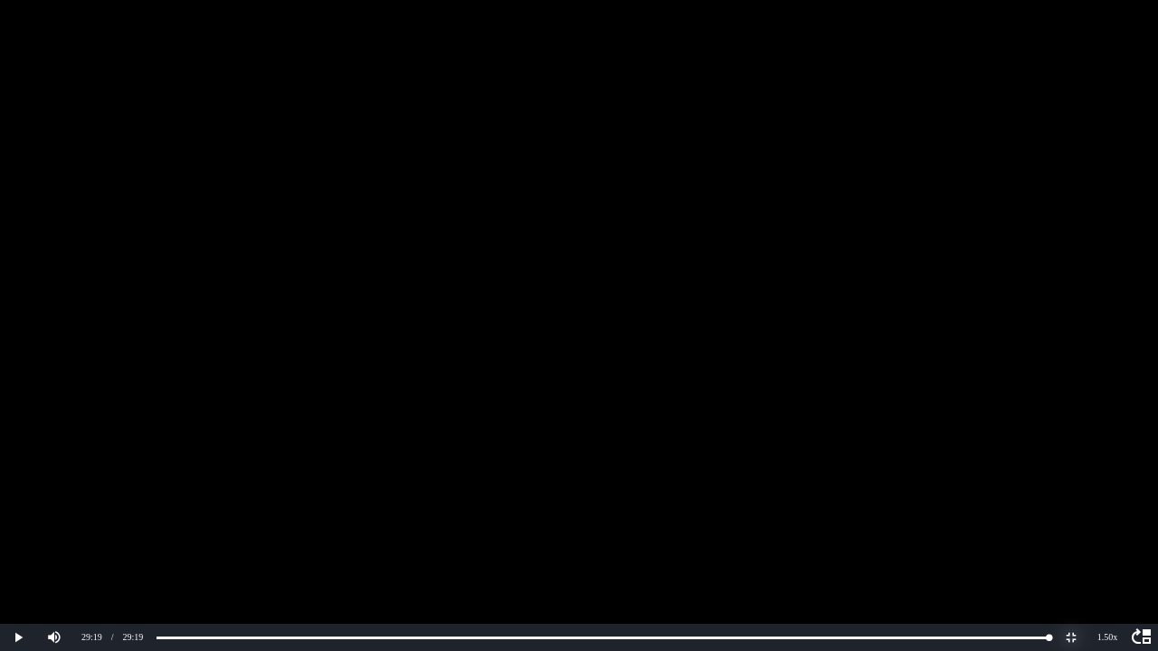
click at [1071, 528] on button "Non-Fullscreen" at bounding box center [1071, 637] width 36 height 27
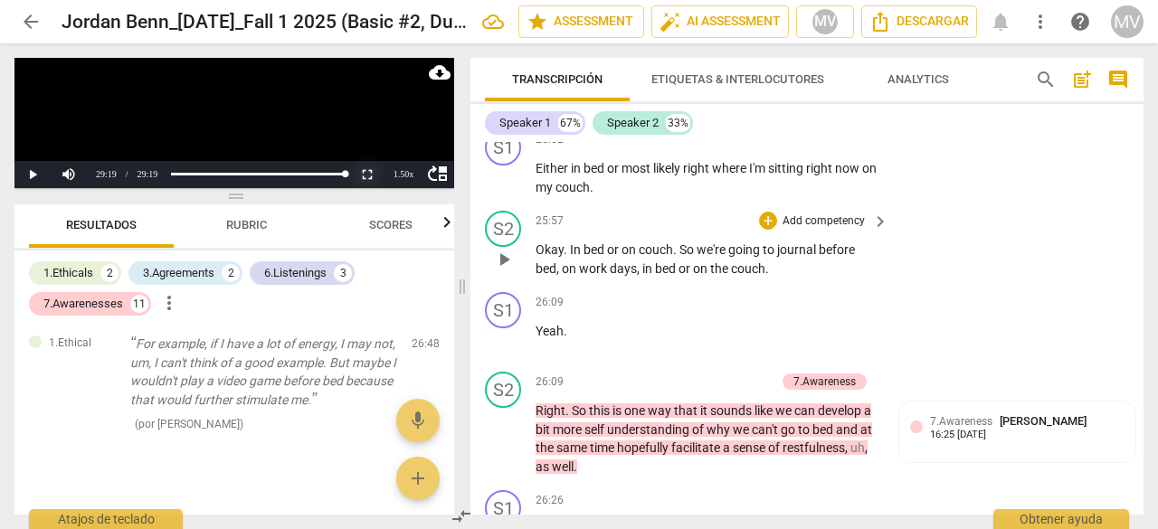
scroll to position [11873, 0]
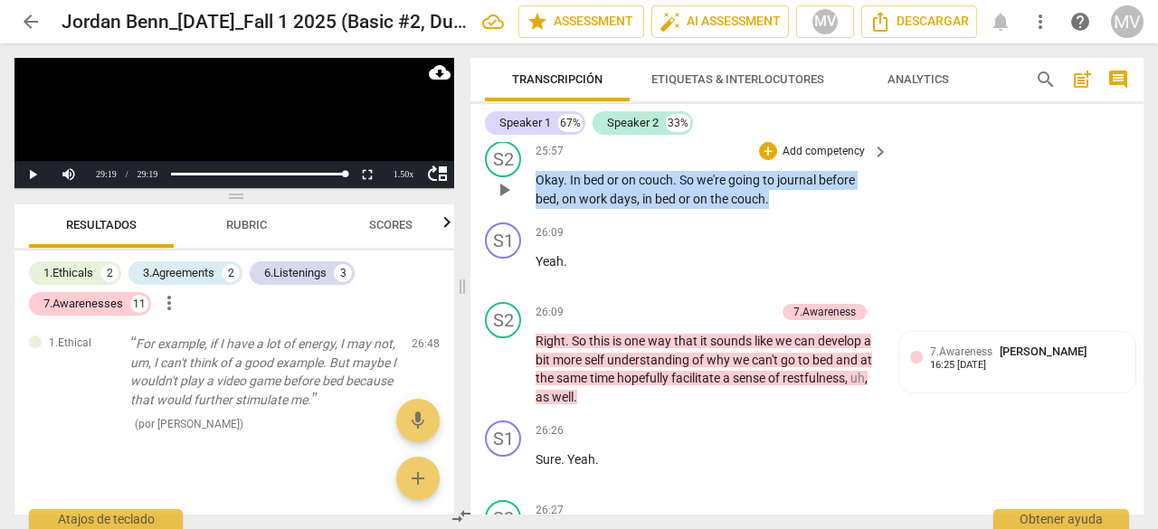
drag, startPoint x: 537, startPoint y: 306, endPoint x: 837, endPoint y: 343, distance: 301.7
click at [837, 215] on div "S2 play_arrow pause 25:57 + Add competency keyboard_arrow_right Okay . In bed o…" at bounding box center [806, 174] width 673 height 81
click at [768, 160] on div "+" at bounding box center [768, 151] width 18 height 18
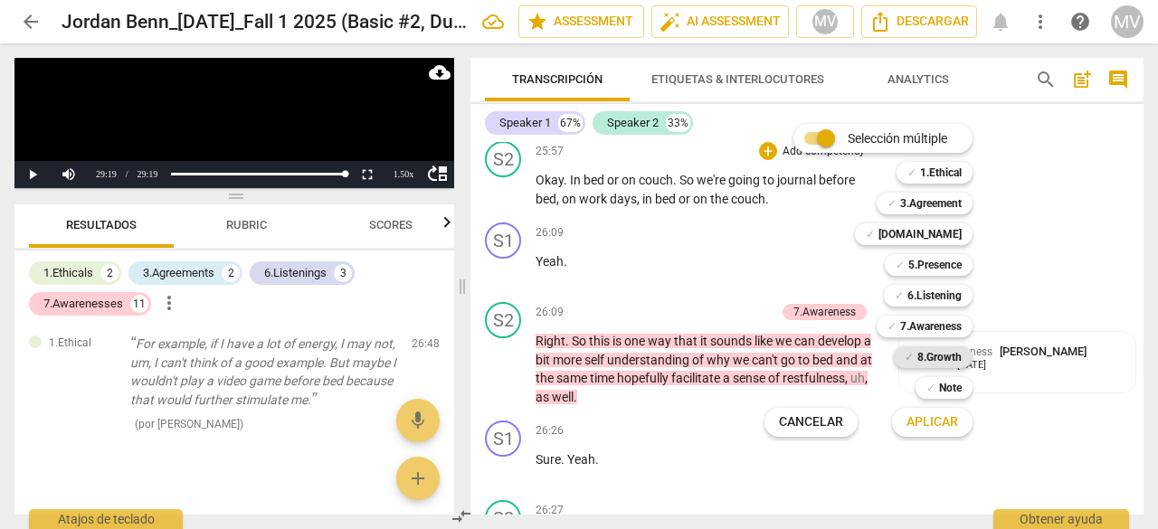
click at [948, 351] on b "8.Growth" at bounding box center [939, 357] width 44 height 22
click at [942, 421] on span "Aplicar" at bounding box center [932, 422] width 52 height 18
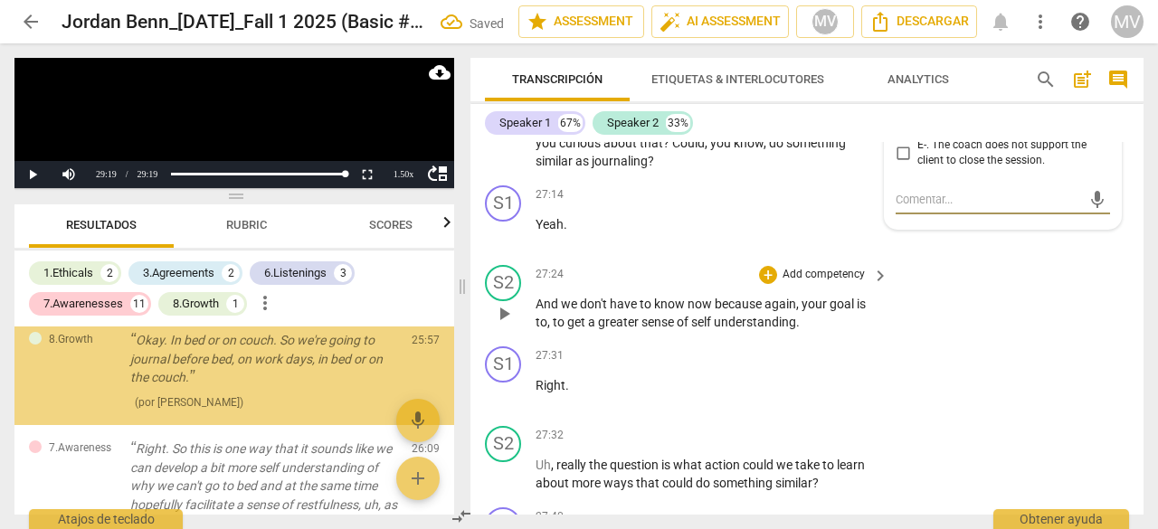
scroll to position [2271, 0]
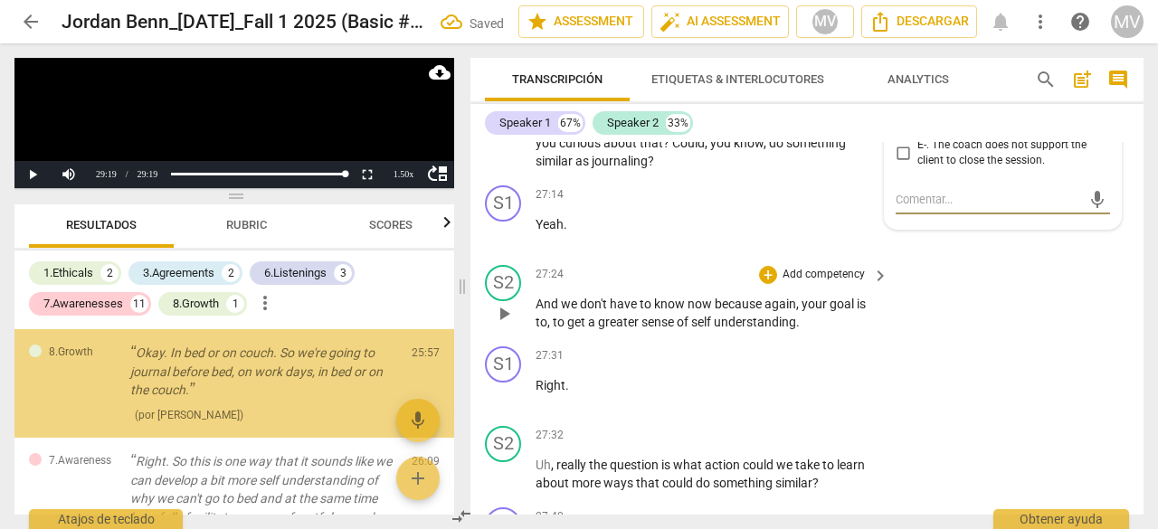
click at [1098, 339] on div "S2 play_arrow pause 27:24 + Add competency keyboard_arrow_right And we don't ha…" at bounding box center [806, 298] width 673 height 81
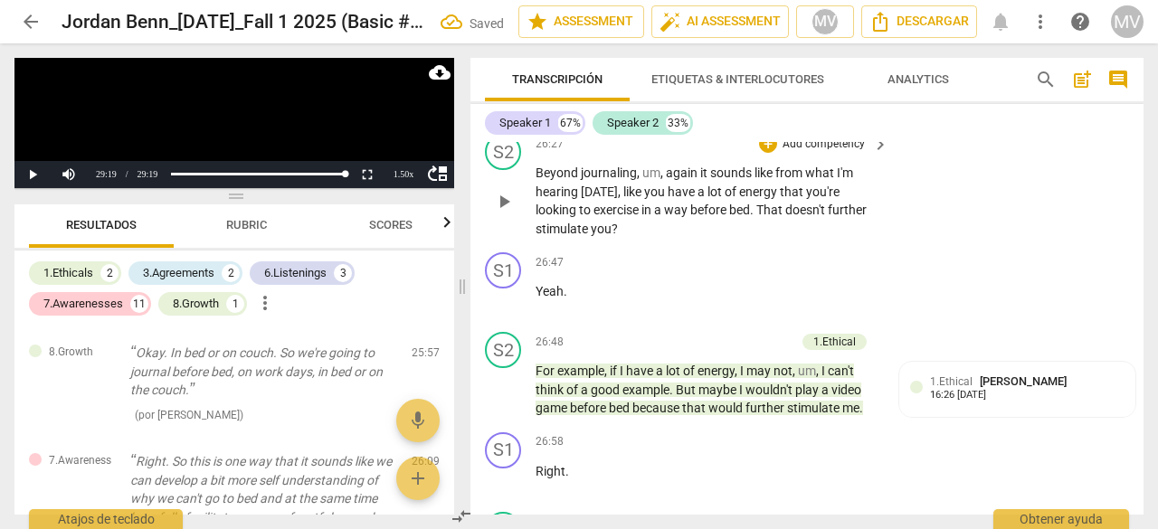
scroll to position [12232, 0]
